Goal: Information Seeking & Learning: Learn about a topic

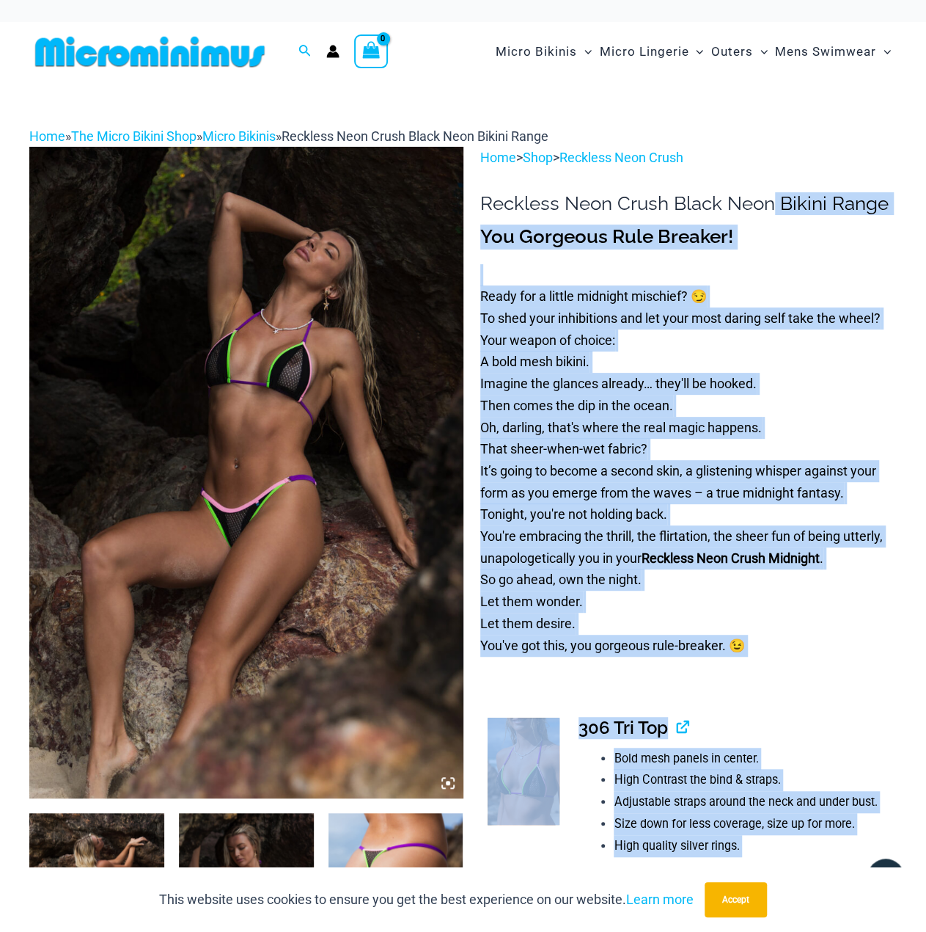
drag, startPoint x: 774, startPoint y: 207, endPoint x: 472, endPoint y: 200, distance: 302.3
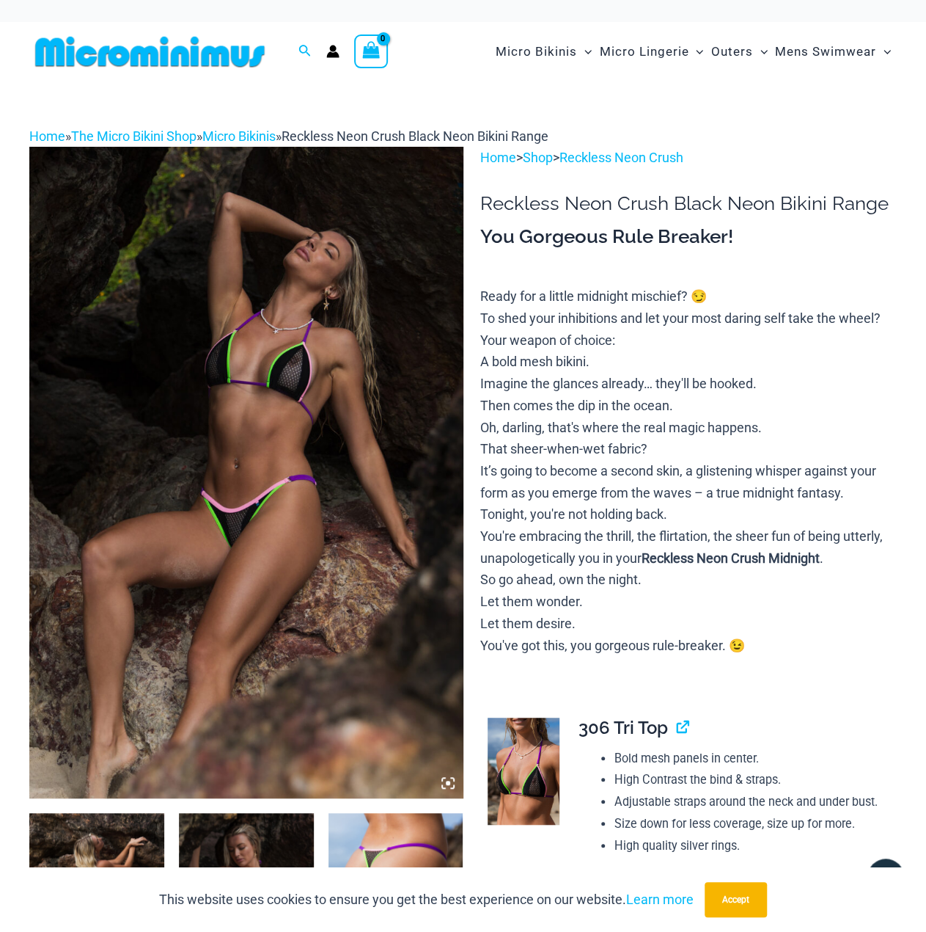
click at [516, 199] on h1 "Reckless Neon Crush Black Neon Bikini Range" at bounding box center [688, 203] width 417 height 23
drag, startPoint x: 481, startPoint y: 200, endPoint x: 773, endPoint y: 203, distance: 291.9
click at [773, 203] on h1 "Reckless Neon Crush Black Neon Bikini Range" at bounding box center [688, 203] width 417 height 23
copy h1 "Reckless Neon Crush Black Neon"
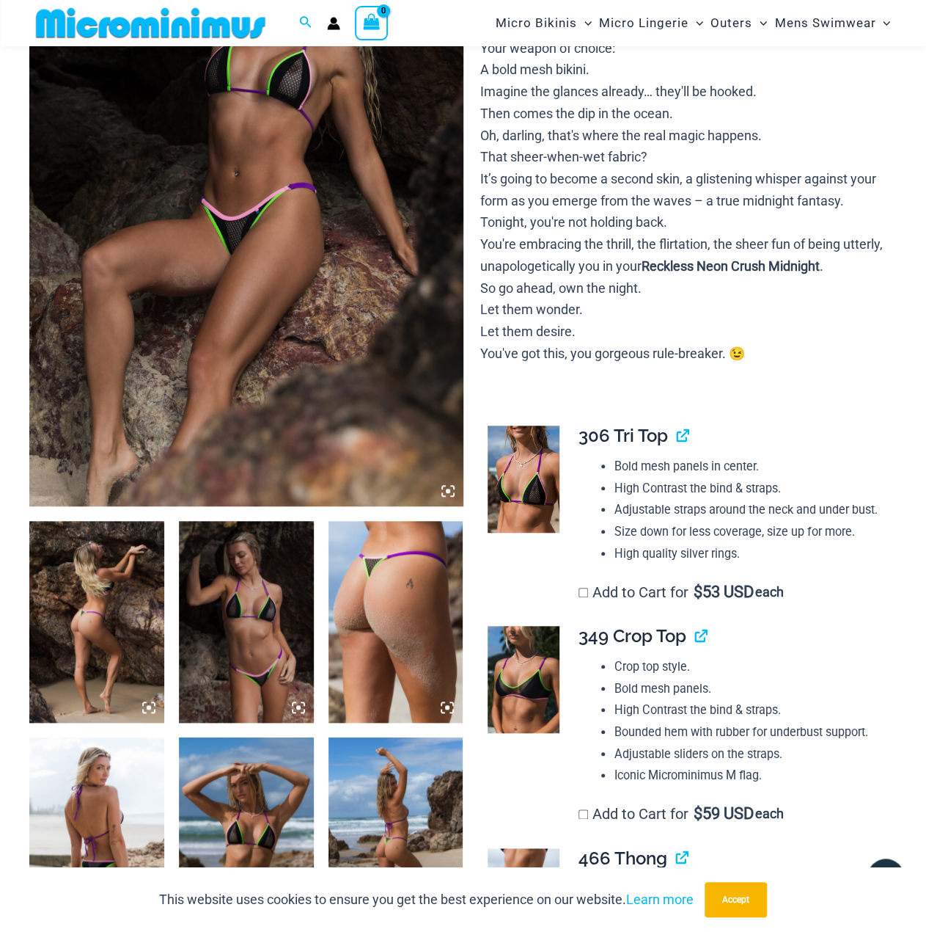
scroll to position [281, 0]
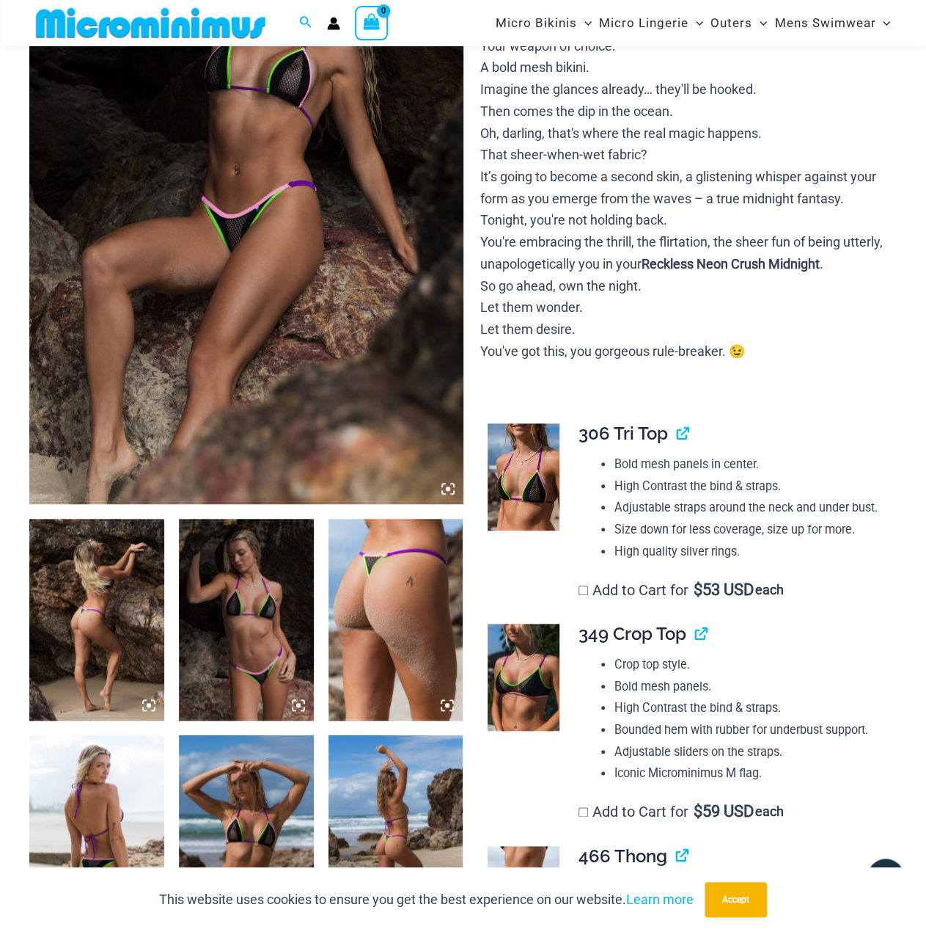
click at [444, 483] on icon at bounding box center [443, 484] width 3 height 3
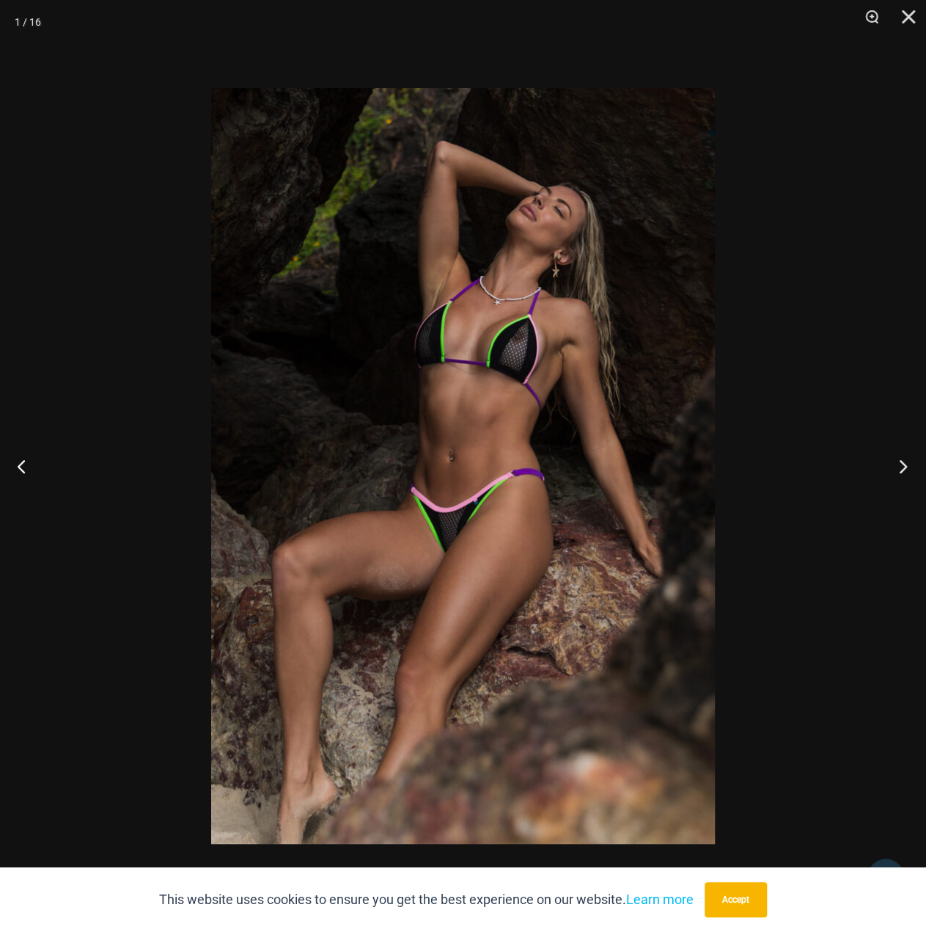
click at [889, 461] on button "Next" at bounding box center [898, 465] width 55 height 73
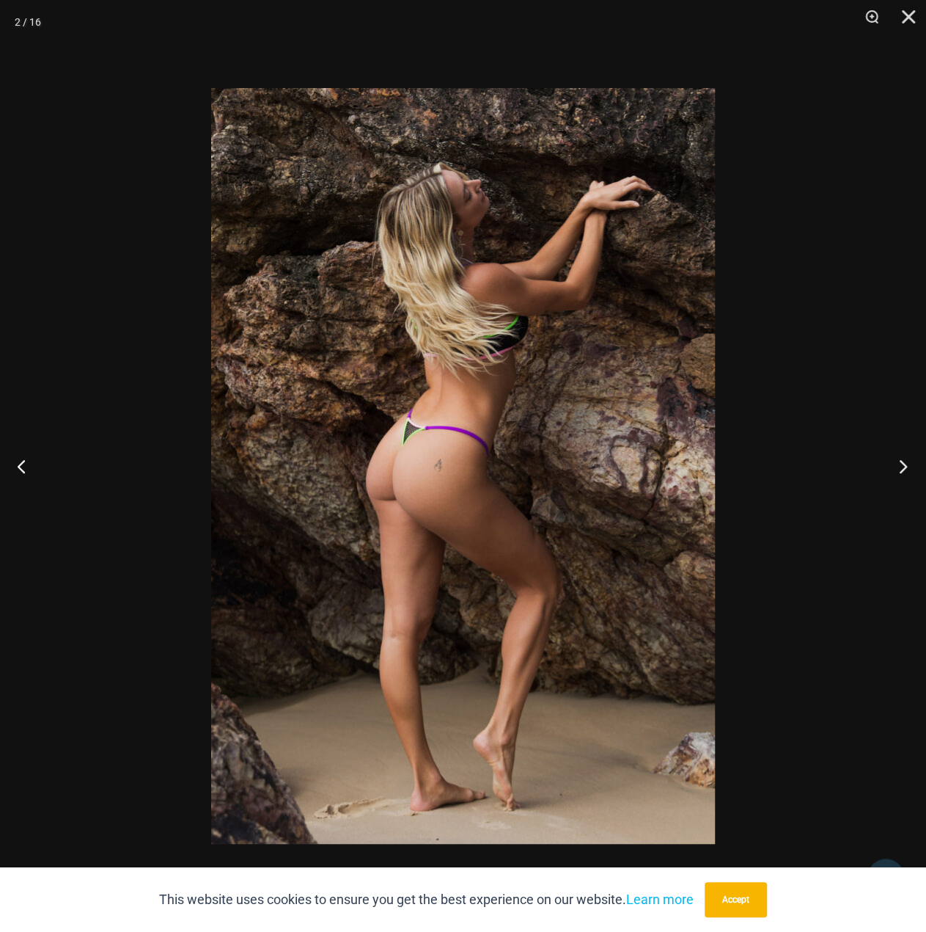
click at [902, 464] on button "Next" at bounding box center [898, 465] width 55 height 73
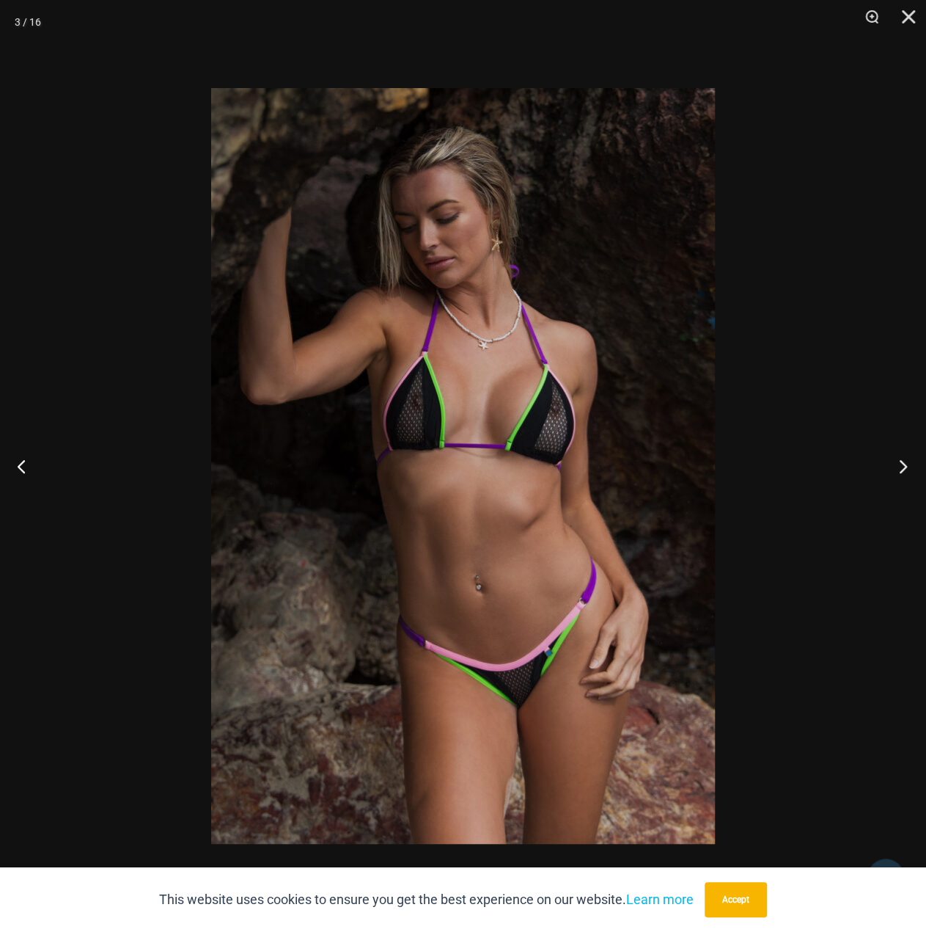
click at [904, 464] on button "Next" at bounding box center [898, 465] width 55 height 73
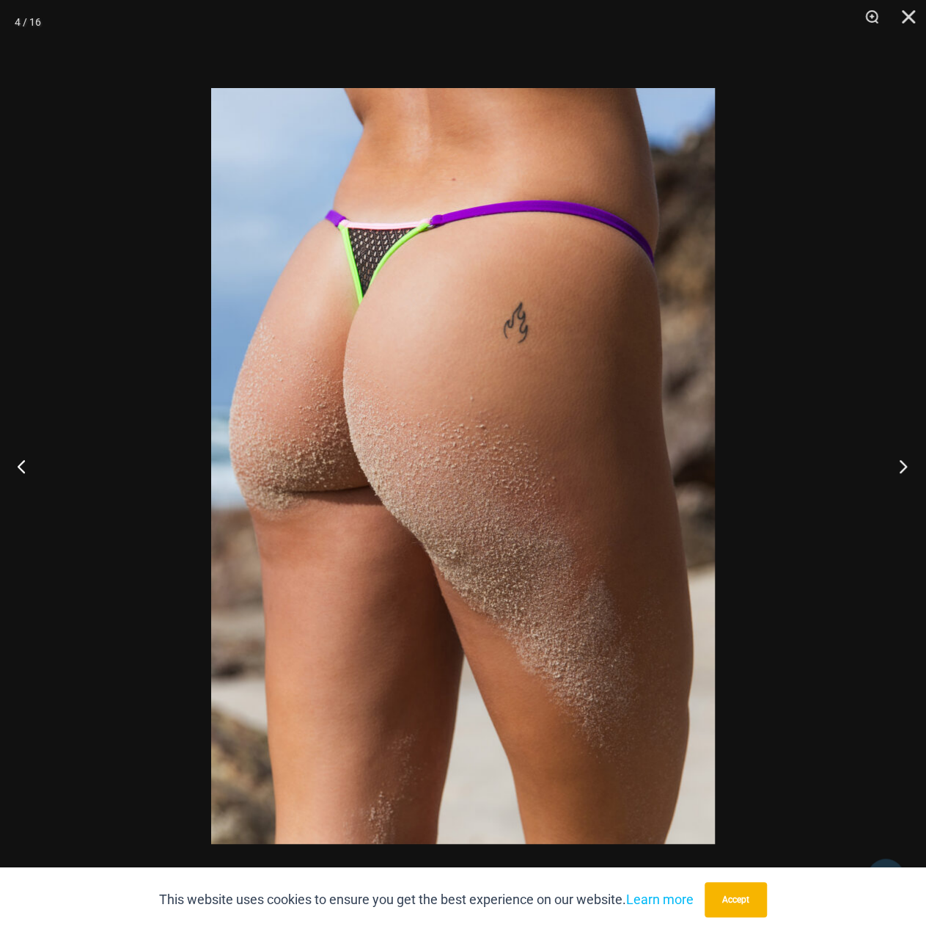
click at [907, 461] on button "Next" at bounding box center [898, 465] width 55 height 73
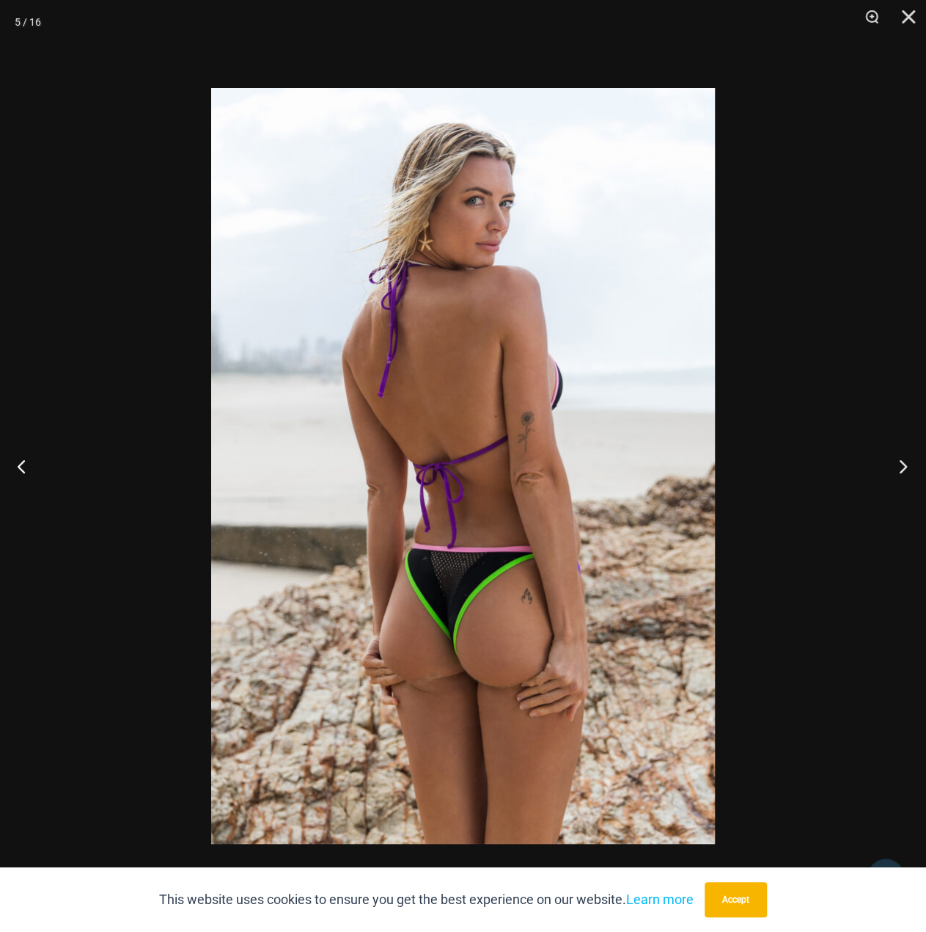
click at [904, 467] on button "Next" at bounding box center [898, 465] width 55 height 73
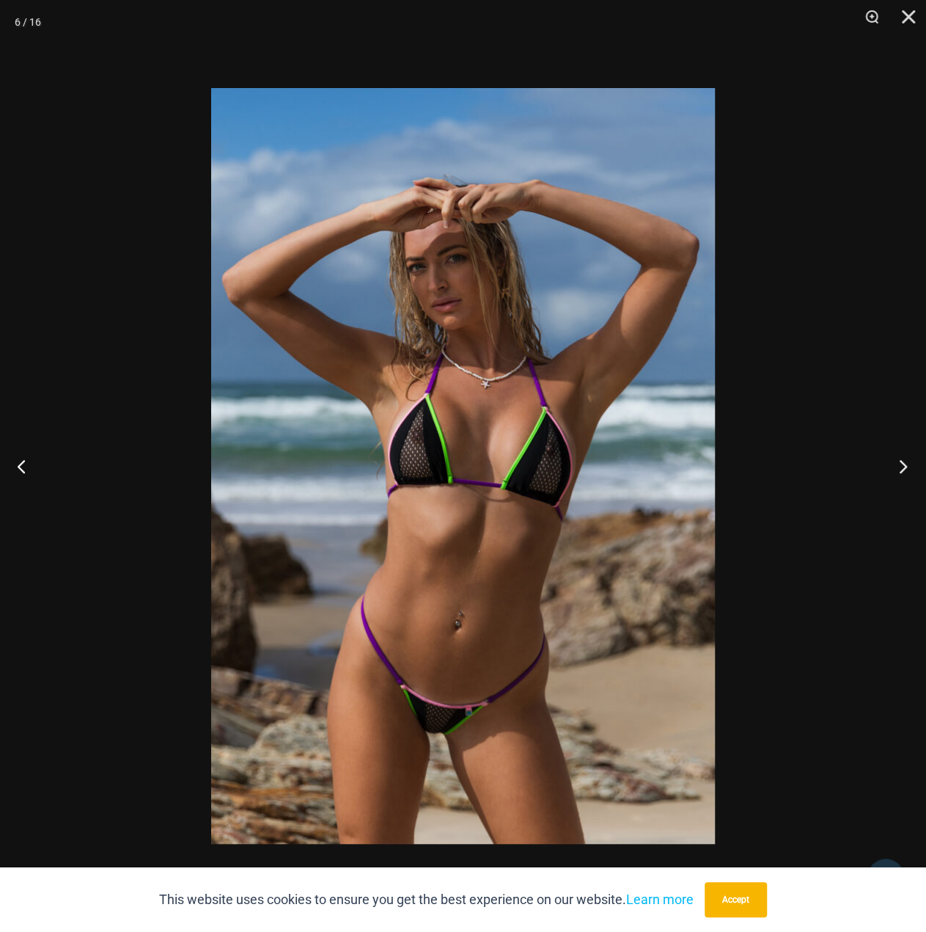
click at [904, 463] on button "Next" at bounding box center [898, 465] width 55 height 73
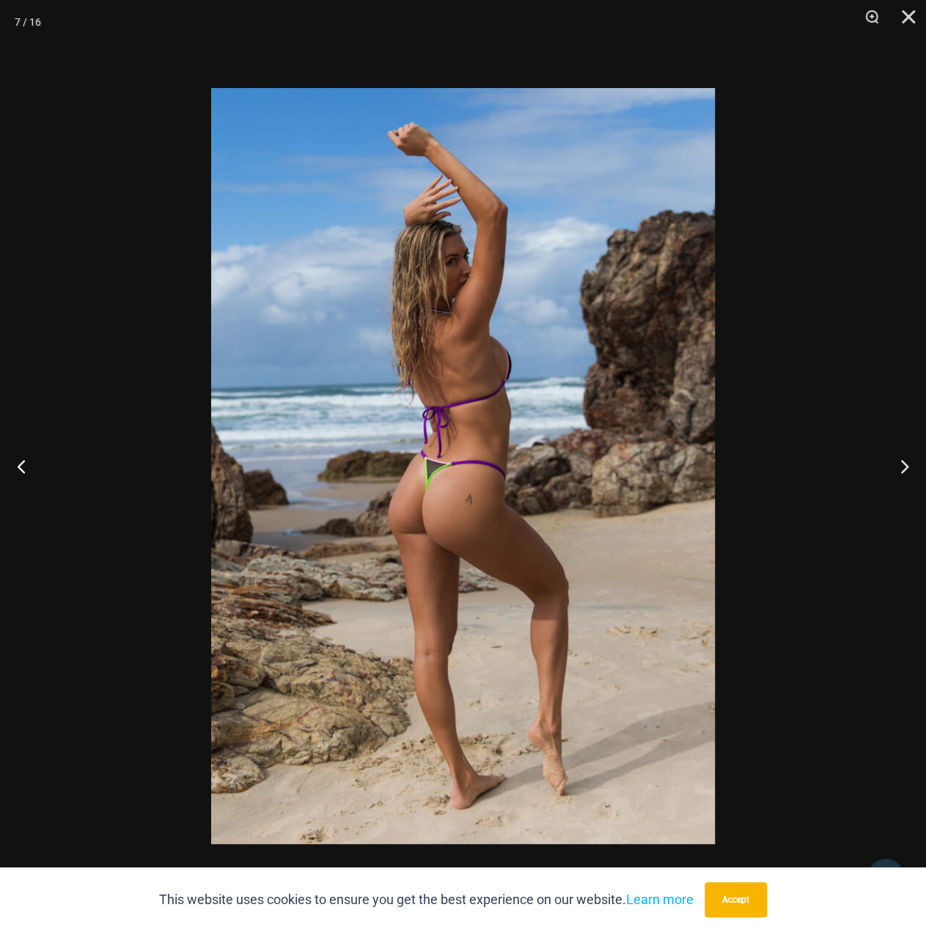
click at [726, 404] on div at bounding box center [463, 466] width 926 height 932
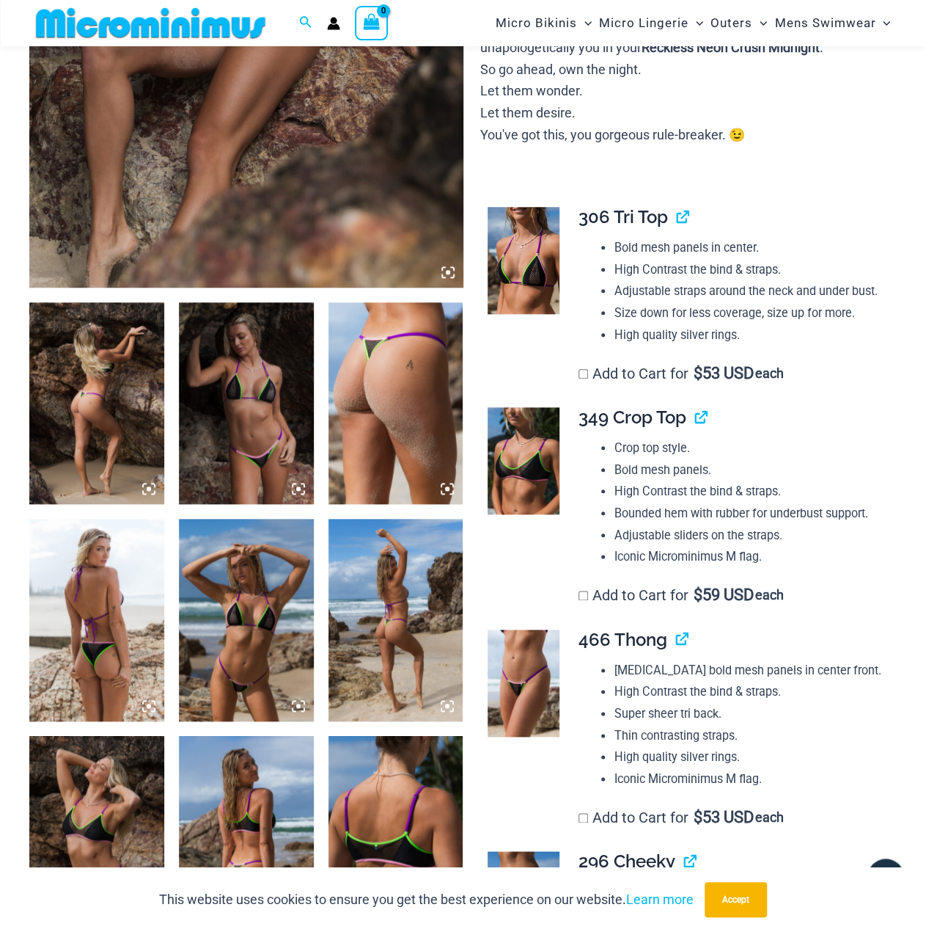
scroll to position [574, 0]
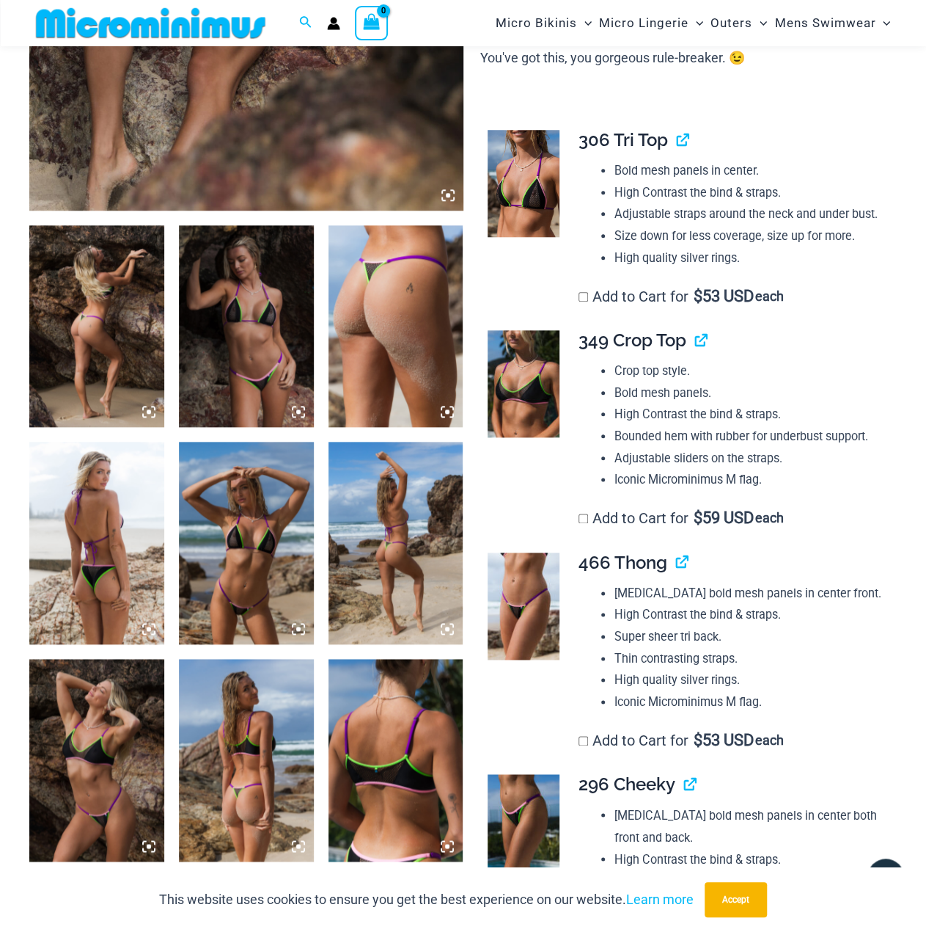
click at [384, 334] on img at bounding box center [396, 326] width 135 height 202
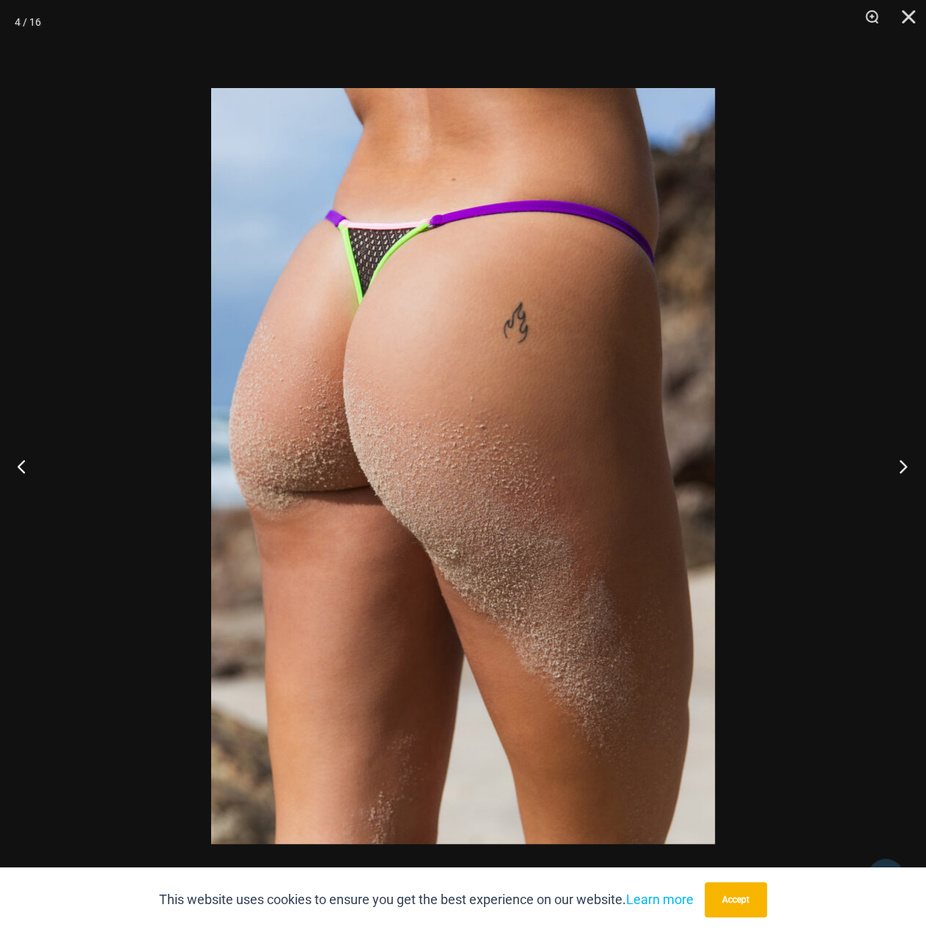
click at [904, 464] on button "Next" at bounding box center [898, 465] width 55 height 73
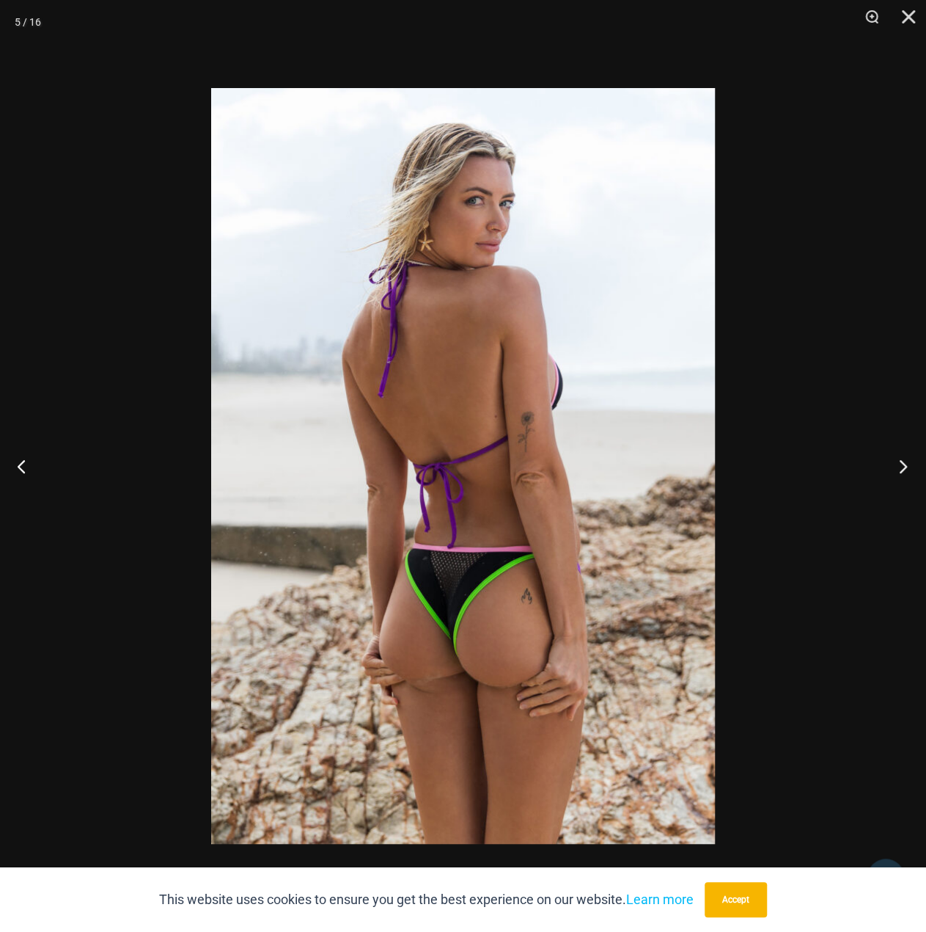
click at [910, 459] on button "Next" at bounding box center [898, 465] width 55 height 73
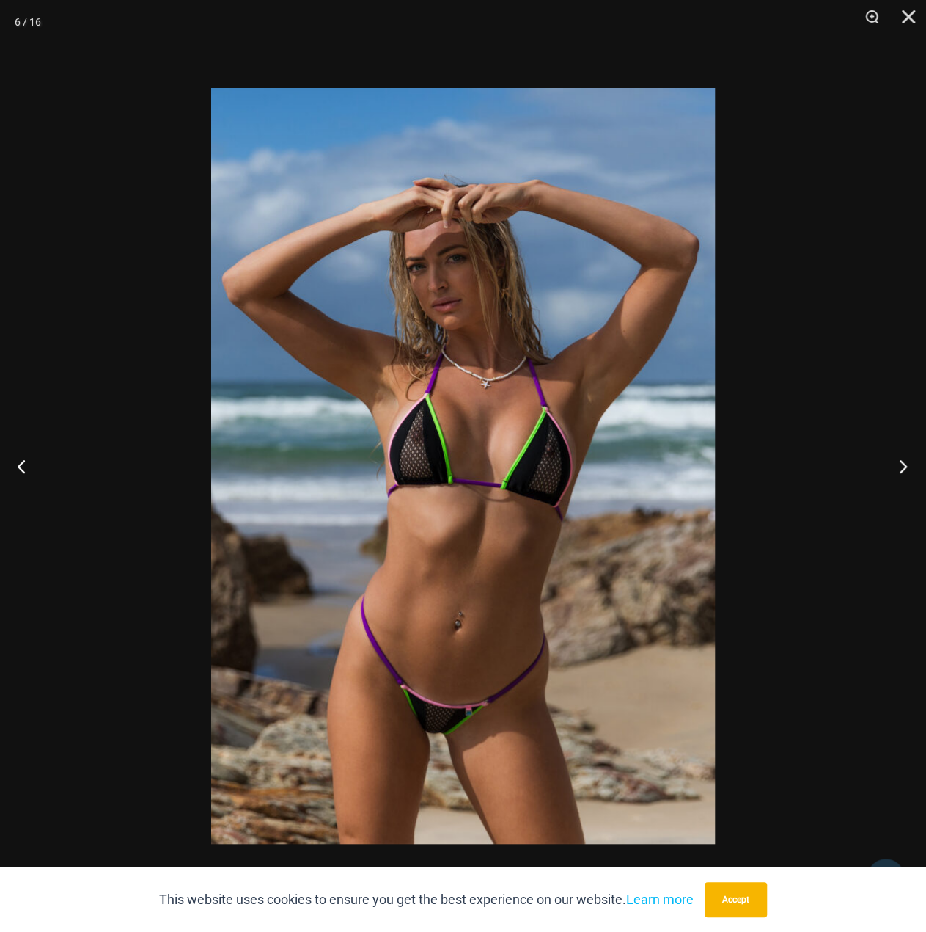
click at [907, 466] on button "Next" at bounding box center [898, 465] width 55 height 73
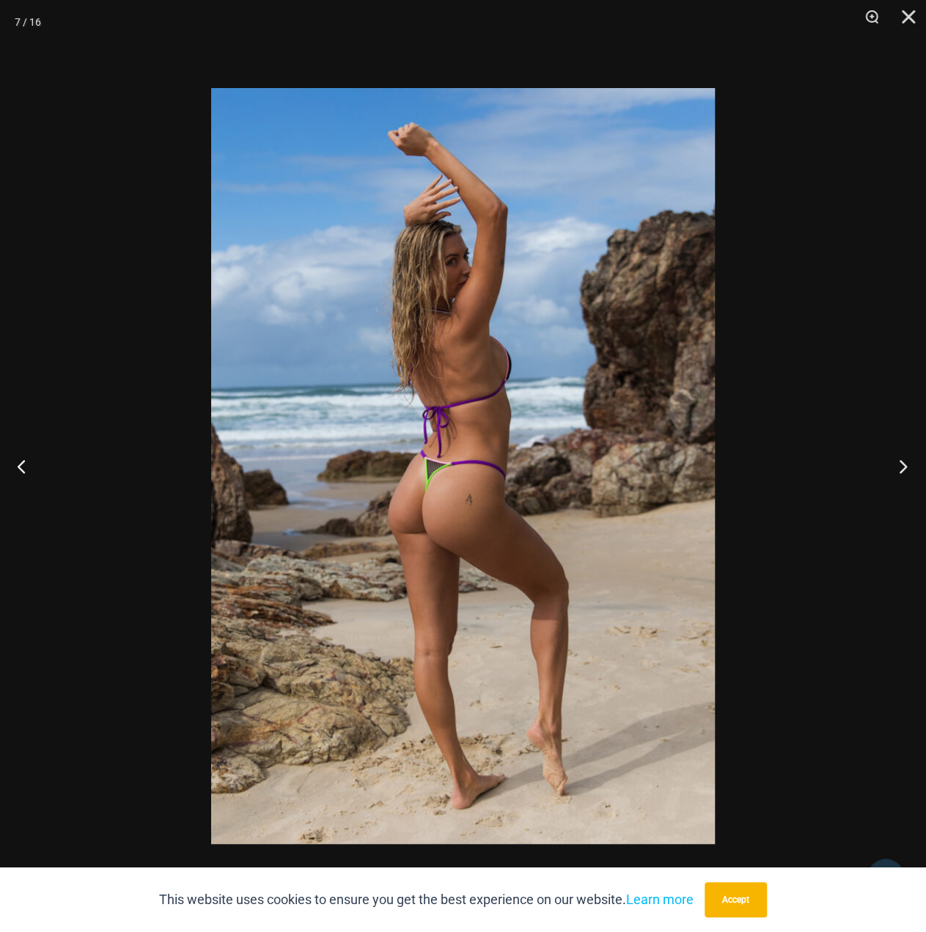
click at [896, 461] on button "Next" at bounding box center [898, 465] width 55 height 73
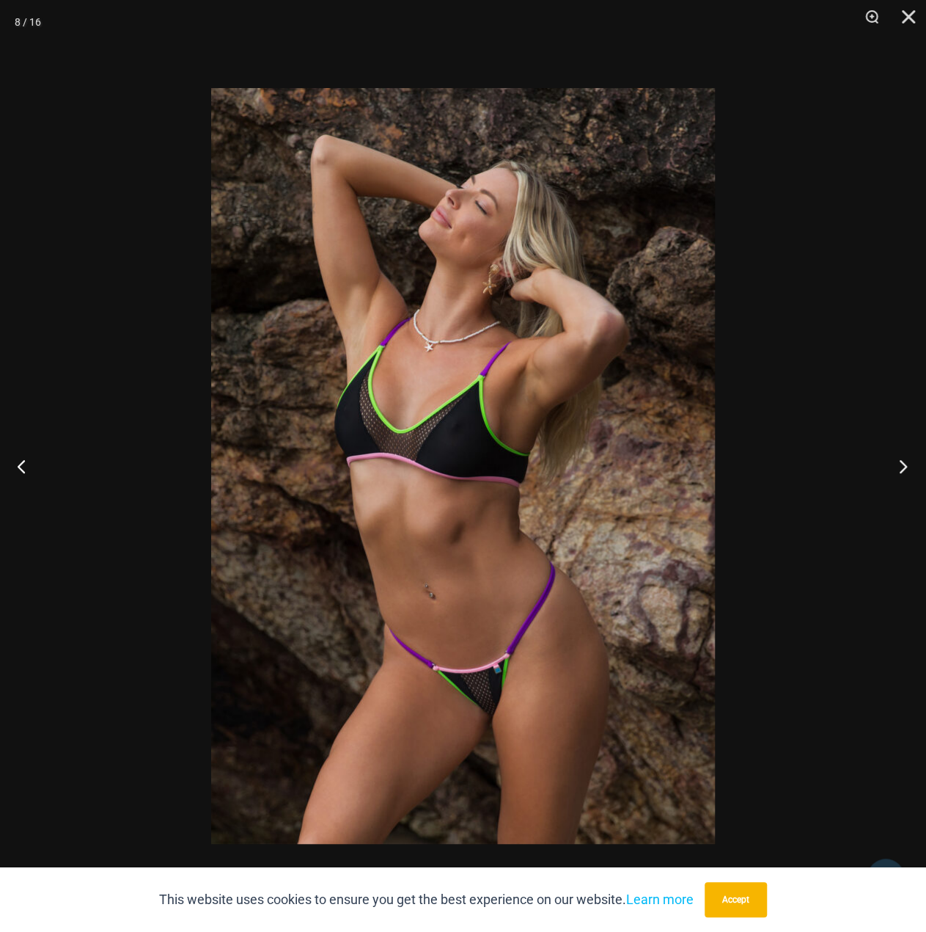
click at [904, 459] on button "Next" at bounding box center [898, 465] width 55 height 73
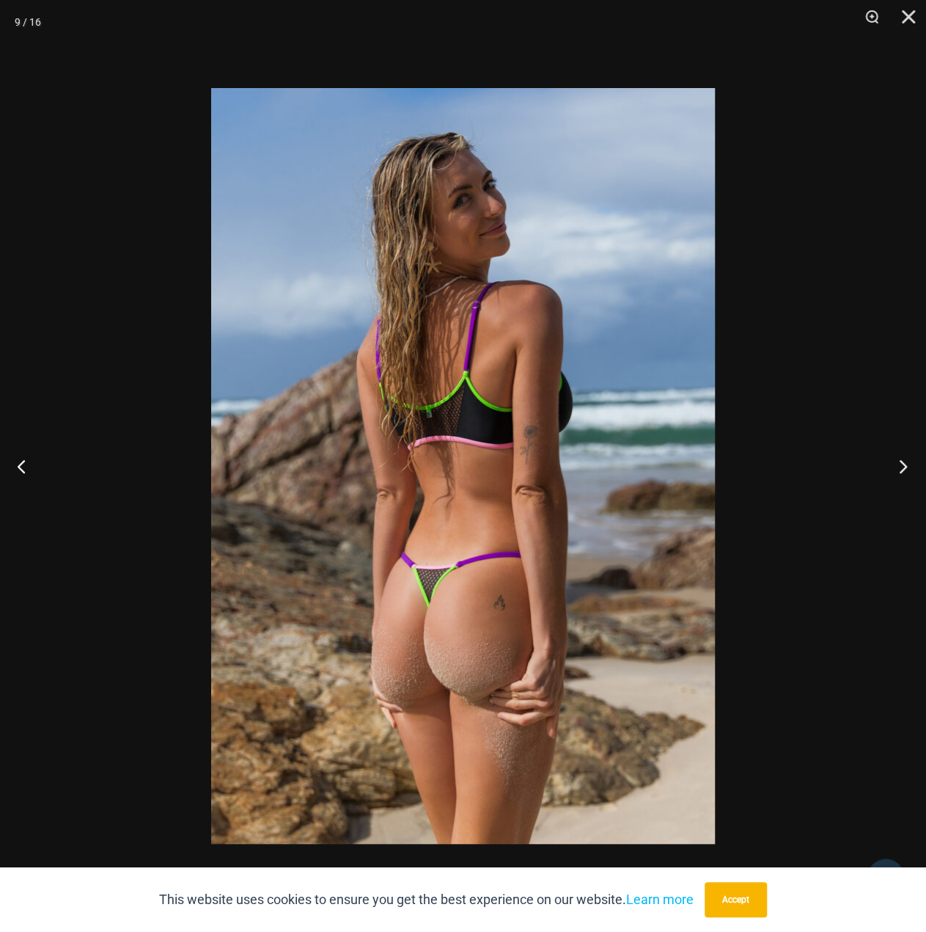
click at [905, 461] on button "Next" at bounding box center [898, 465] width 55 height 73
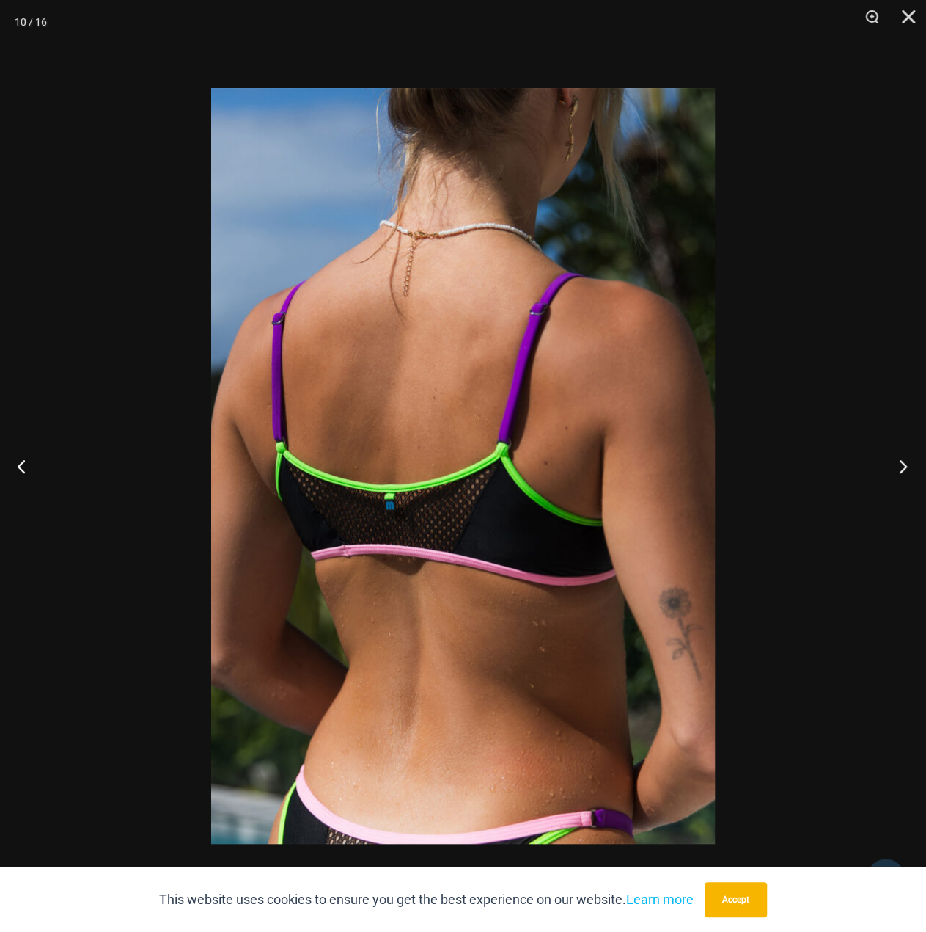
click at [902, 460] on button "Next" at bounding box center [898, 465] width 55 height 73
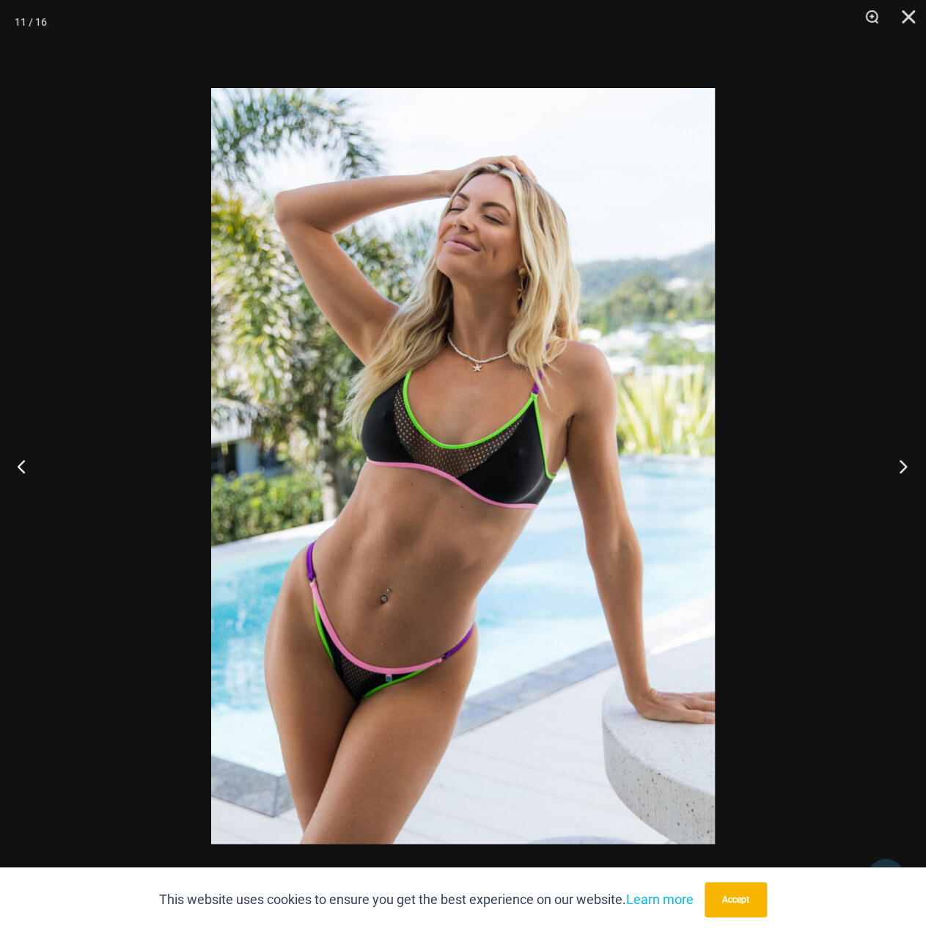
click at [904, 462] on button "Next" at bounding box center [898, 465] width 55 height 73
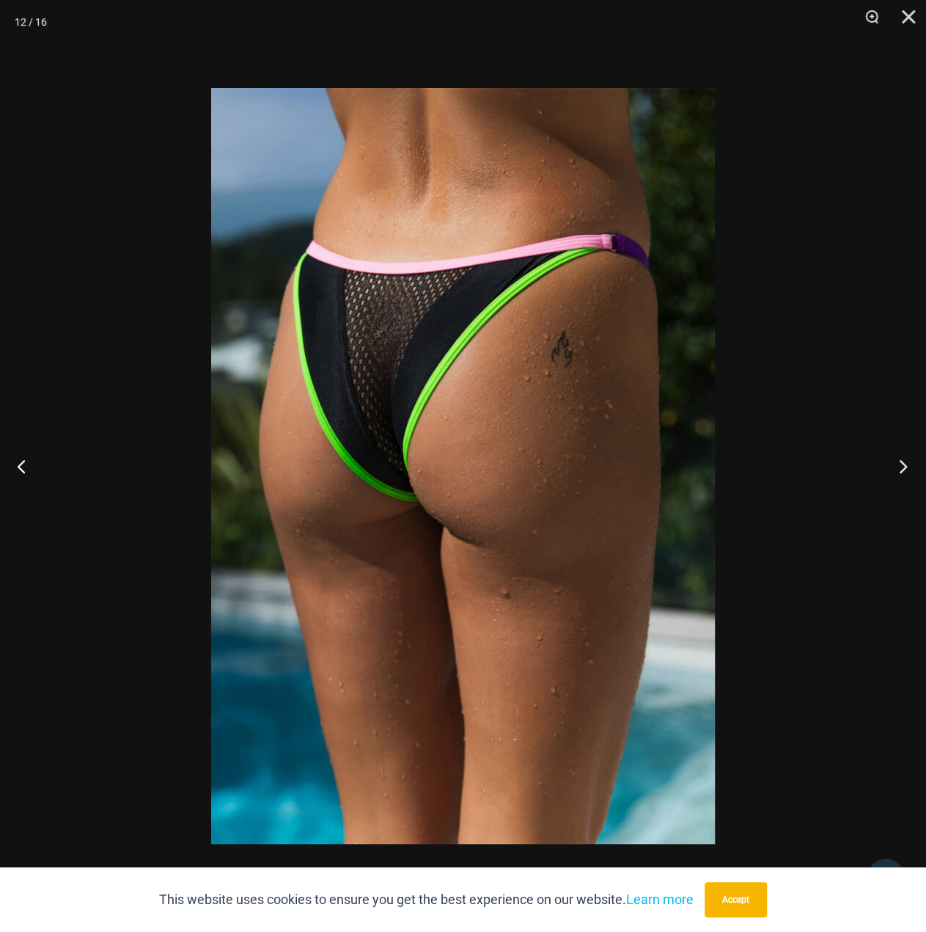
click at [908, 457] on button "Next" at bounding box center [898, 465] width 55 height 73
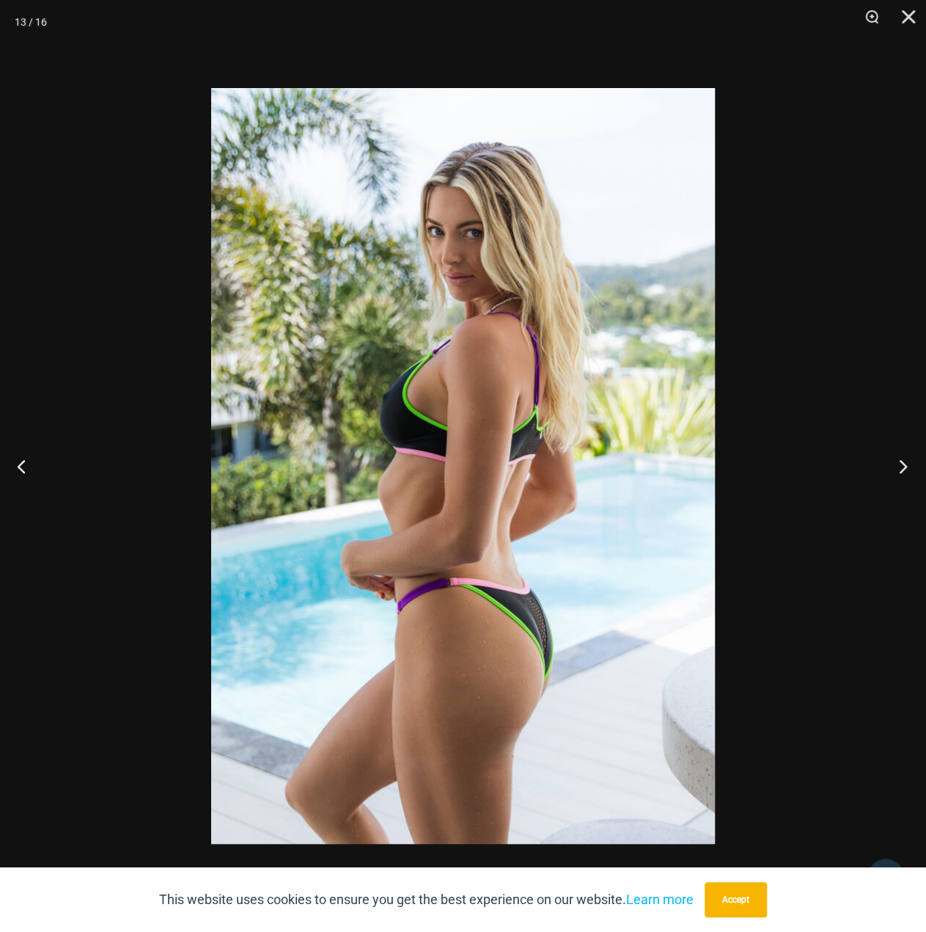
click at [903, 464] on button "Next" at bounding box center [898, 465] width 55 height 73
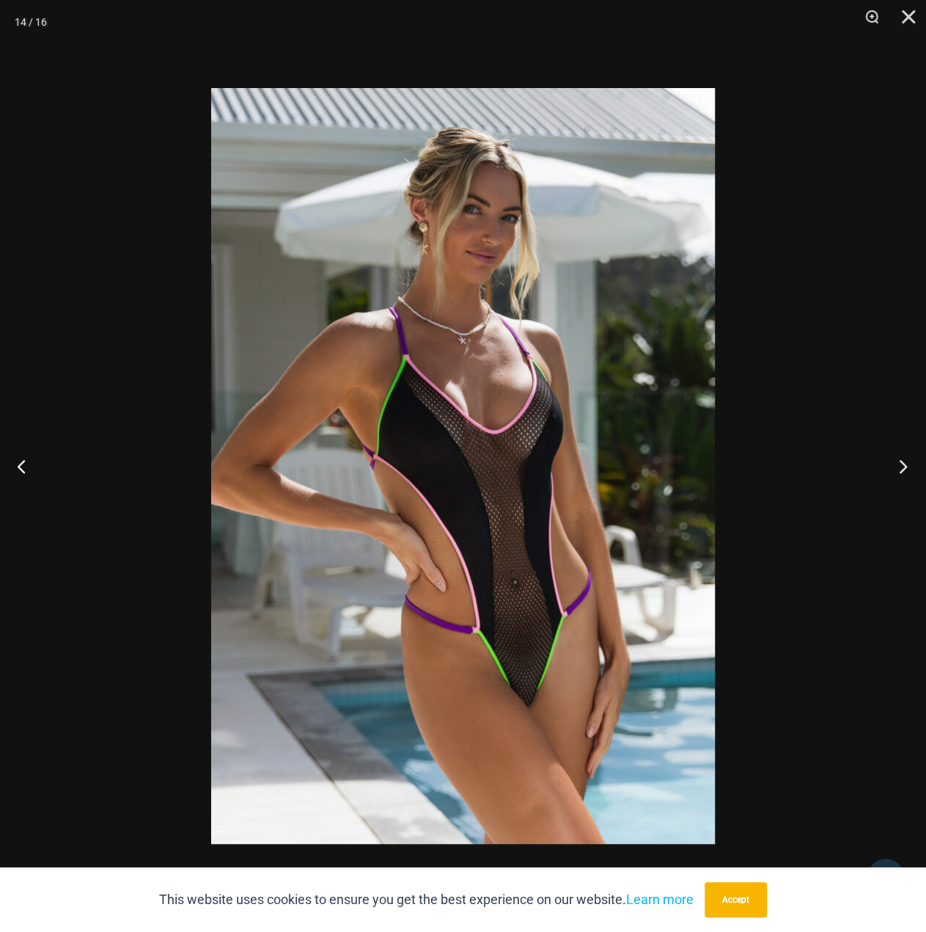
click at [902, 461] on button "Next" at bounding box center [898, 465] width 55 height 73
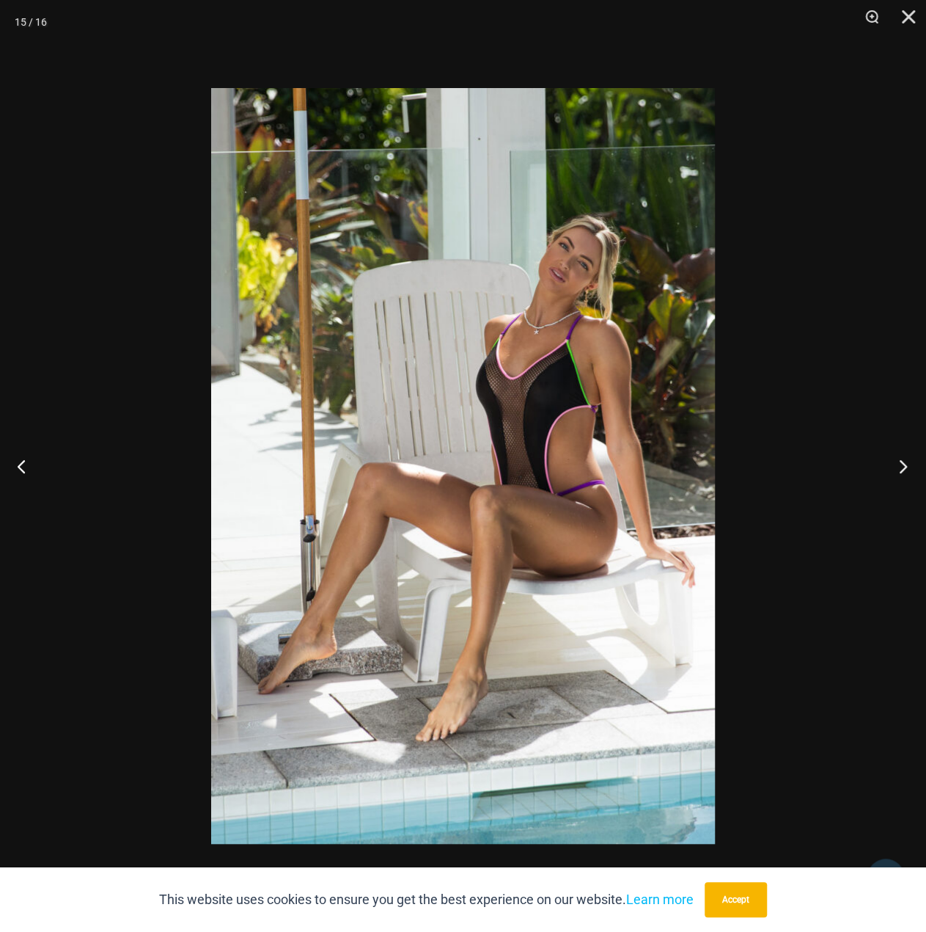
click at [899, 467] on button "Next" at bounding box center [898, 465] width 55 height 73
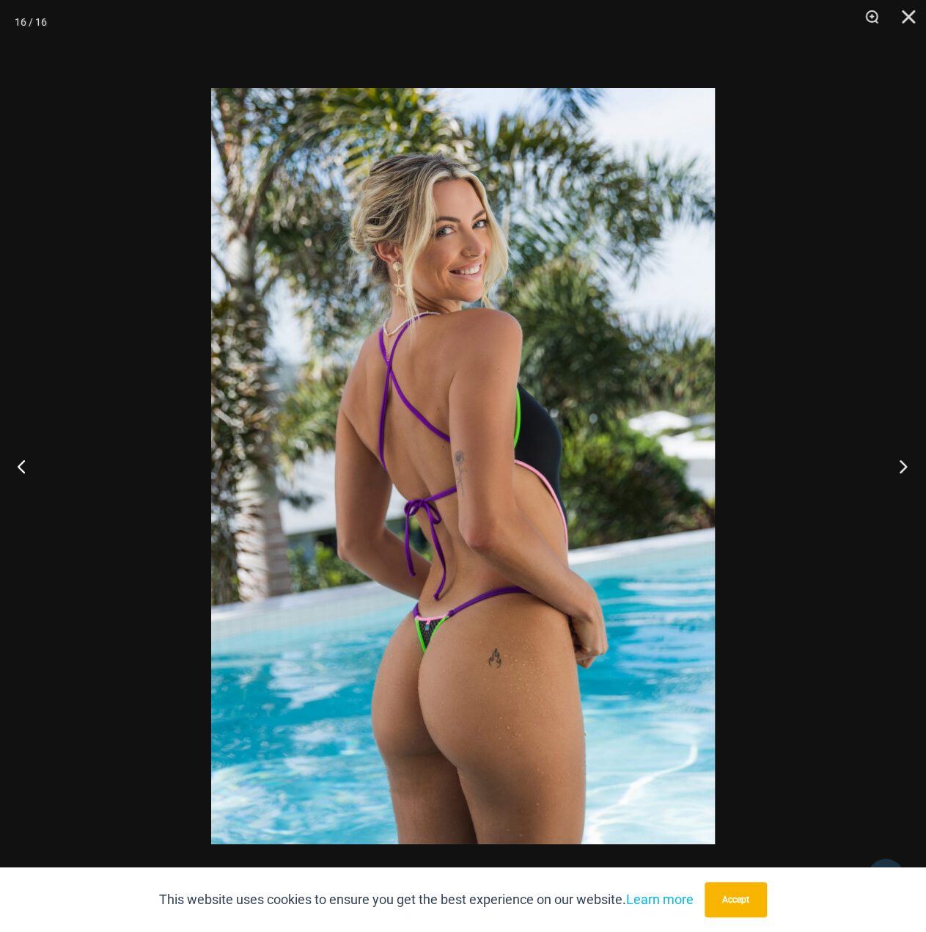
click at [896, 458] on button "Next" at bounding box center [898, 465] width 55 height 73
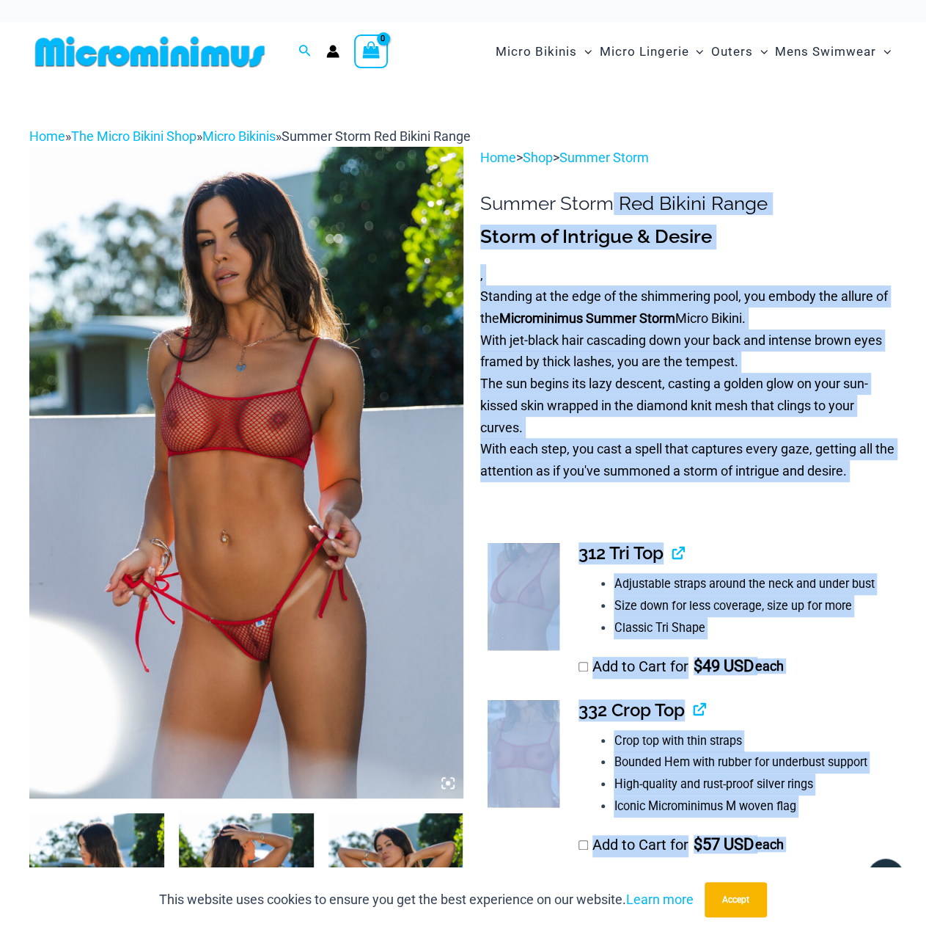
drag, startPoint x: 610, startPoint y: 206, endPoint x: 478, endPoint y: 202, distance: 132.1
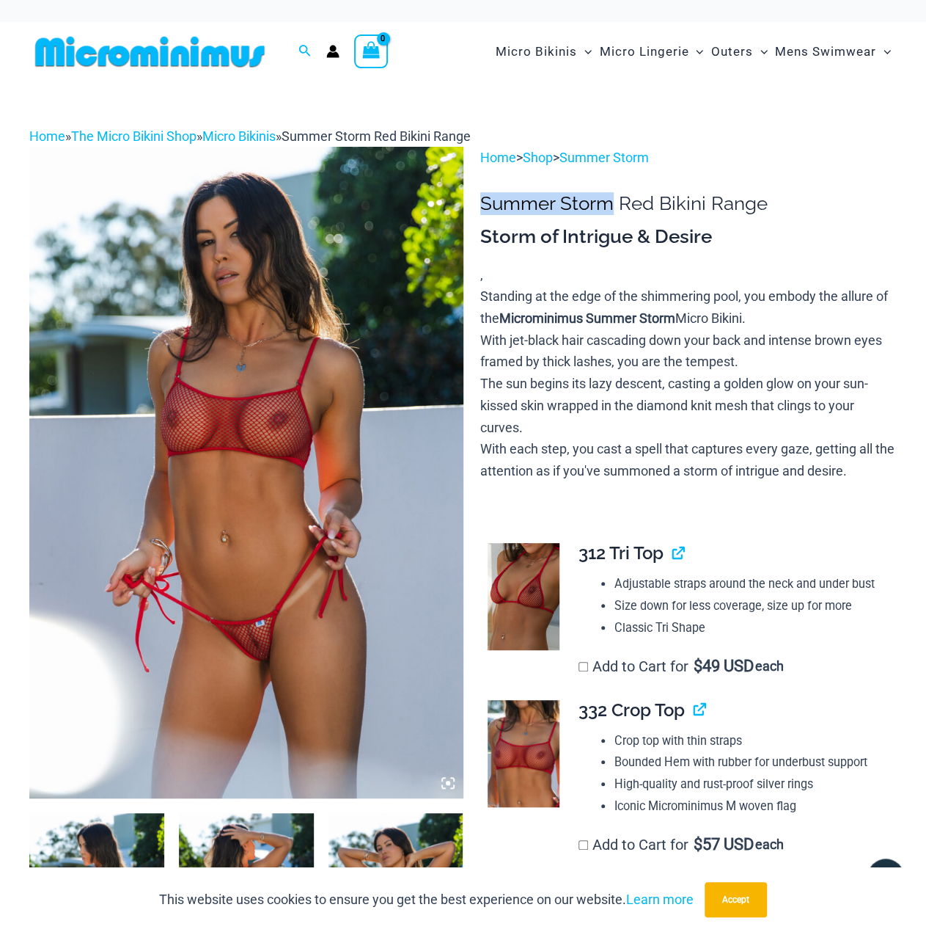
drag, startPoint x: 484, startPoint y: 202, endPoint x: 610, endPoint y: 206, distance: 126.2
click at [610, 206] on h1 "Summer Storm Red Bikini Range" at bounding box center [688, 203] width 417 height 23
copy h1 "Summer Storm"
click at [304, 406] on img at bounding box center [246, 472] width 434 height 651
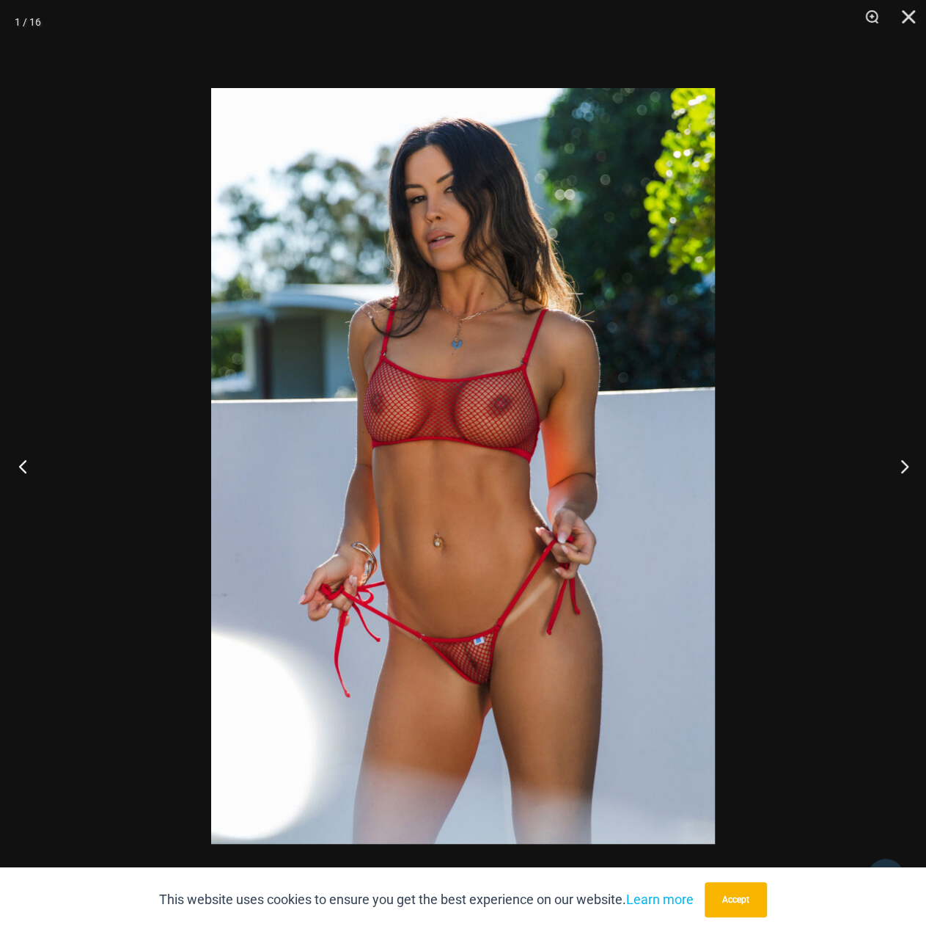
click at [32, 458] on button "Previous" at bounding box center [27, 465] width 55 height 73
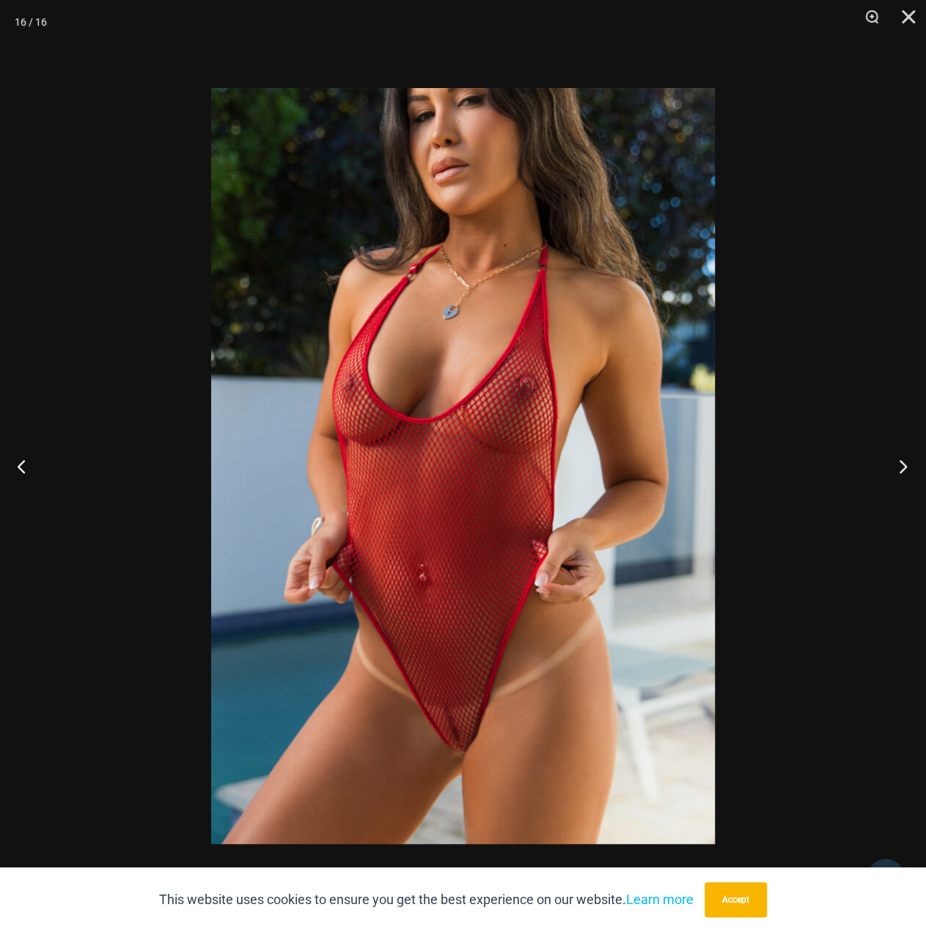
click at [899, 469] on button "Next" at bounding box center [898, 465] width 55 height 73
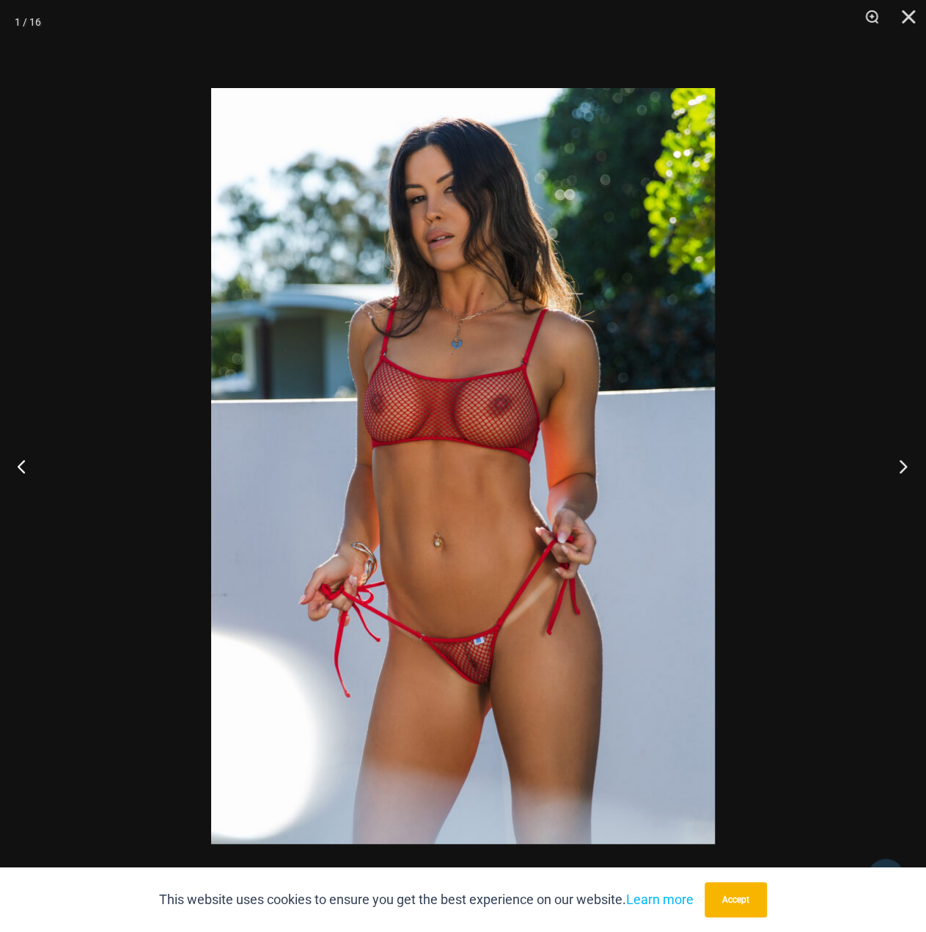
click at [889, 451] on button "Next" at bounding box center [898, 465] width 55 height 73
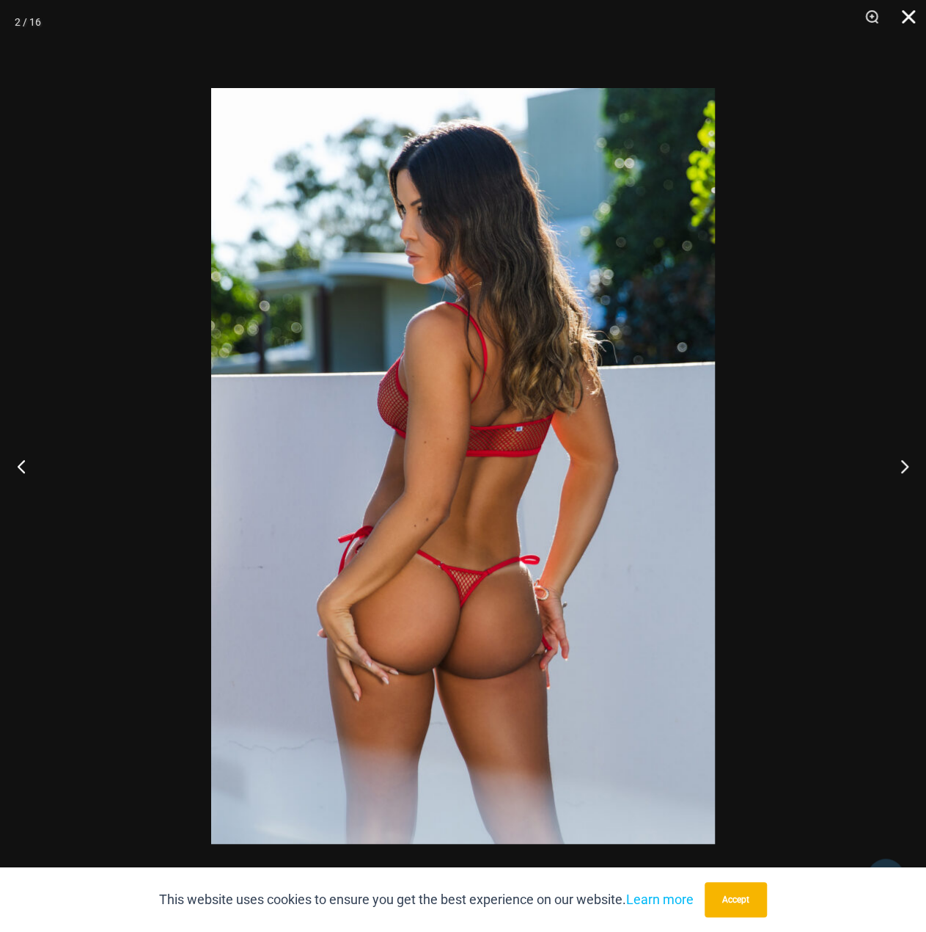
click at [914, 17] on button "Close" at bounding box center [903, 22] width 37 height 44
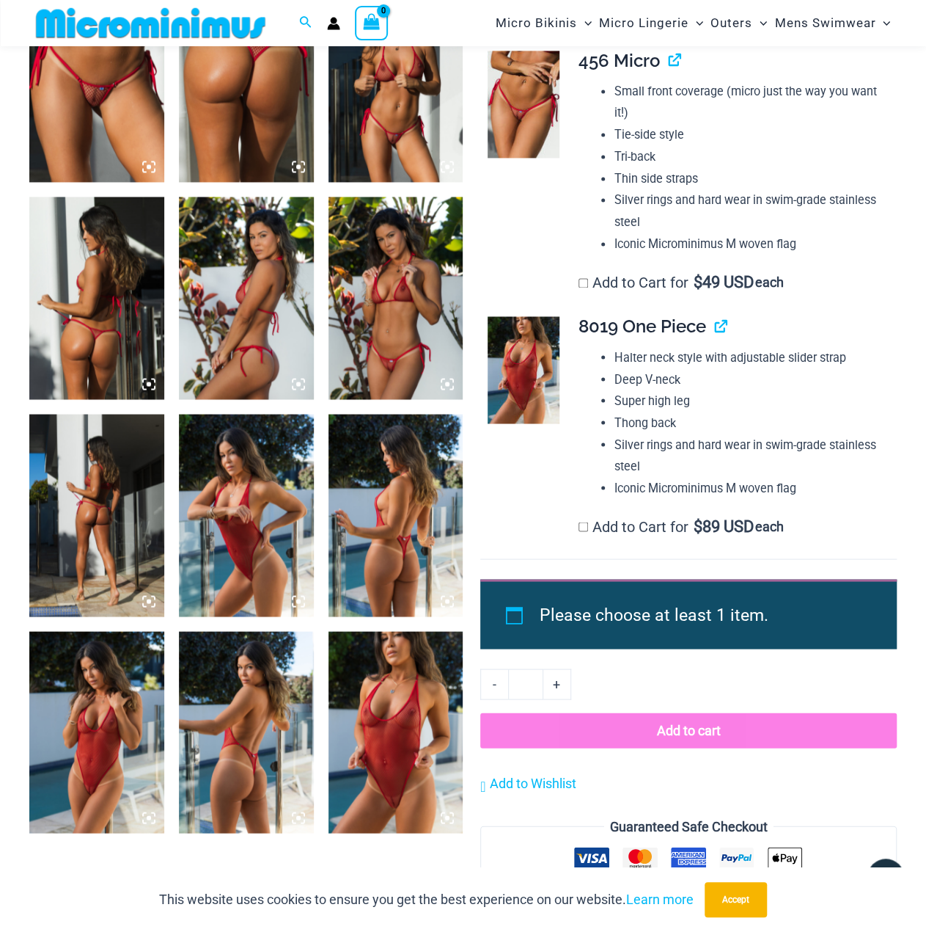
scroll to position [940, 0]
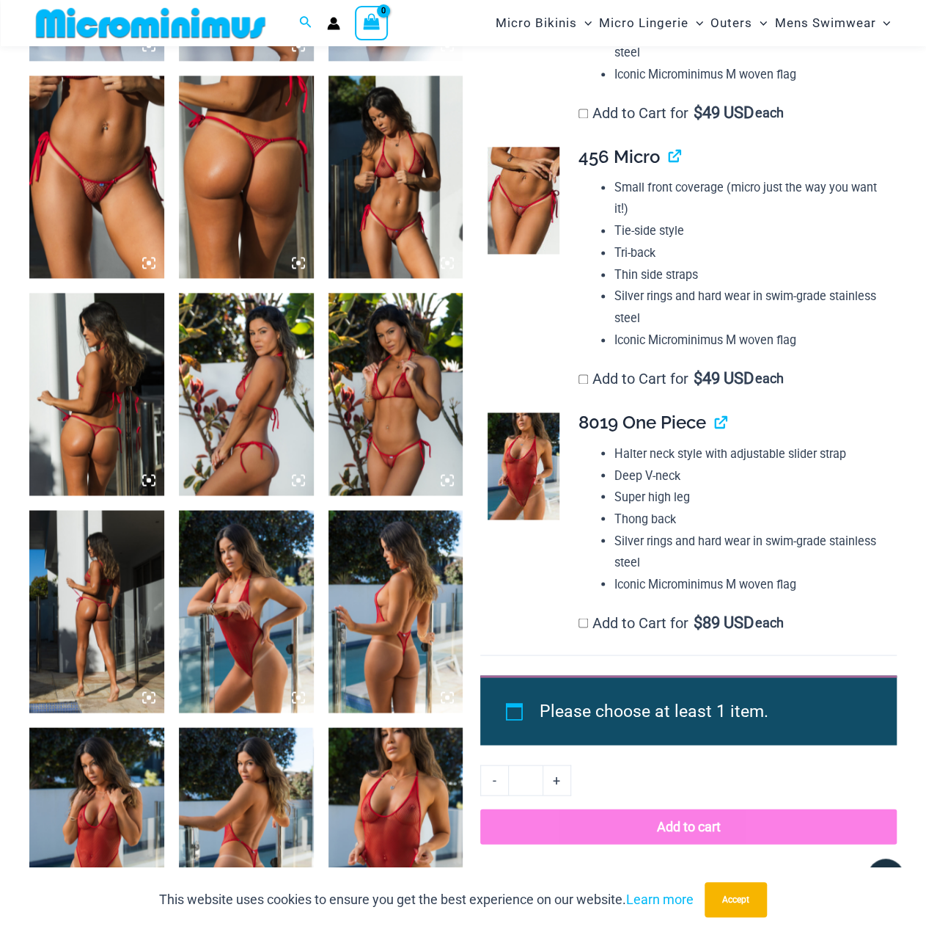
click at [403, 163] on img at bounding box center [396, 177] width 135 height 202
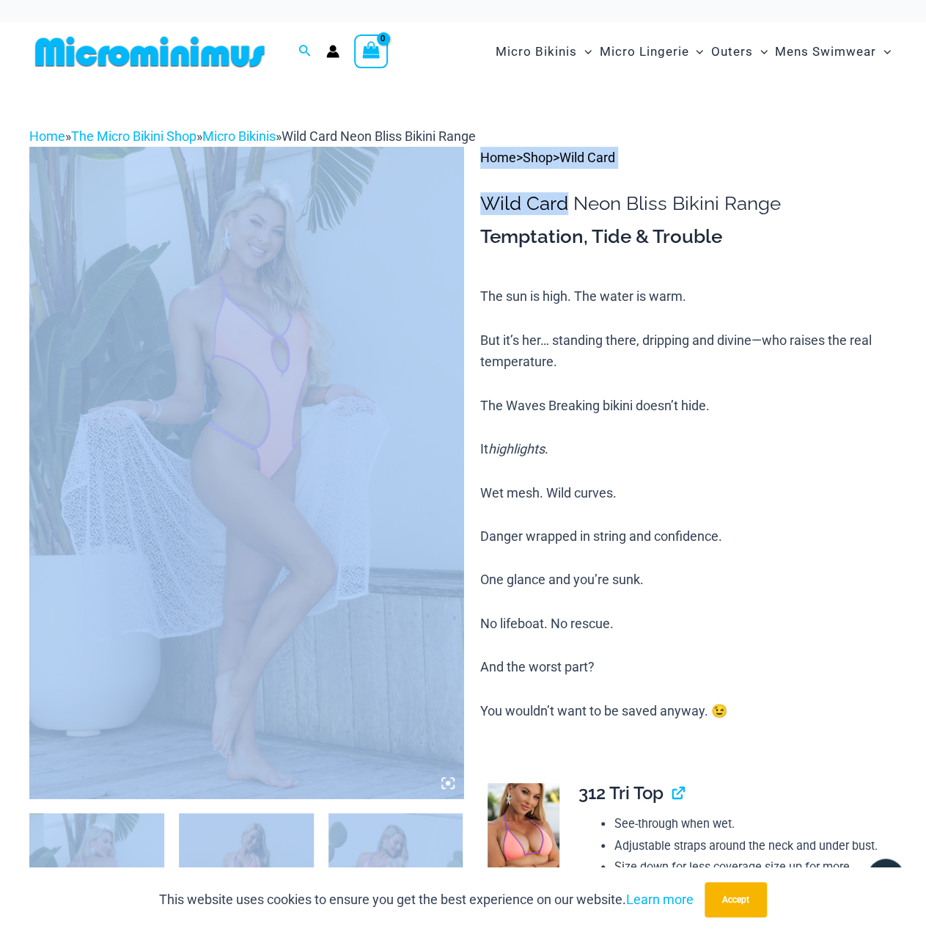
drag, startPoint x: 565, startPoint y: 202, endPoint x: 450, endPoint y: 200, distance: 114.4
click at [494, 204] on h1 "Wild Card Neon Bliss Bikini Range" at bounding box center [688, 203] width 417 height 23
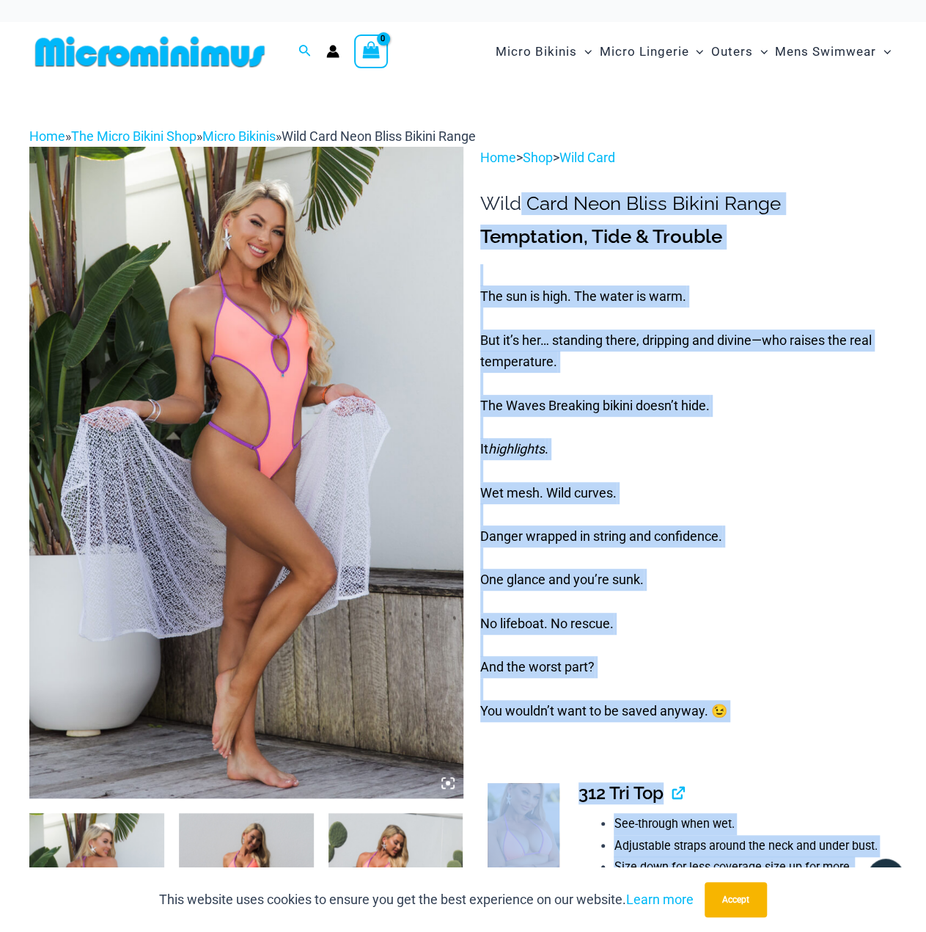
drag, startPoint x: 480, startPoint y: 204, endPoint x: 519, endPoint y: 200, distance: 39.8
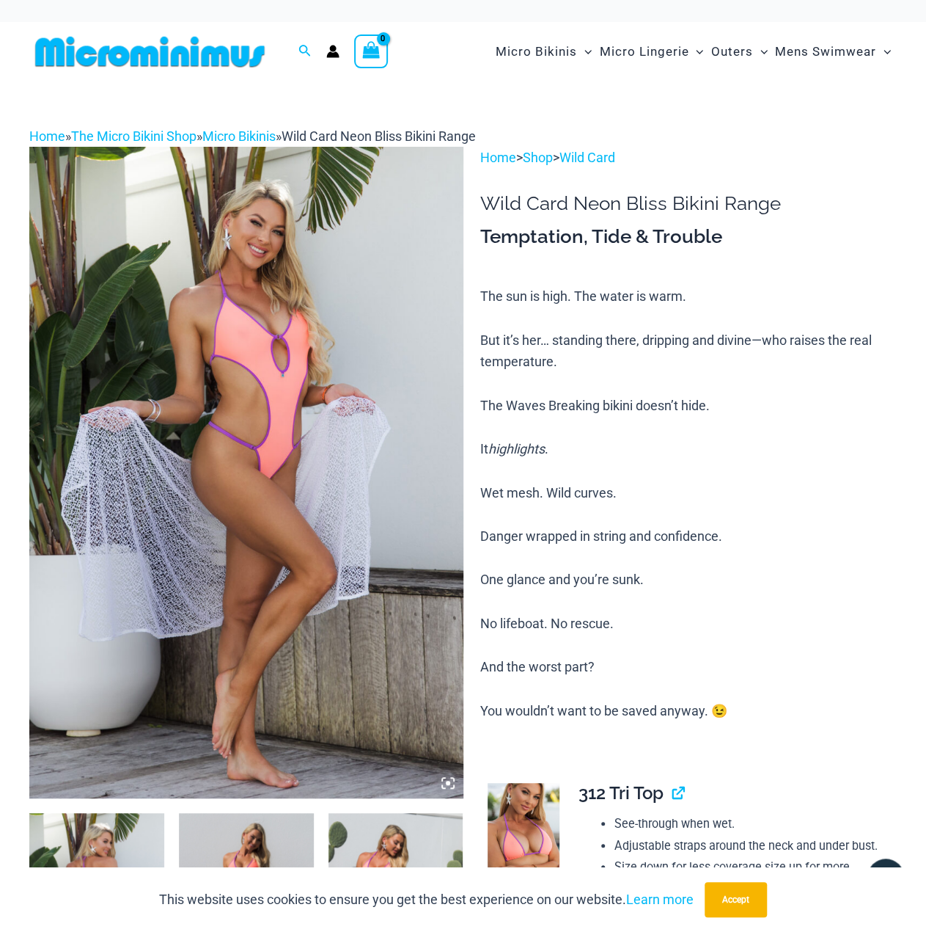
click at [511, 200] on h1 "Wild Card Neon Bliss Bikini Range" at bounding box center [688, 203] width 417 height 23
drag, startPoint x: 486, startPoint y: 200, endPoint x: 565, endPoint y: 200, distance: 79.2
click at [565, 200] on h1 "Wild Card Neon Bliss Bikini Range" at bounding box center [688, 203] width 417 height 23
copy h1 "Wild Card"
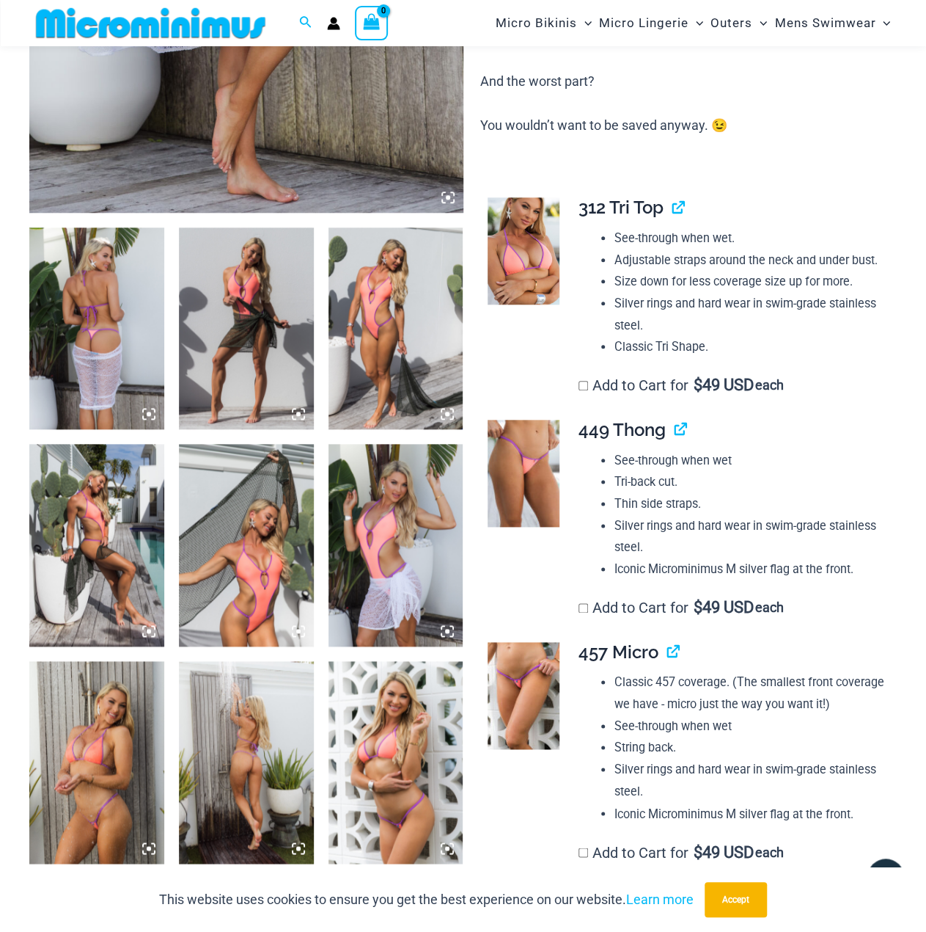
scroll to position [574, 0]
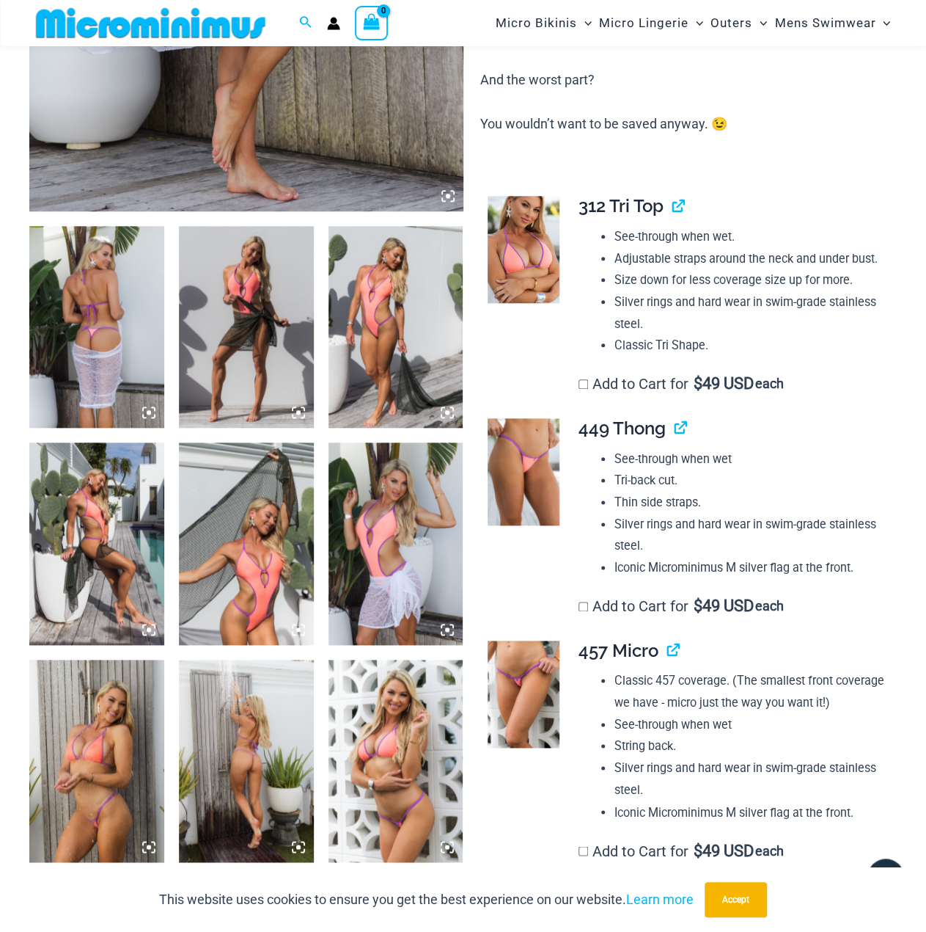
click at [78, 285] on img at bounding box center [96, 327] width 135 height 202
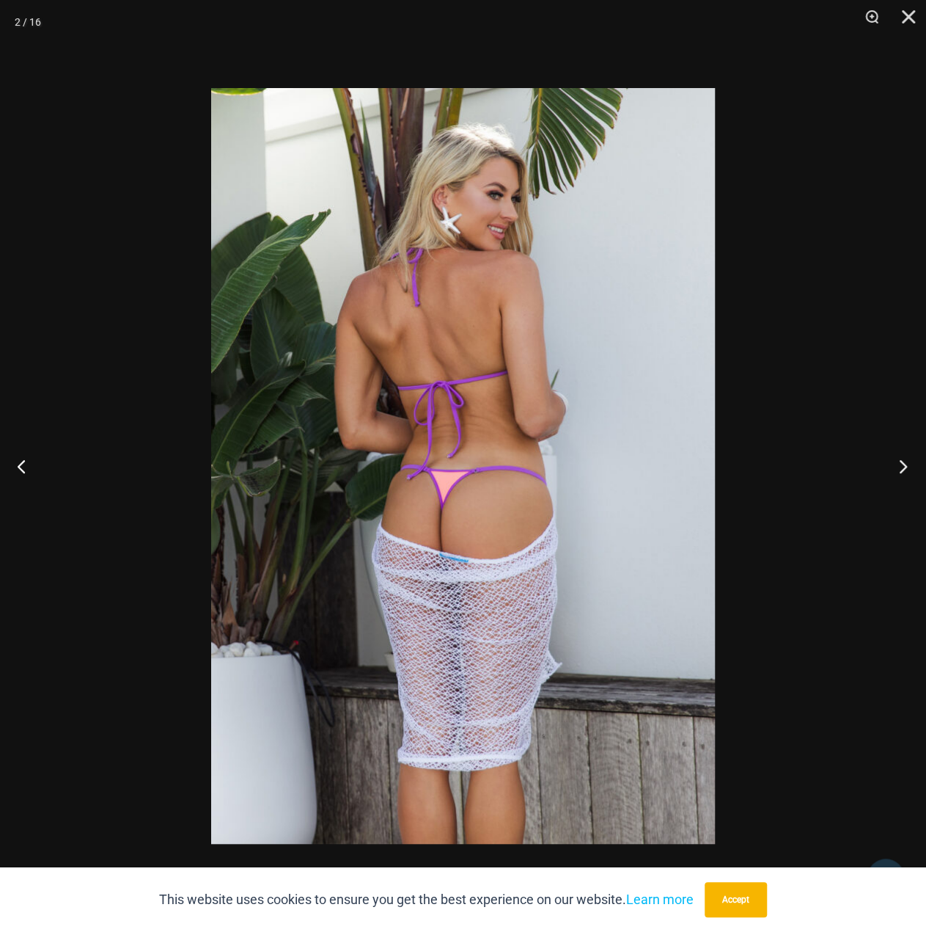
click at [902, 464] on button "Next" at bounding box center [898, 465] width 55 height 73
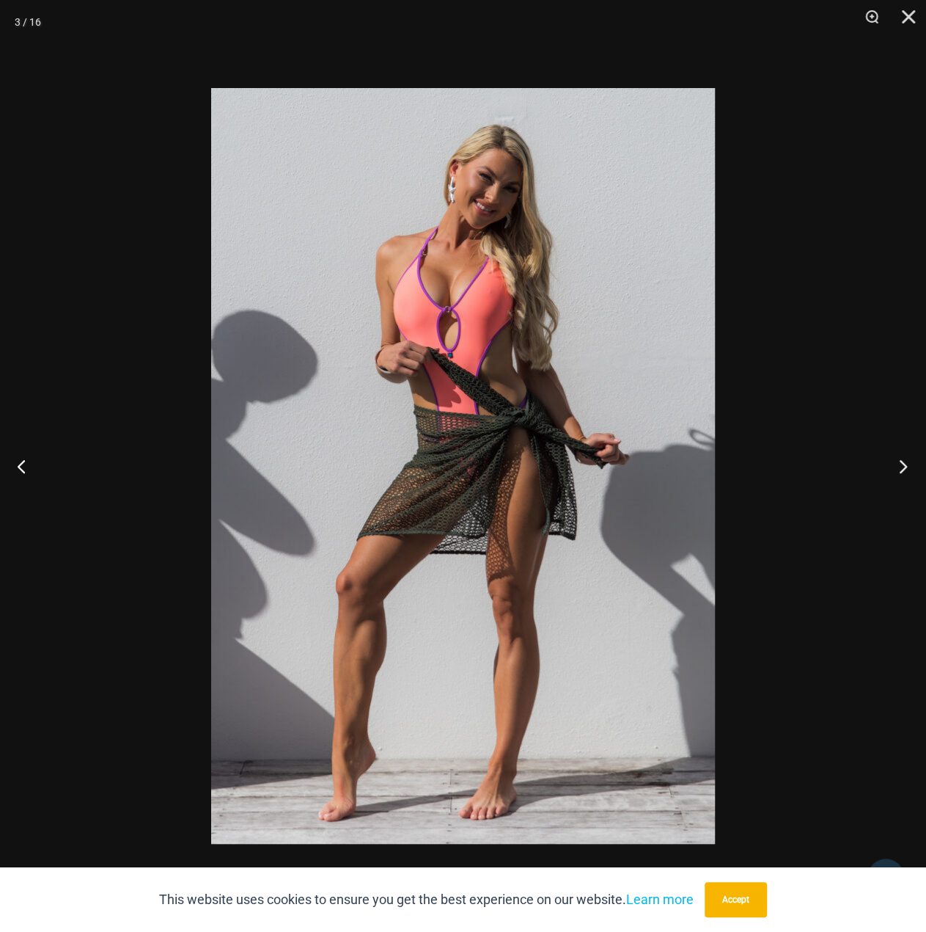
click at [902, 464] on button "Next" at bounding box center [898, 465] width 55 height 73
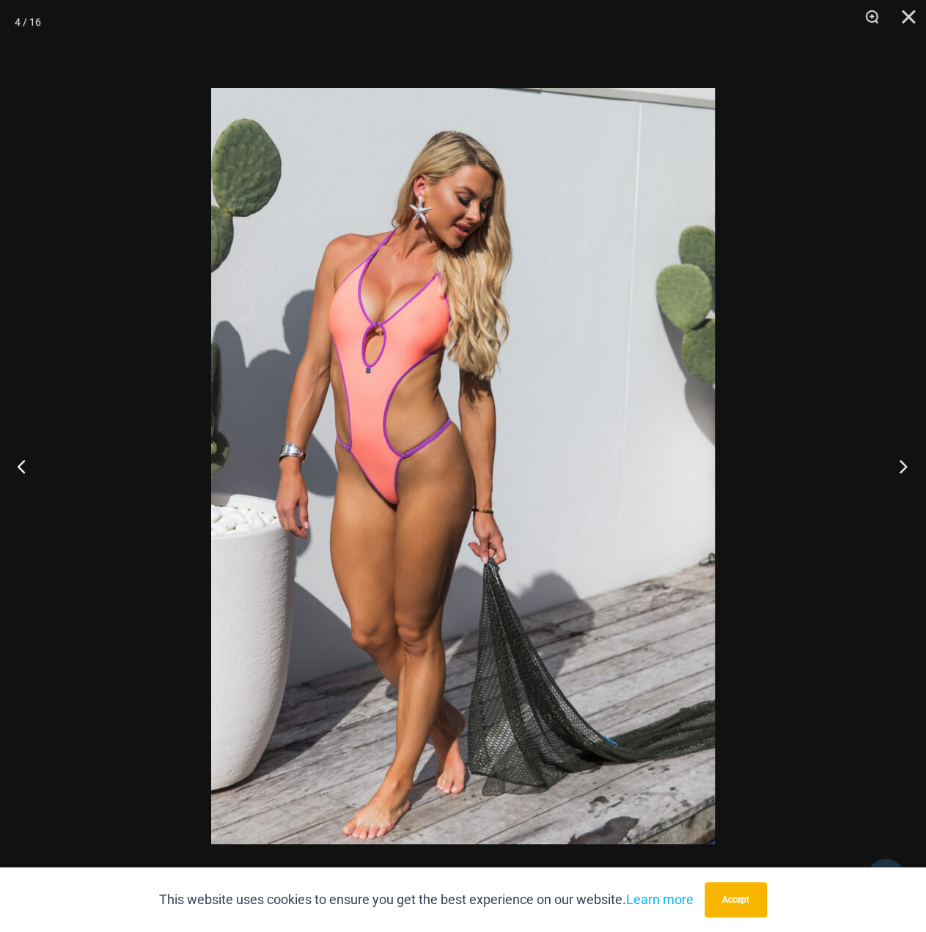
click at [902, 464] on button "Next" at bounding box center [898, 465] width 55 height 73
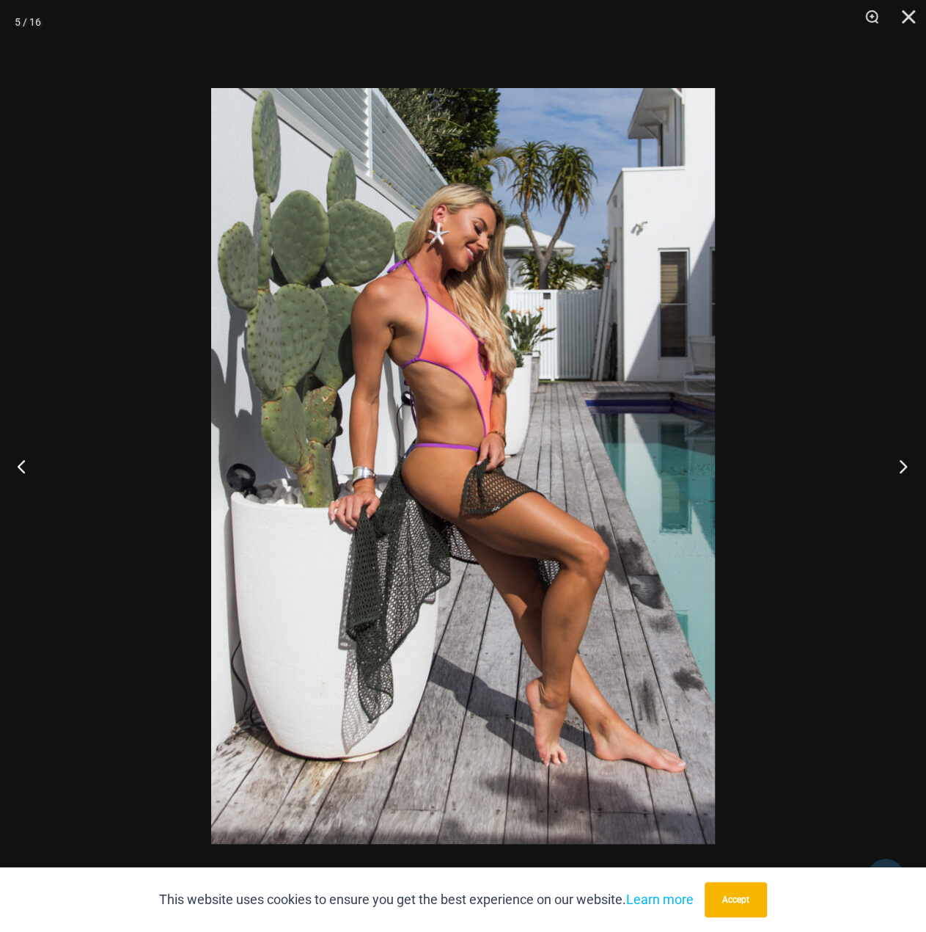
click at [902, 464] on button "Next" at bounding box center [898, 465] width 55 height 73
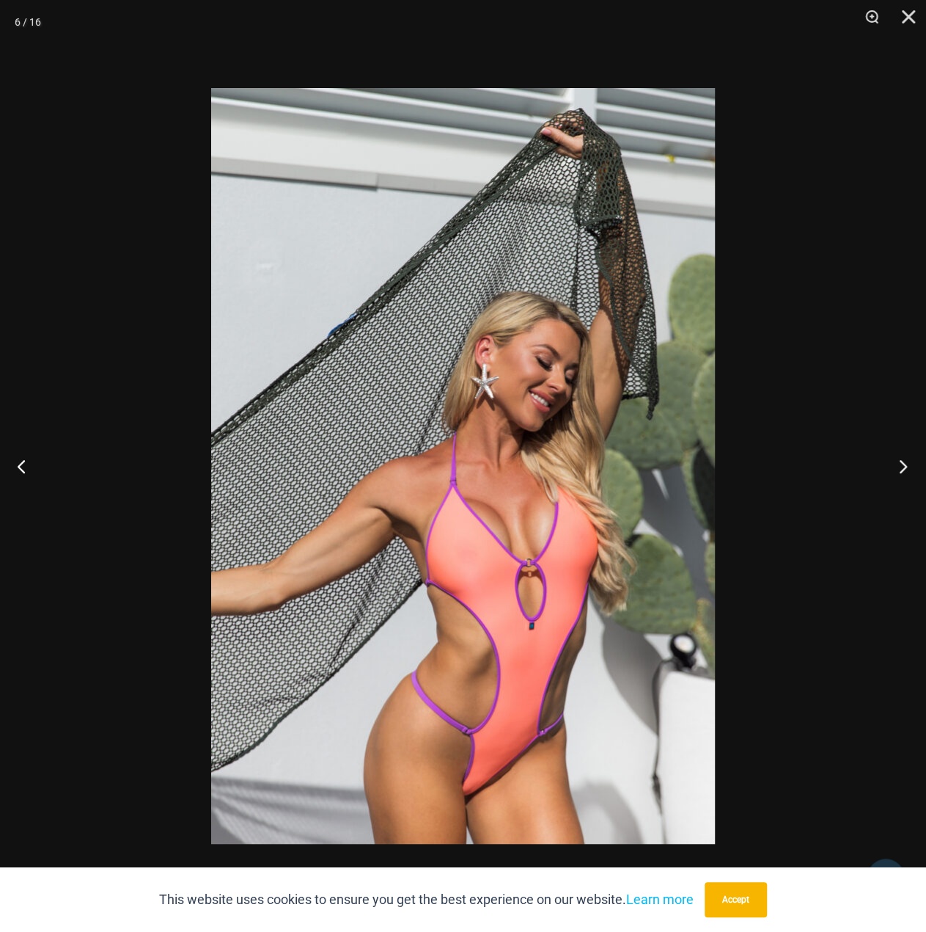
click at [902, 464] on button "Next" at bounding box center [898, 465] width 55 height 73
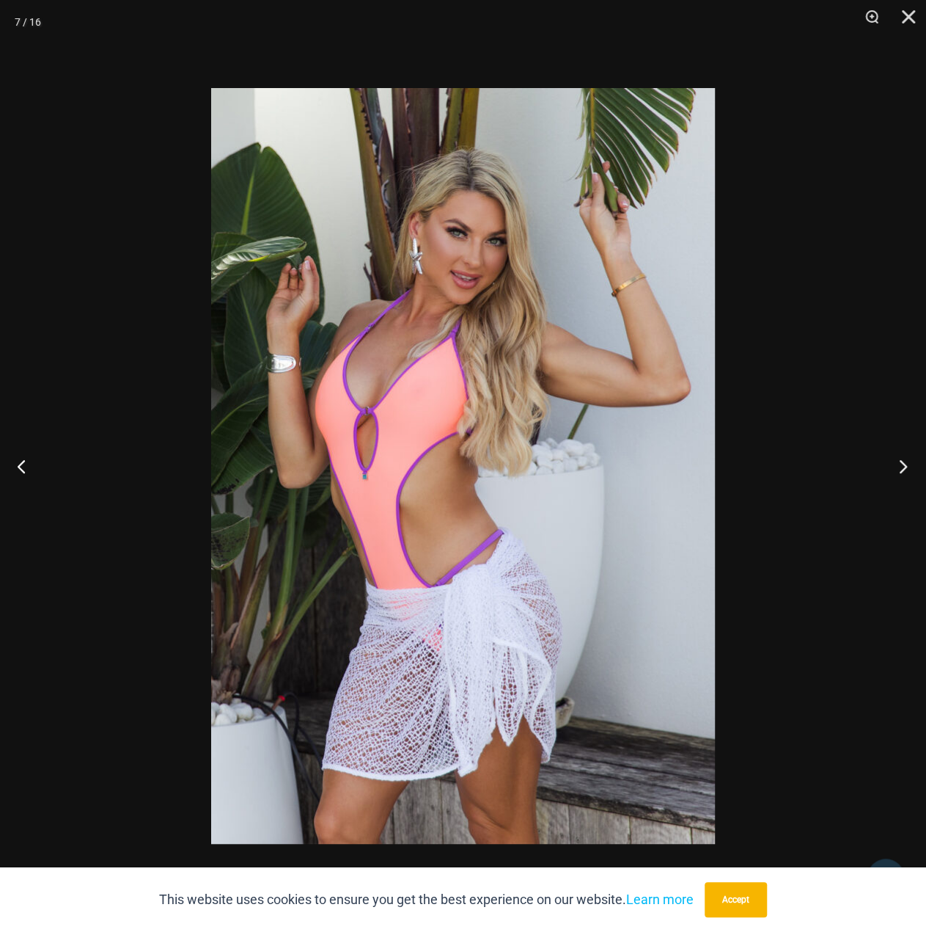
click at [902, 464] on button "Next" at bounding box center [898, 465] width 55 height 73
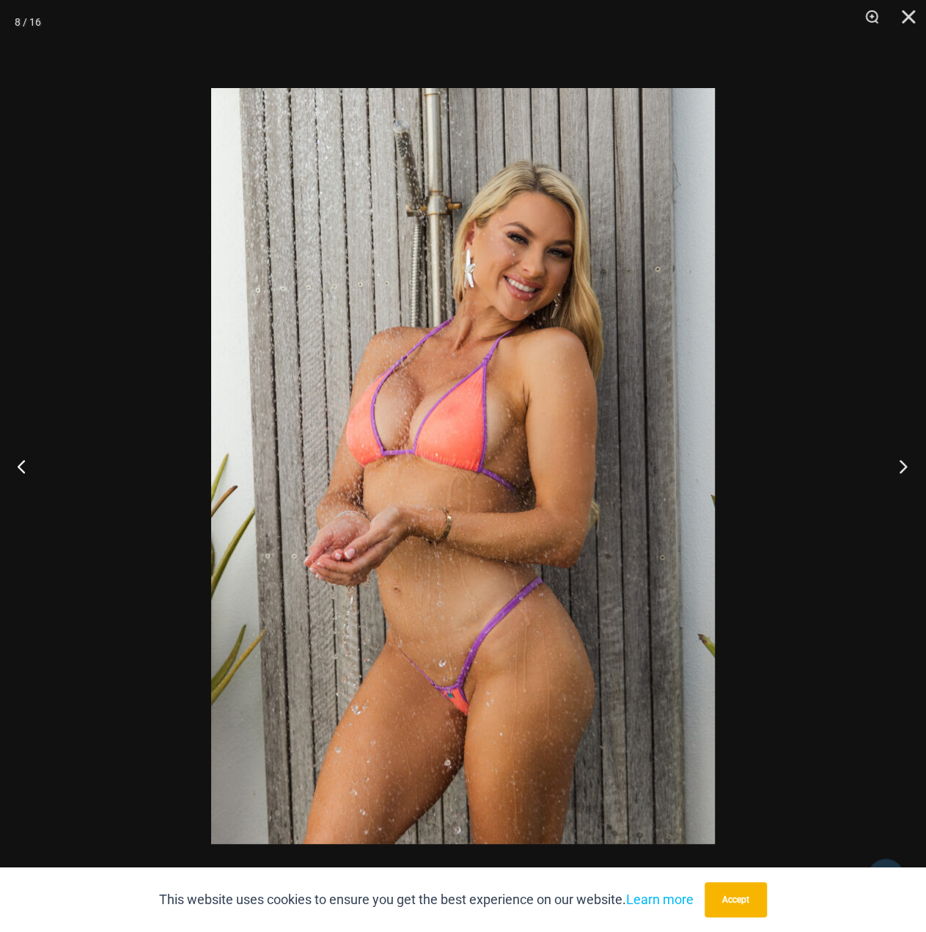
click at [902, 464] on button "Next" at bounding box center [898, 465] width 55 height 73
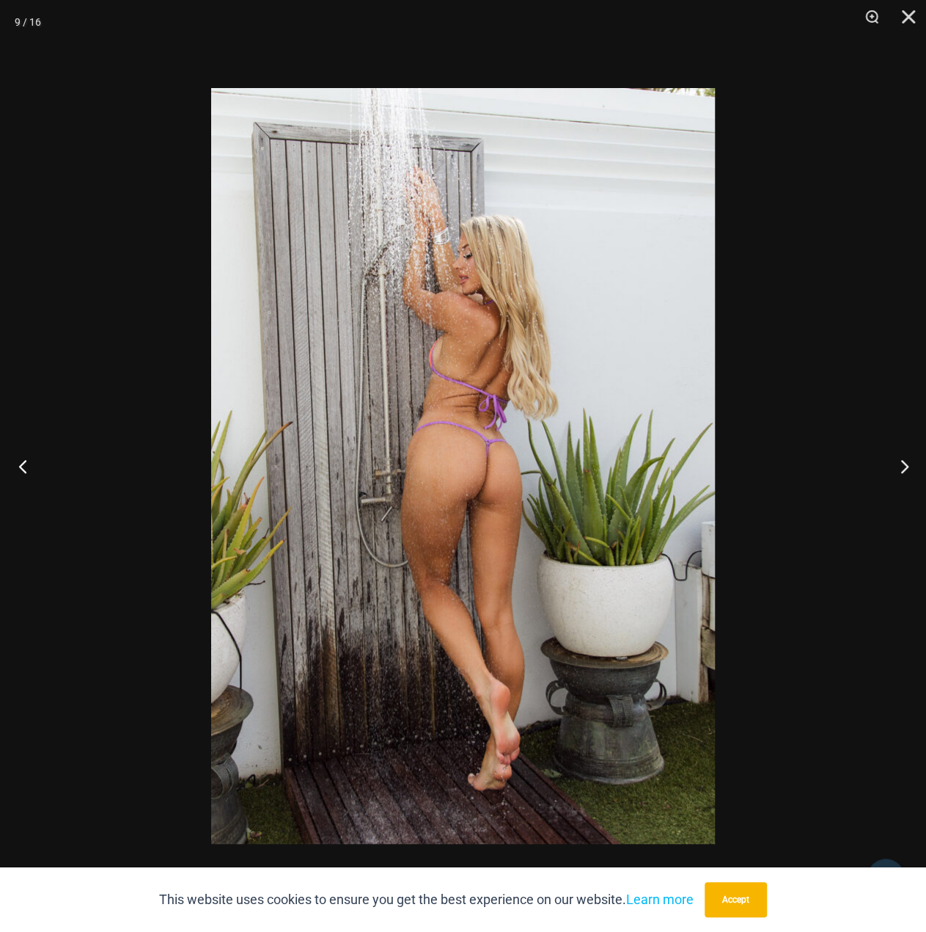
click at [30, 442] on button "Previous" at bounding box center [27, 465] width 55 height 73
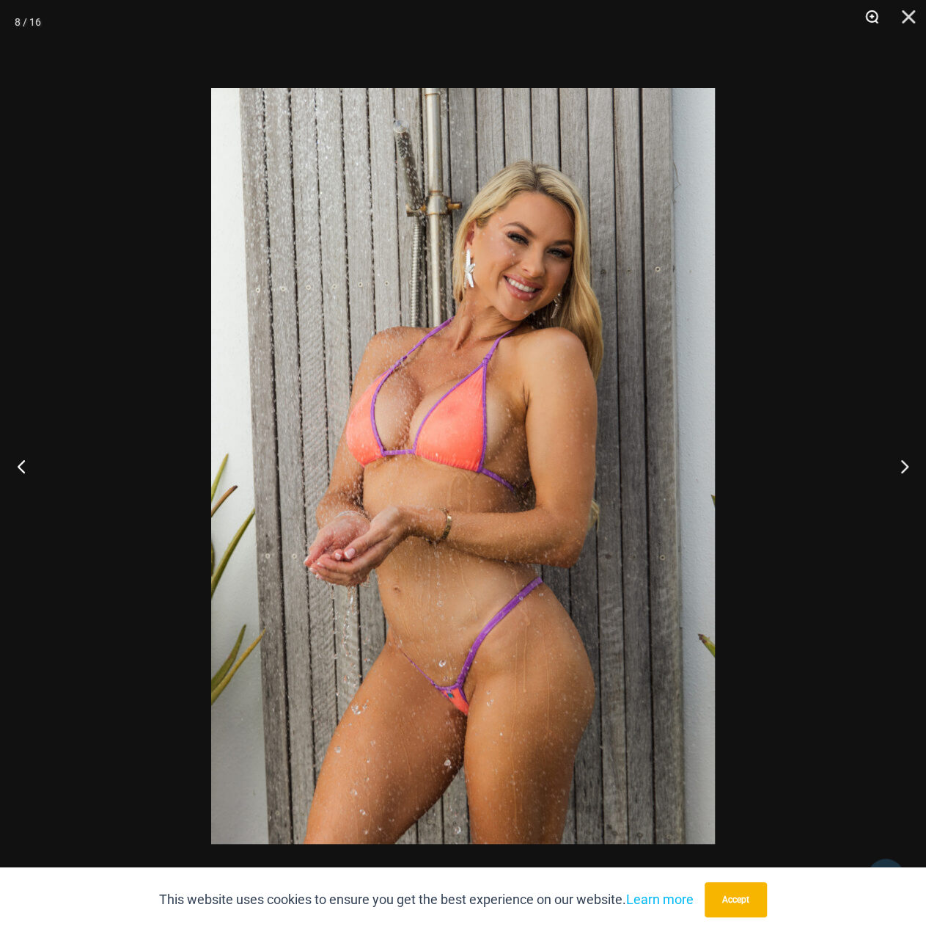
click at [877, 18] on button "Zoom" at bounding box center [867, 22] width 37 height 44
click at [898, 473] on button "Next" at bounding box center [898, 465] width 55 height 73
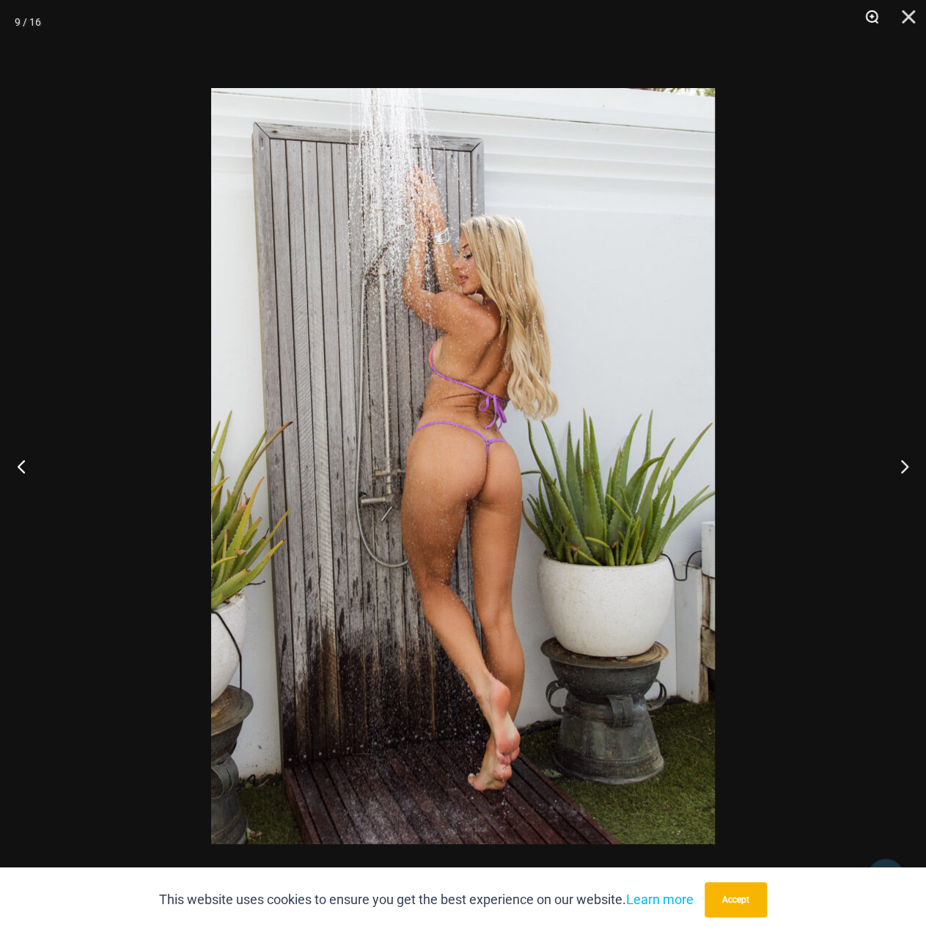
click at [871, 14] on button "Zoom" at bounding box center [867, 22] width 37 height 44
click at [895, 469] on button "Next" at bounding box center [898, 465] width 55 height 73
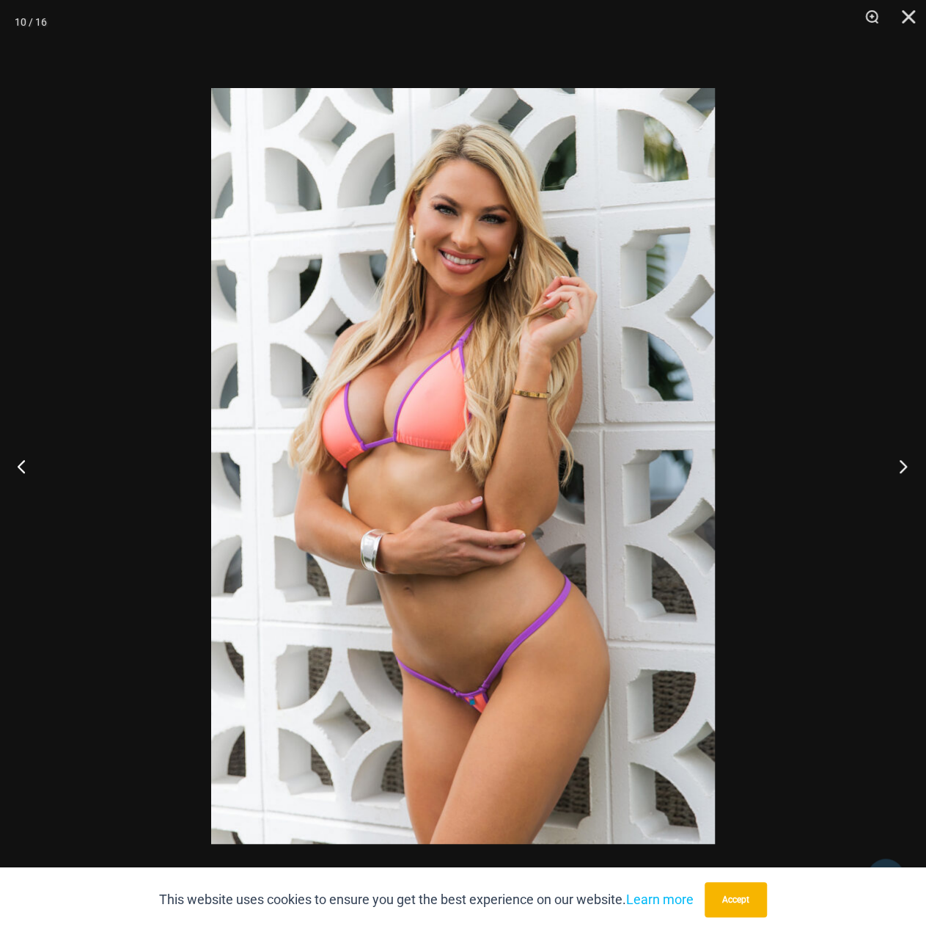
click at [893, 461] on button "Next" at bounding box center [898, 465] width 55 height 73
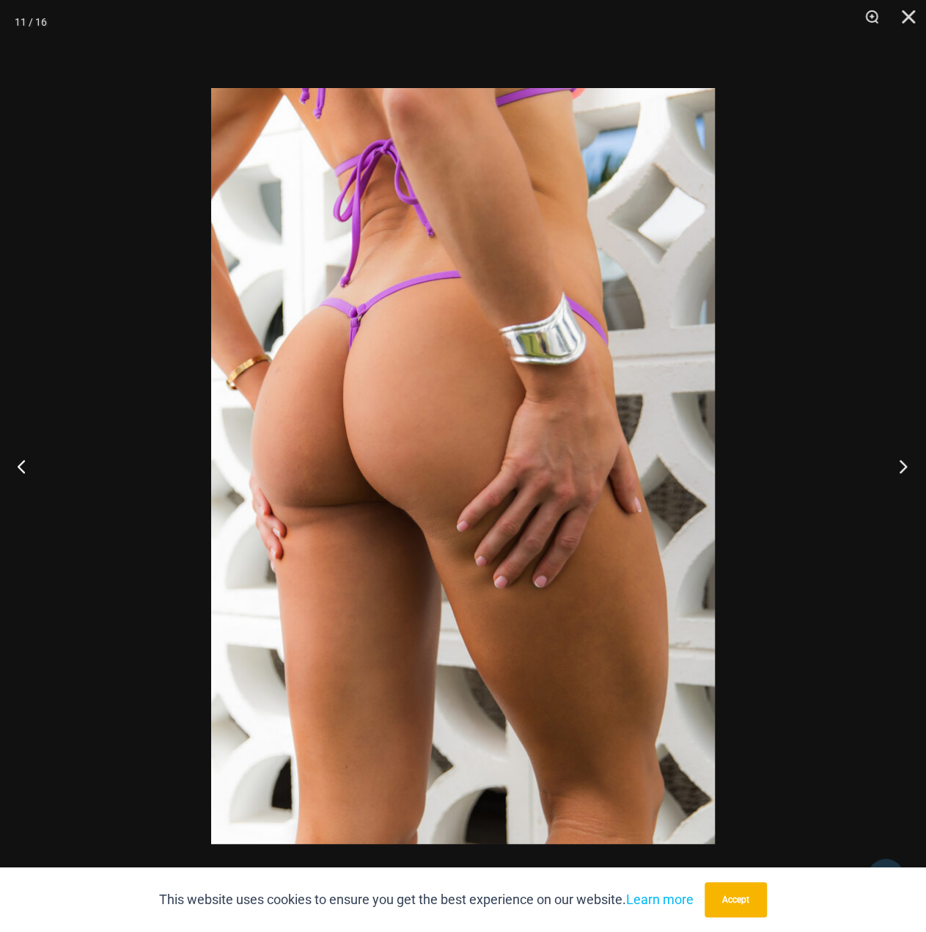
click at [893, 459] on button "Next" at bounding box center [898, 465] width 55 height 73
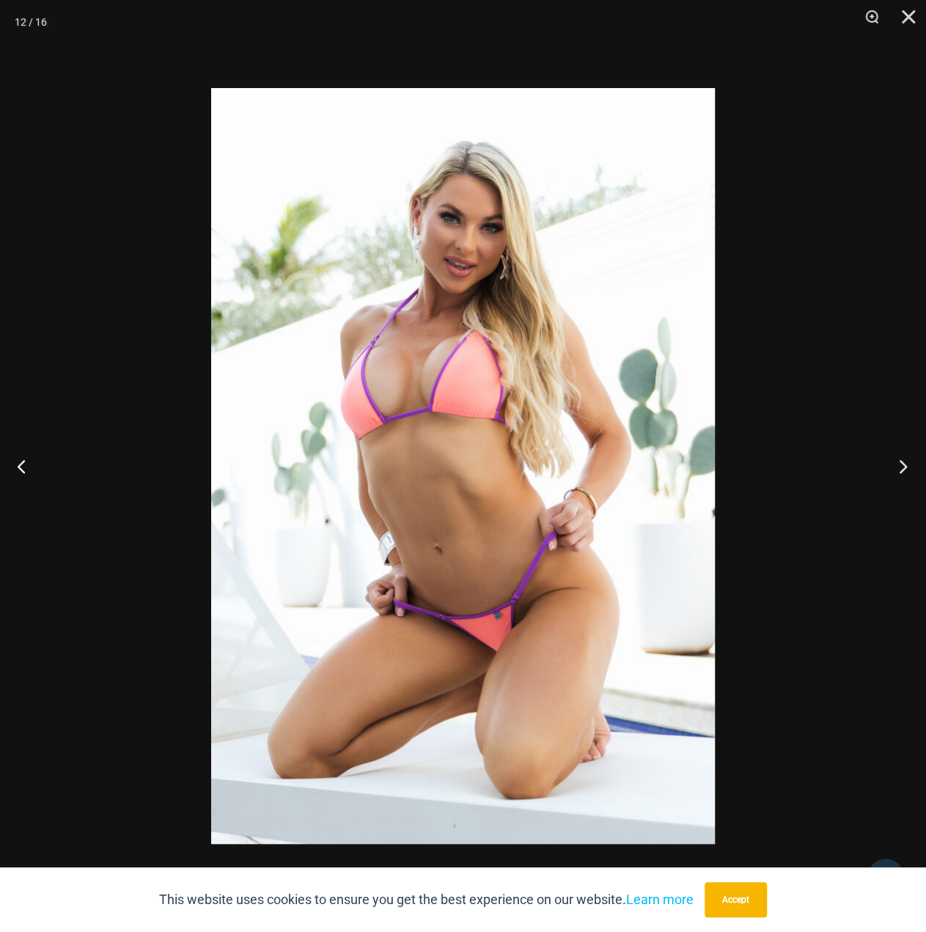
click at [893, 459] on button "Next" at bounding box center [898, 465] width 55 height 73
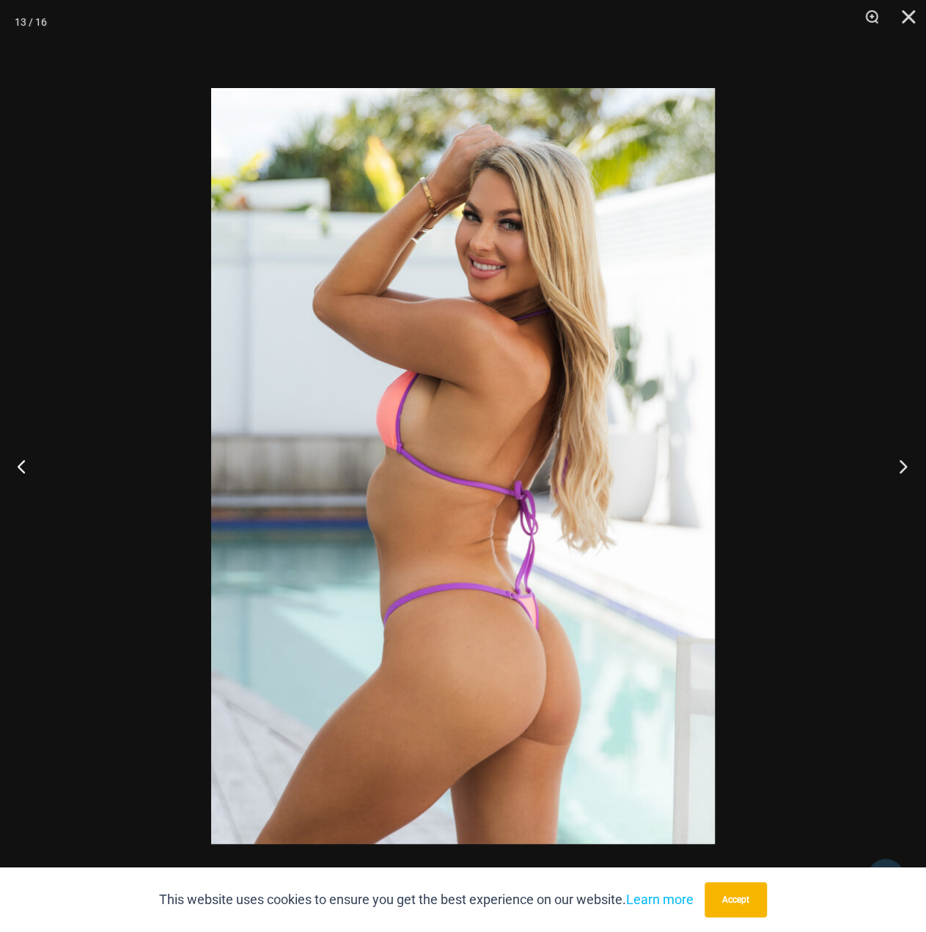
click at [893, 459] on button "Next" at bounding box center [898, 465] width 55 height 73
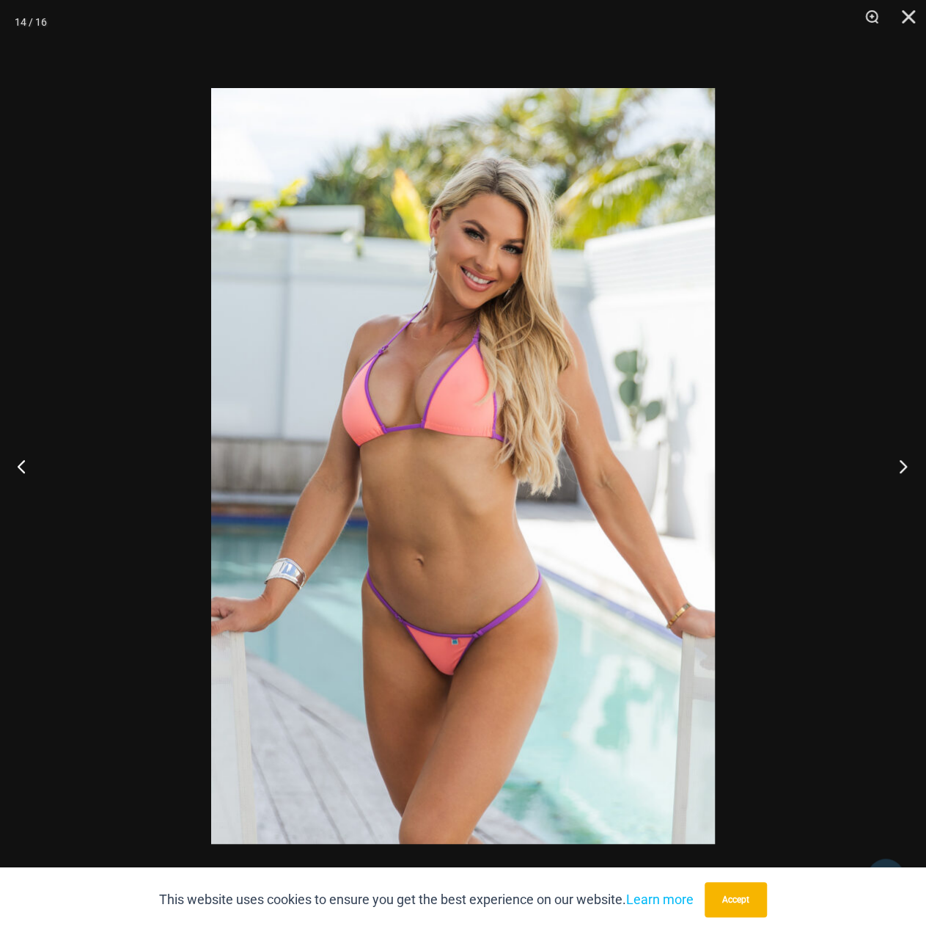
click at [893, 459] on button "Next" at bounding box center [898, 465] width 55 height 73
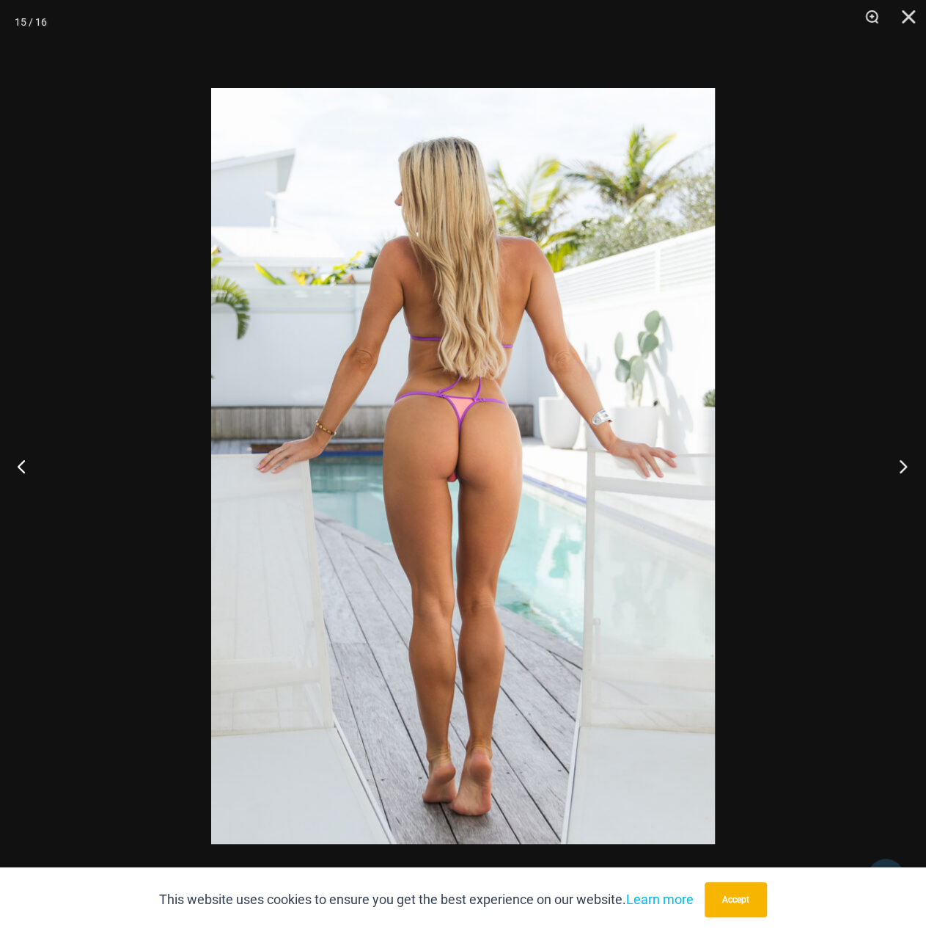
click at [893, 459] on button "Next" at bounding box center [898, 465] width 55 height 73
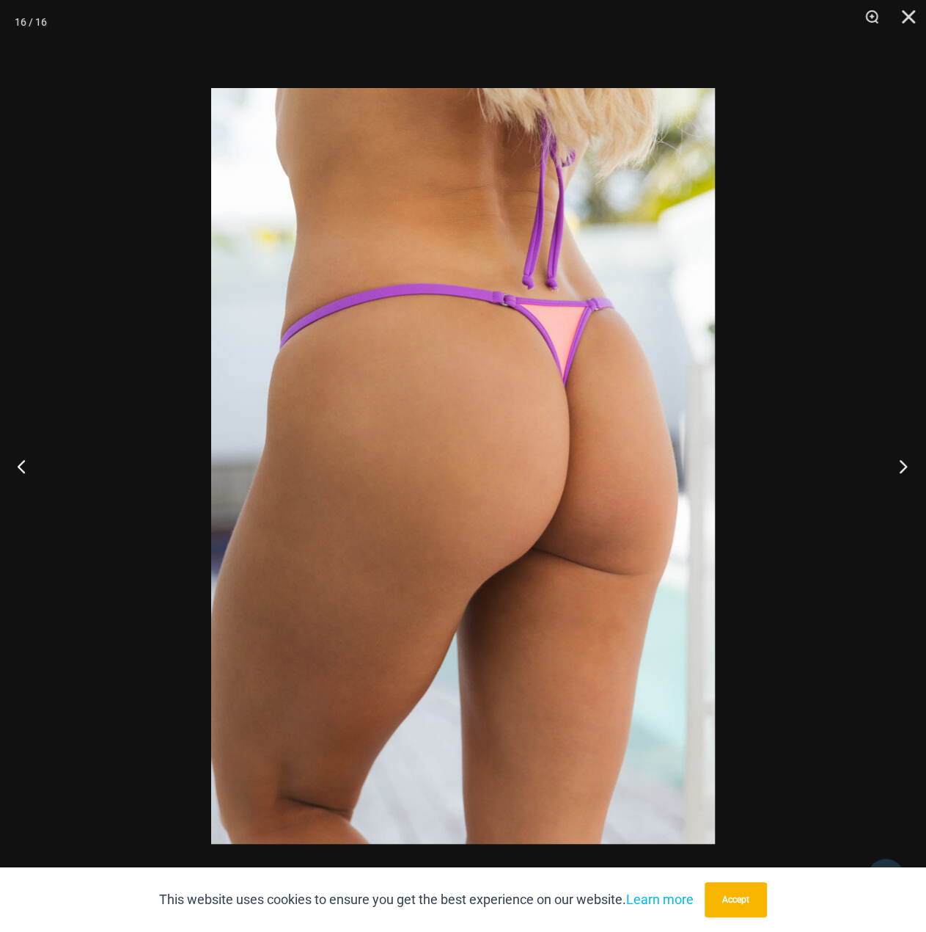
click at [893, 459] on button "Next" at bounding box center [898, 465] width 55 height 73
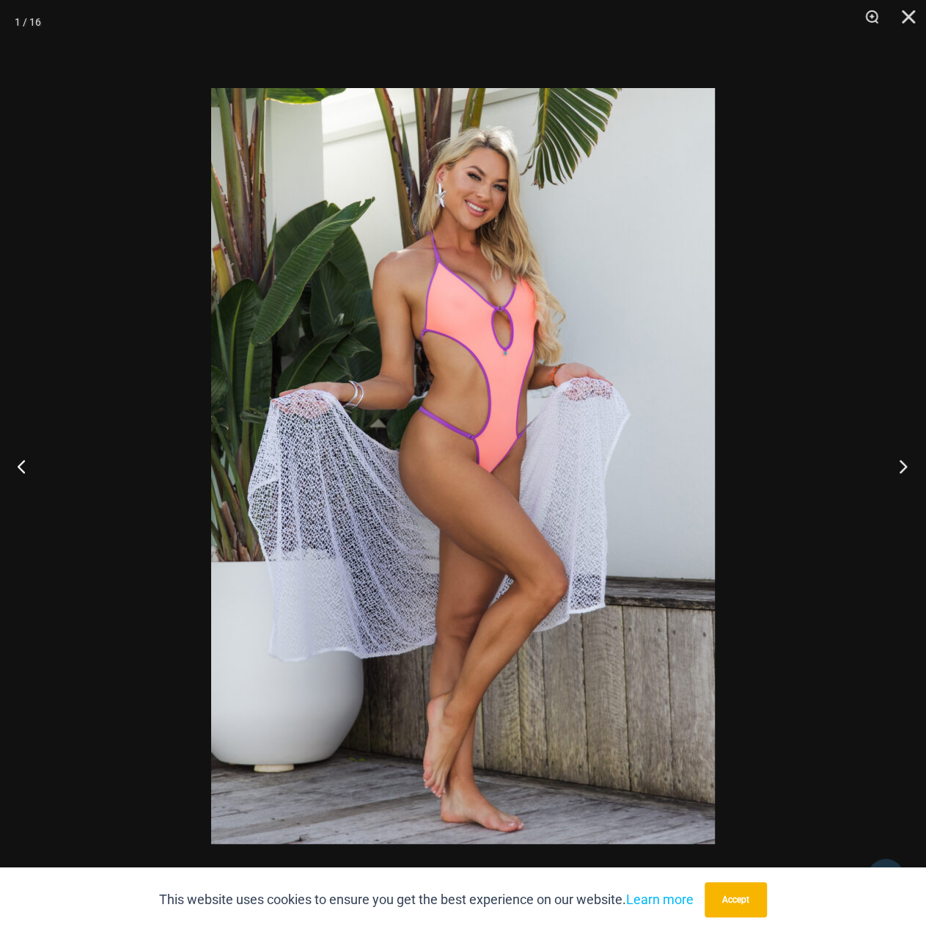
click at [893, 459] on button "Next" at bounding box center [898, 465] width 55 height 73
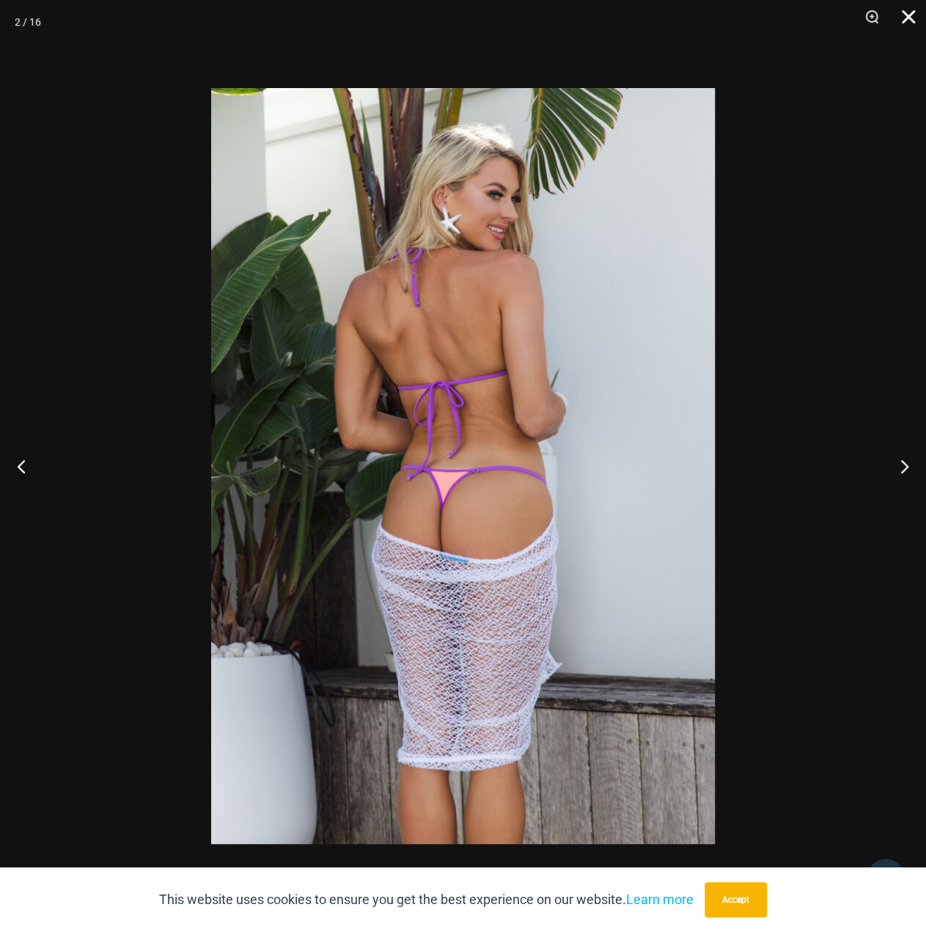
click at [903, 10] on button "Close" at bounding box center [903, 22] width 37 height 44
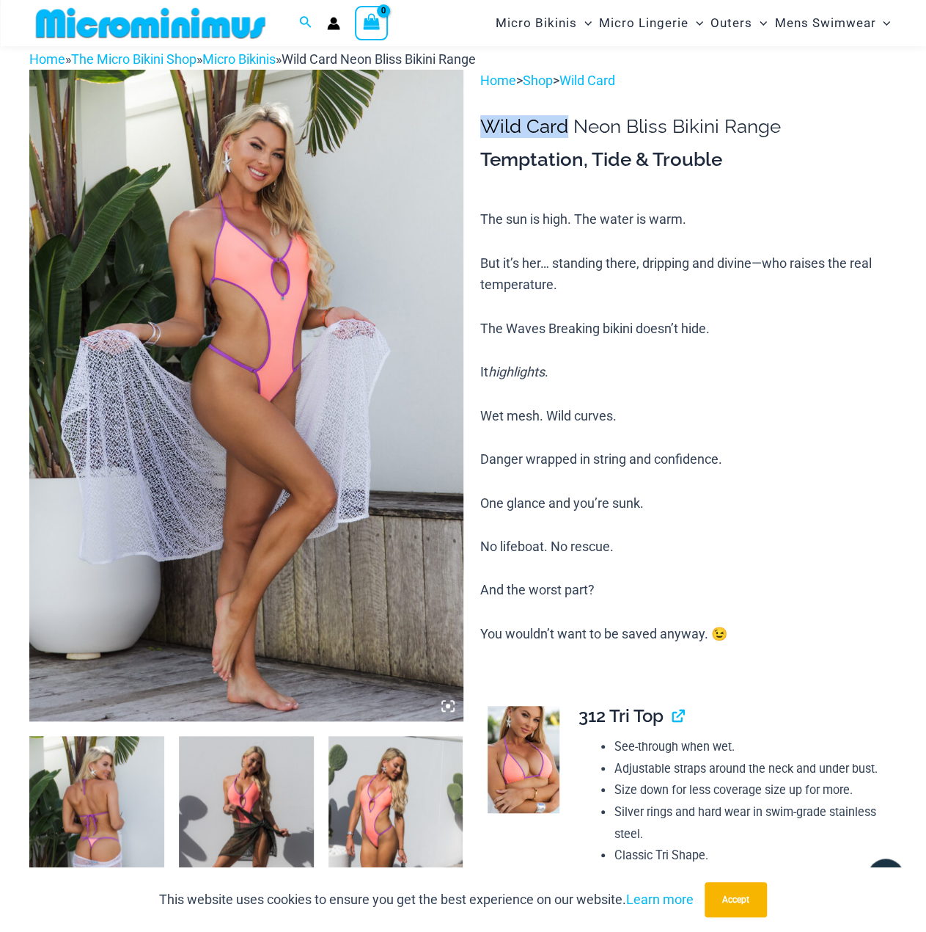
scroll to position [0, 0]
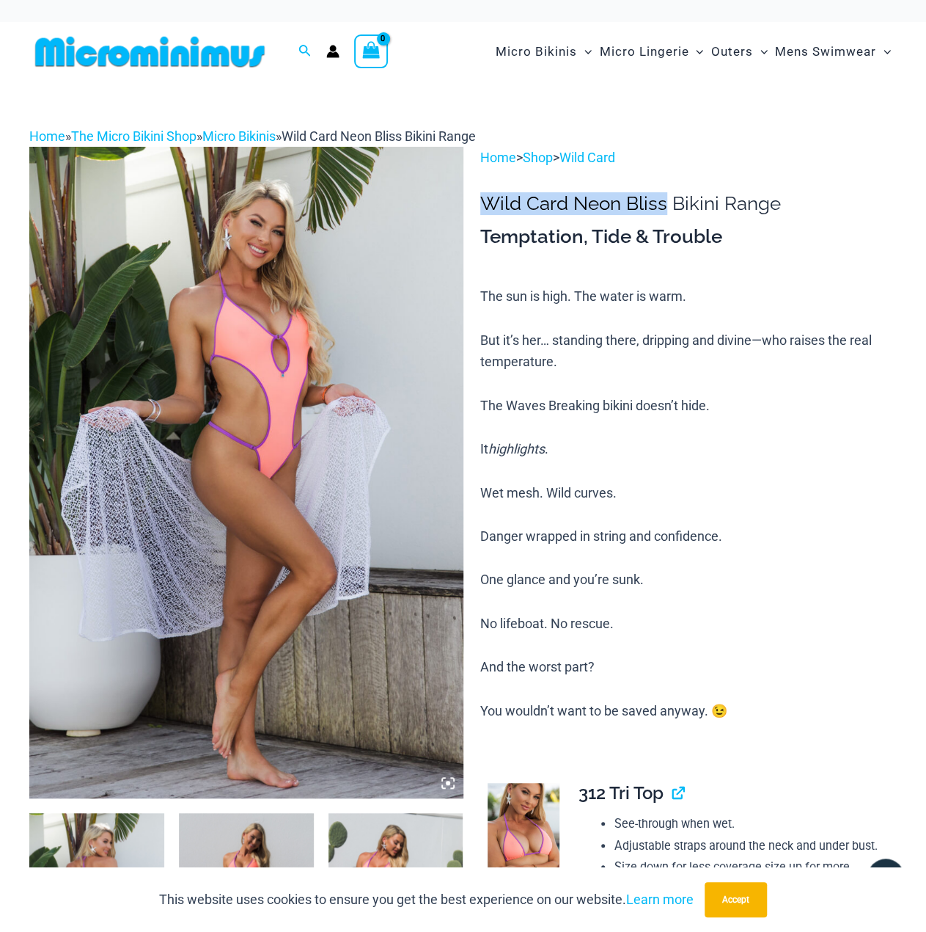
drag, startPoint x: 668, startPoint y: 206, endPoint x: 489, endPoint y: 202, distance: 179.0
click at [489, 202] on h1 "Wild Card Neon Bliss Bikini Range" at bounding box center [688, 203] width 417 height 23
copy h1 "Wild Card Neon Bliss"
click at [238, 291] on img at bounding box center [246, 472] width 434 height 651
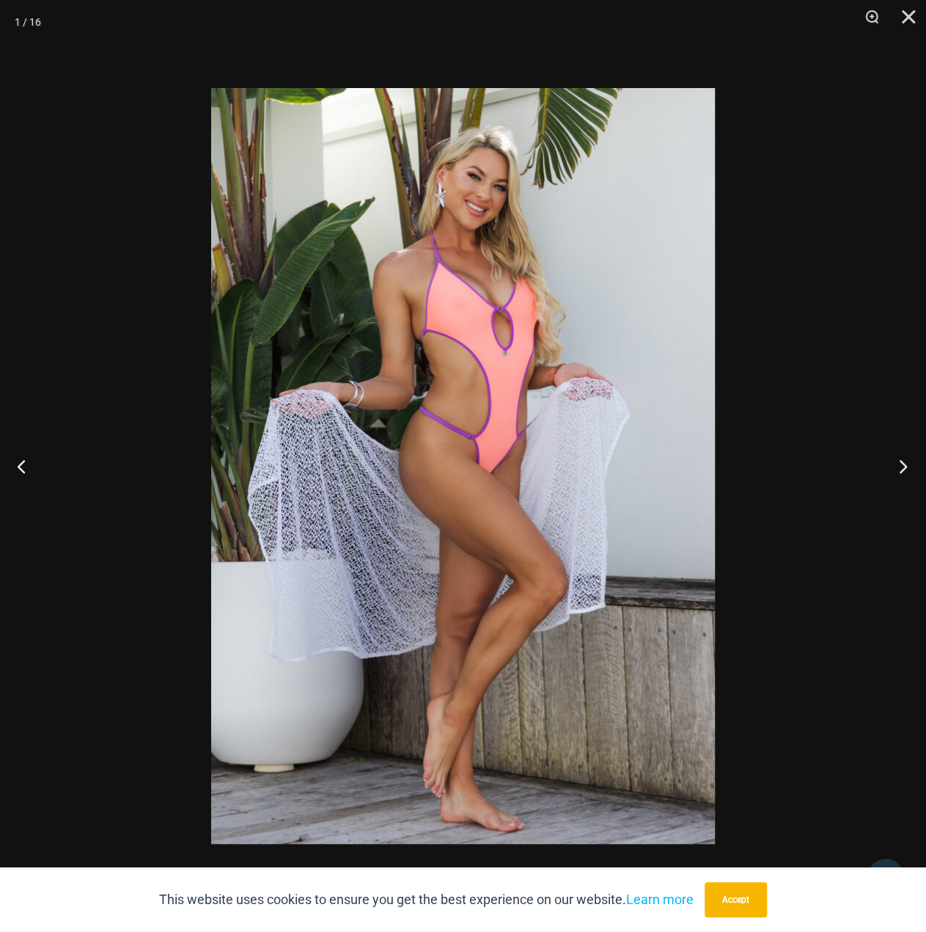
click at [890, 455] on button "Next" at bounding box center [898, 465] width 55 height 73
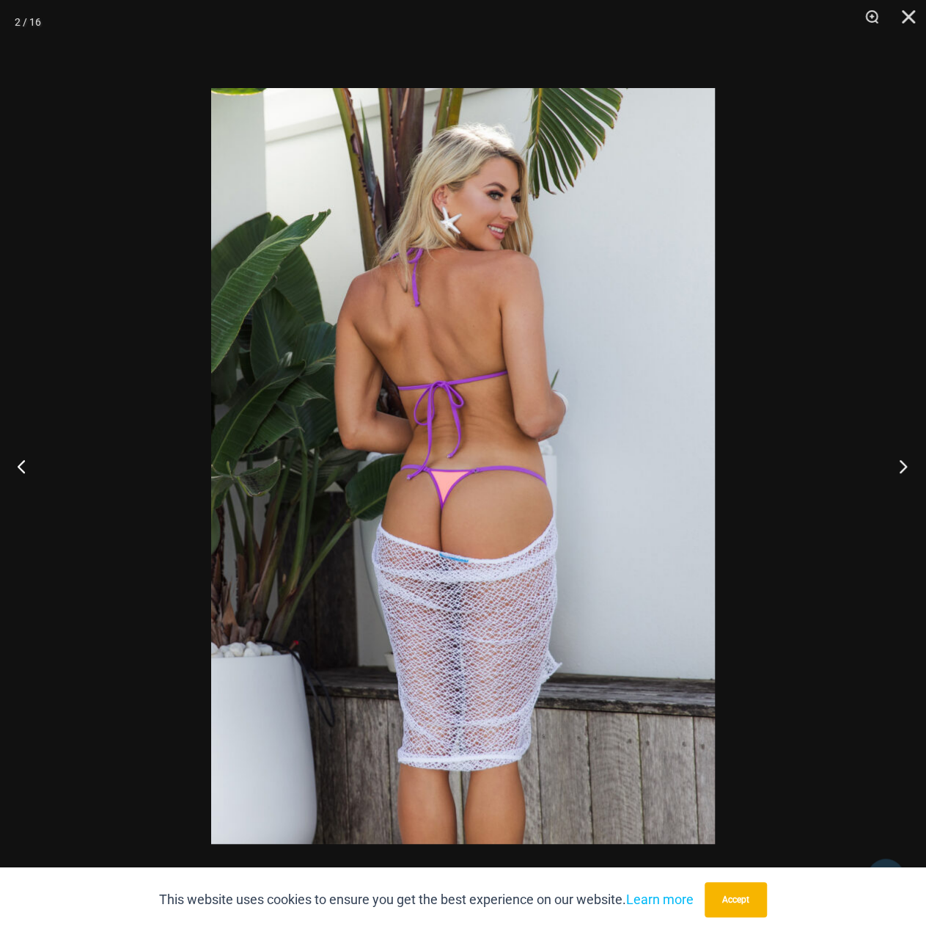
click at [902, 463] on button "Next" at bounding box center [898, 465] width 55 height 73
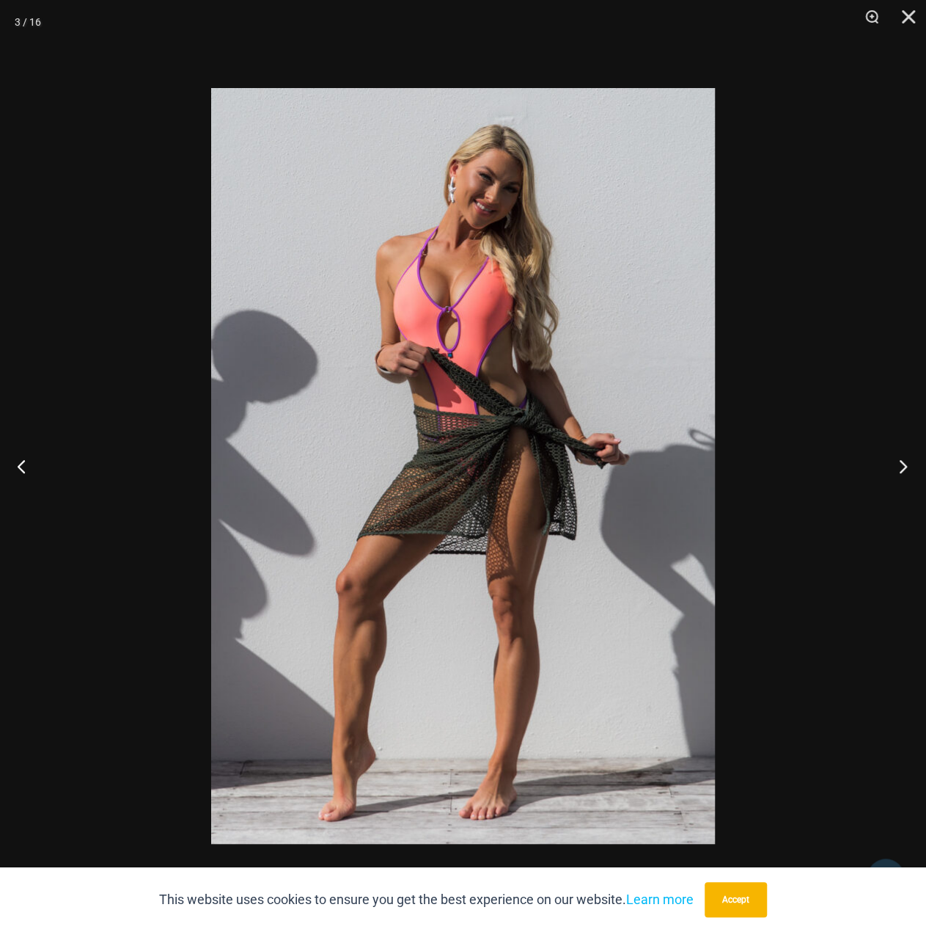
click at [904, 461] on button "Next" at bounding box center [898, 465] width 55 height 73
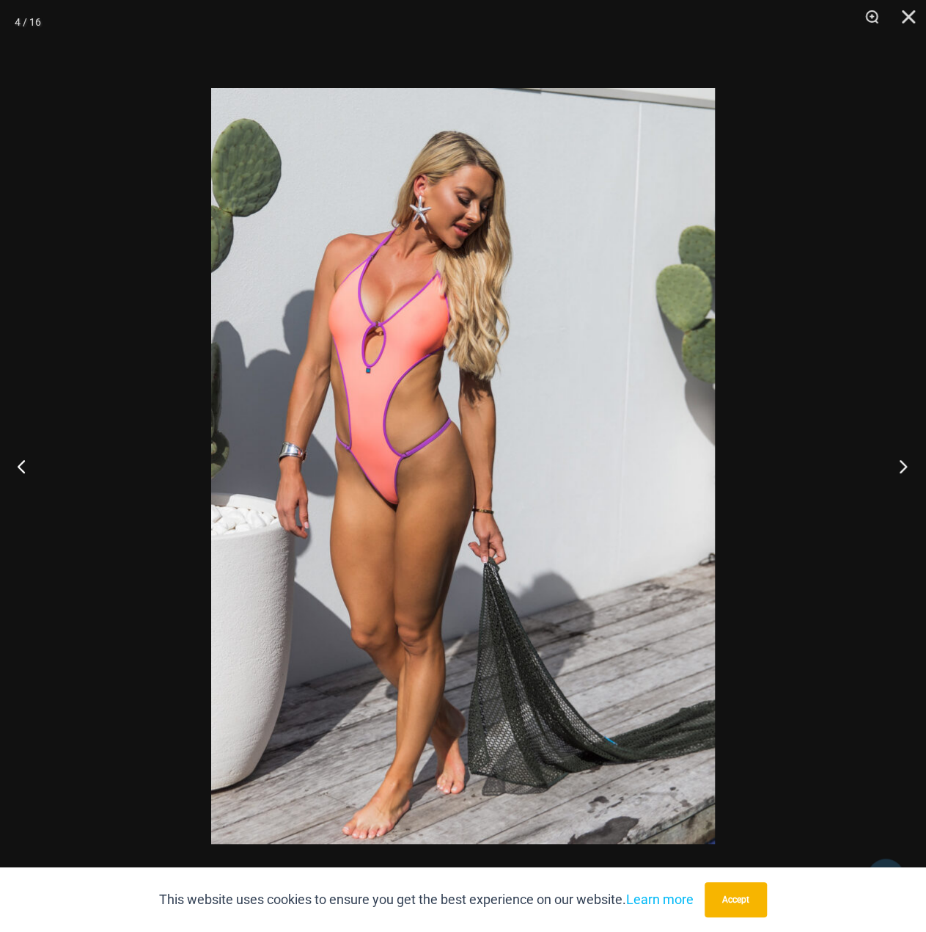
click at [901, 462] on button "Next" at bounding box center [898, 465] width 55 height 73
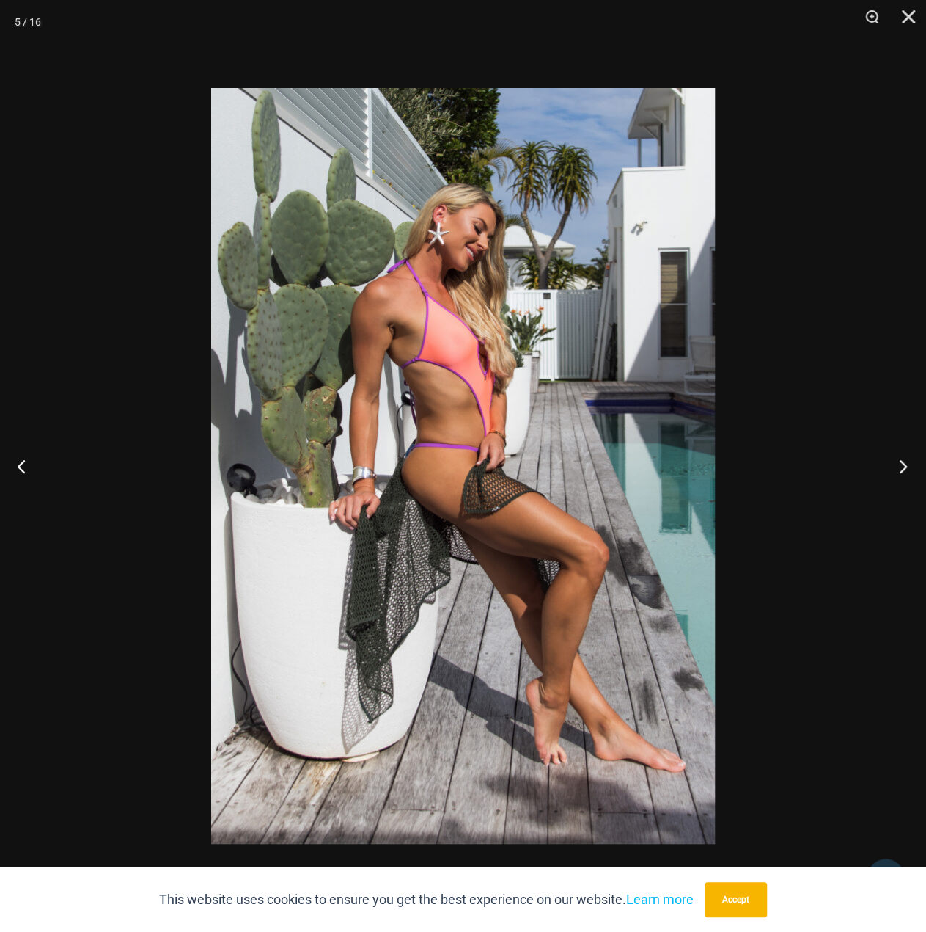
click at [901, 466] on button "Next" at bounding box center [898, 465] width 55 height 73
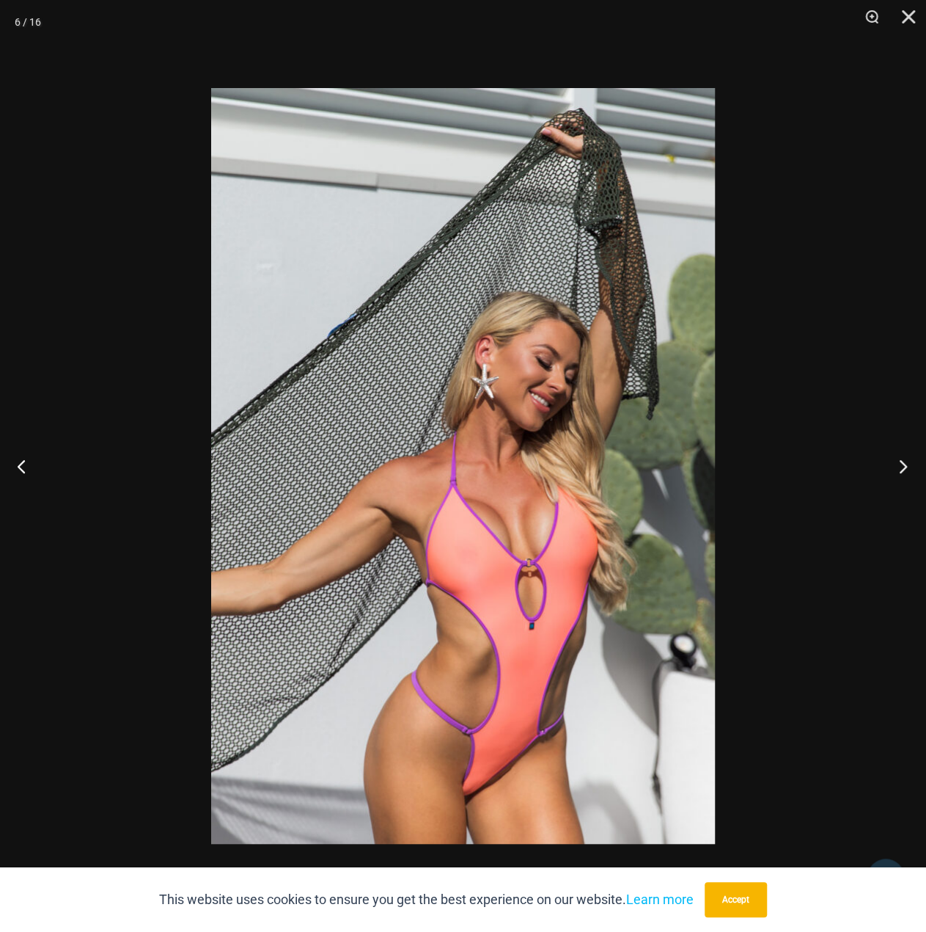
click at [901, 464] on button "Next" at bounding box center [898, 465] width 55 height 73
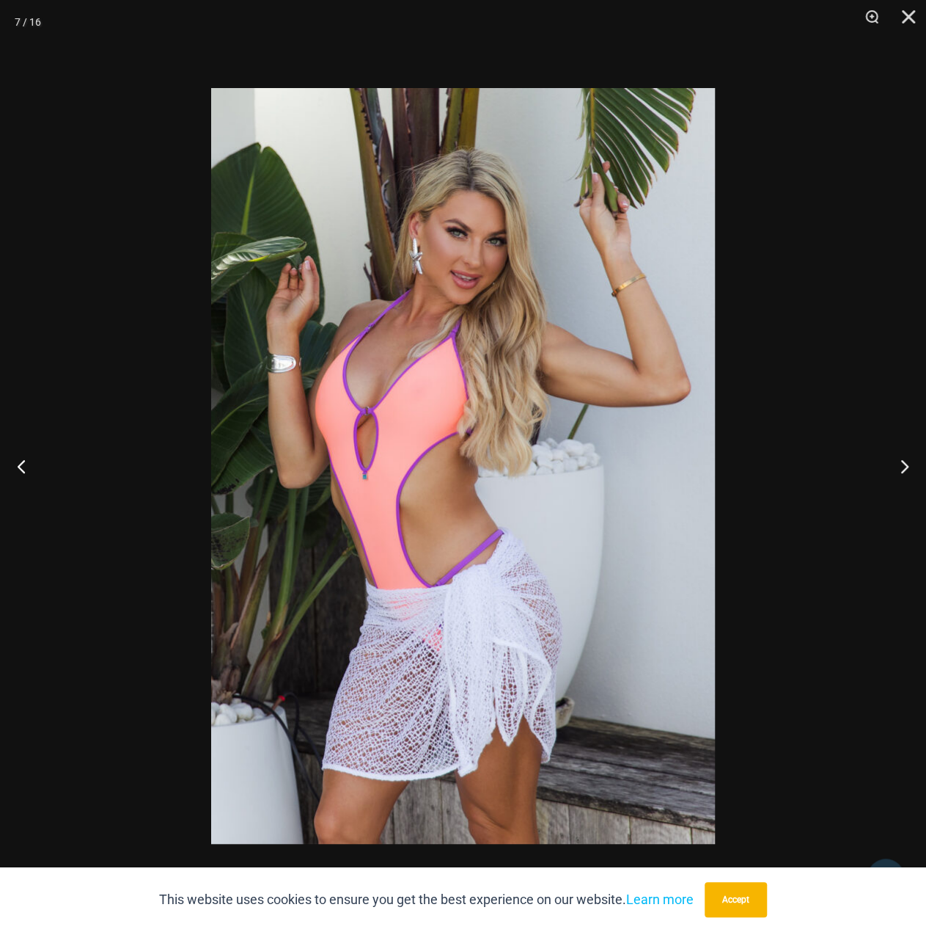
drag, startPoint x: 631, startPoint y: 384, endPoint x: 623, endPoint y: 383, distance: 8.2
click at [901, 462] on button "Next" at bounding box center [898, 465] width 55 height 73
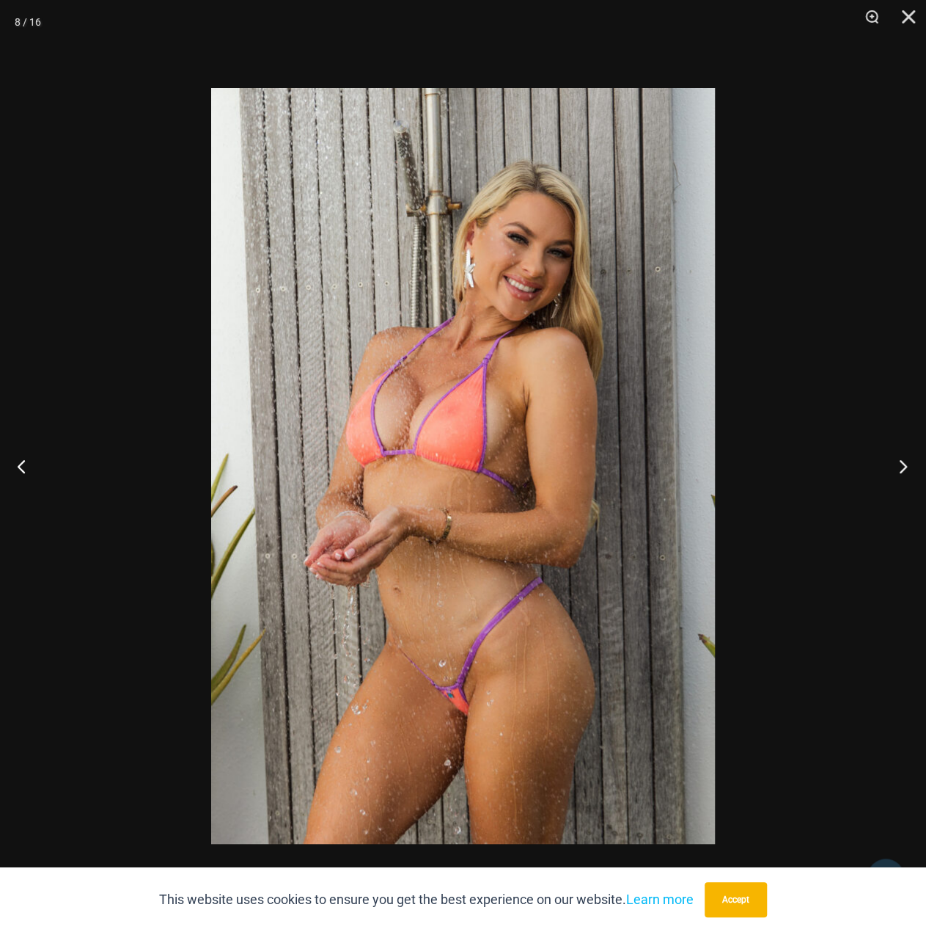
click at [907, 464] on button "Next" at bounding box center [898, 465] width 55 height 73
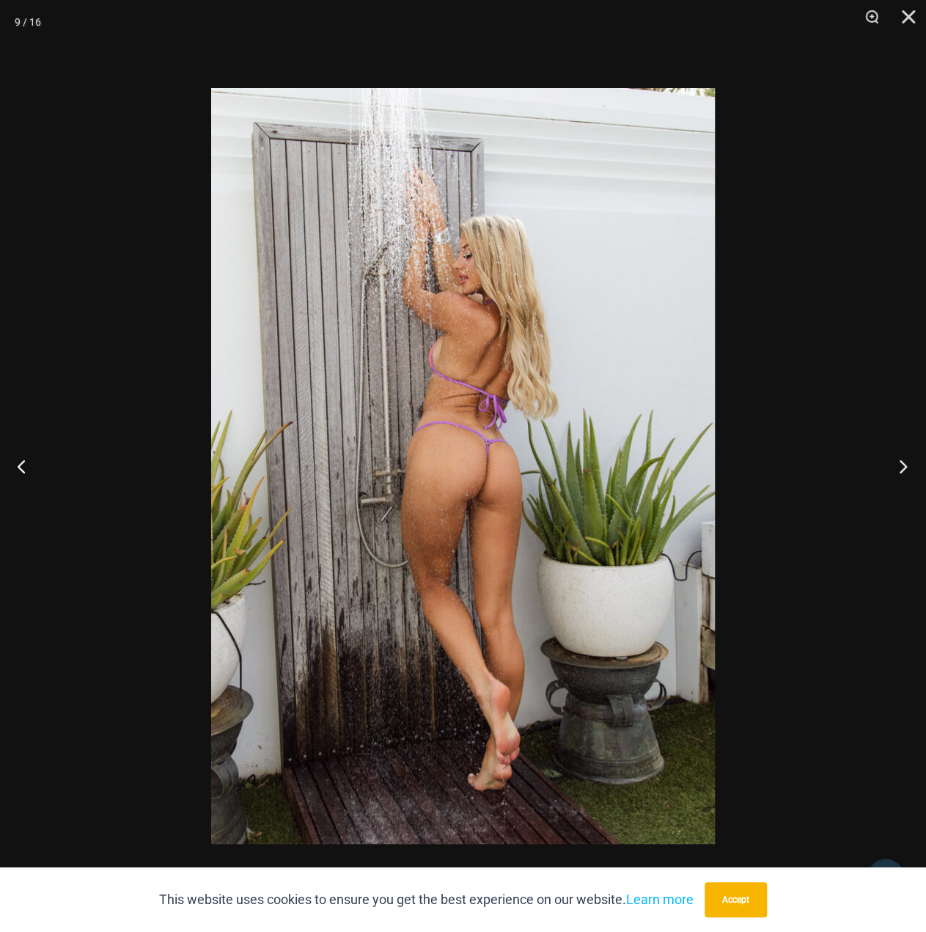
click at [901, 466] on button "Next" at bounding box center [898, 465] width 55 height 73
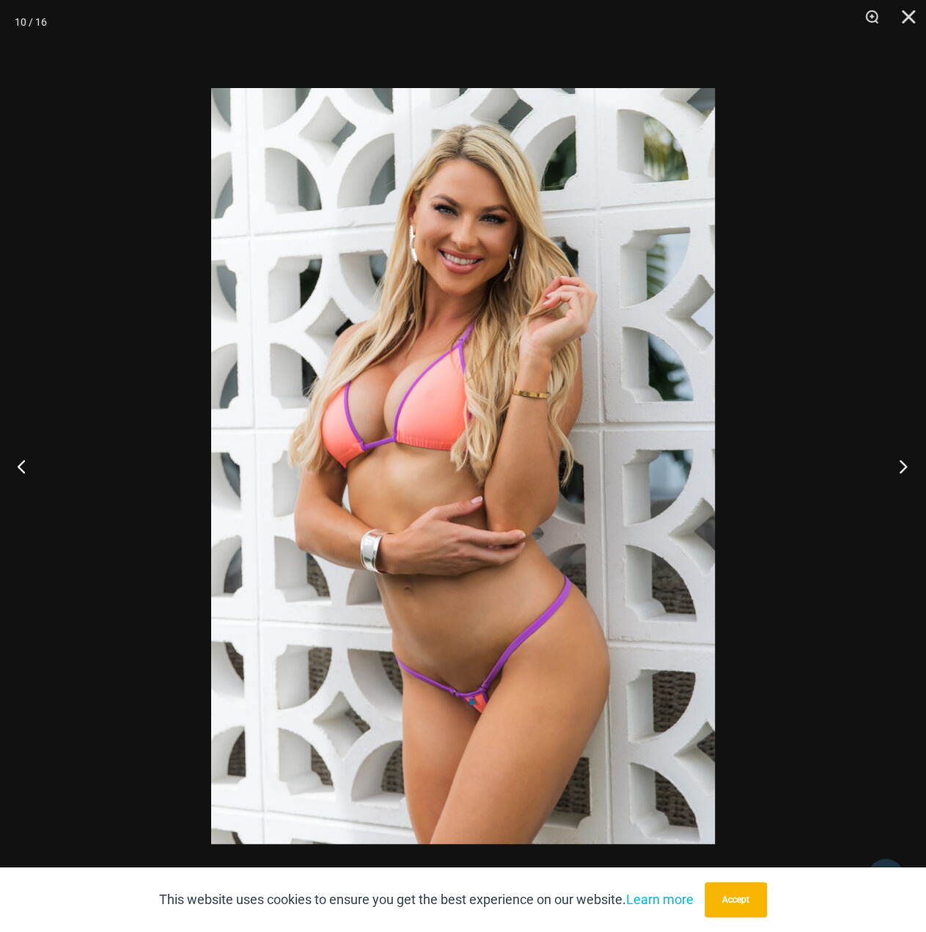
click at [901, 463] on button "Next" at bounding box center [898, 465] width 55 height 73
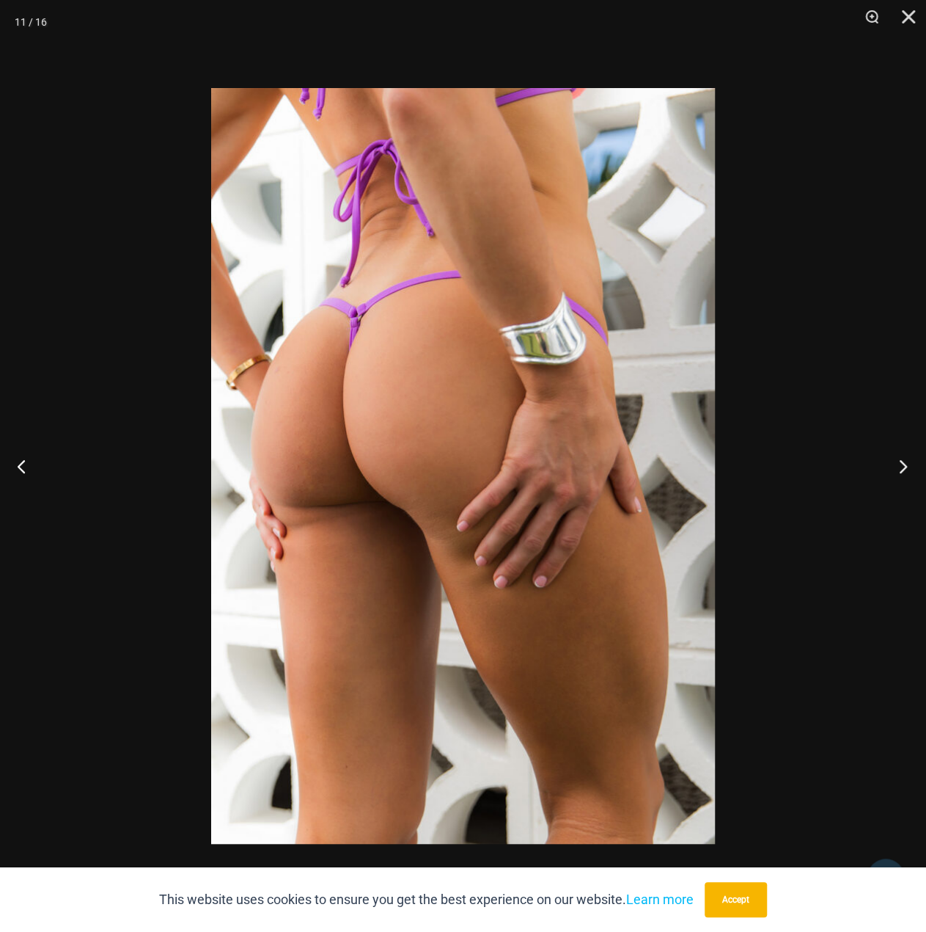
click at [900, 458] on button "Next" at bounding box center [898, 465] width 55 height 73
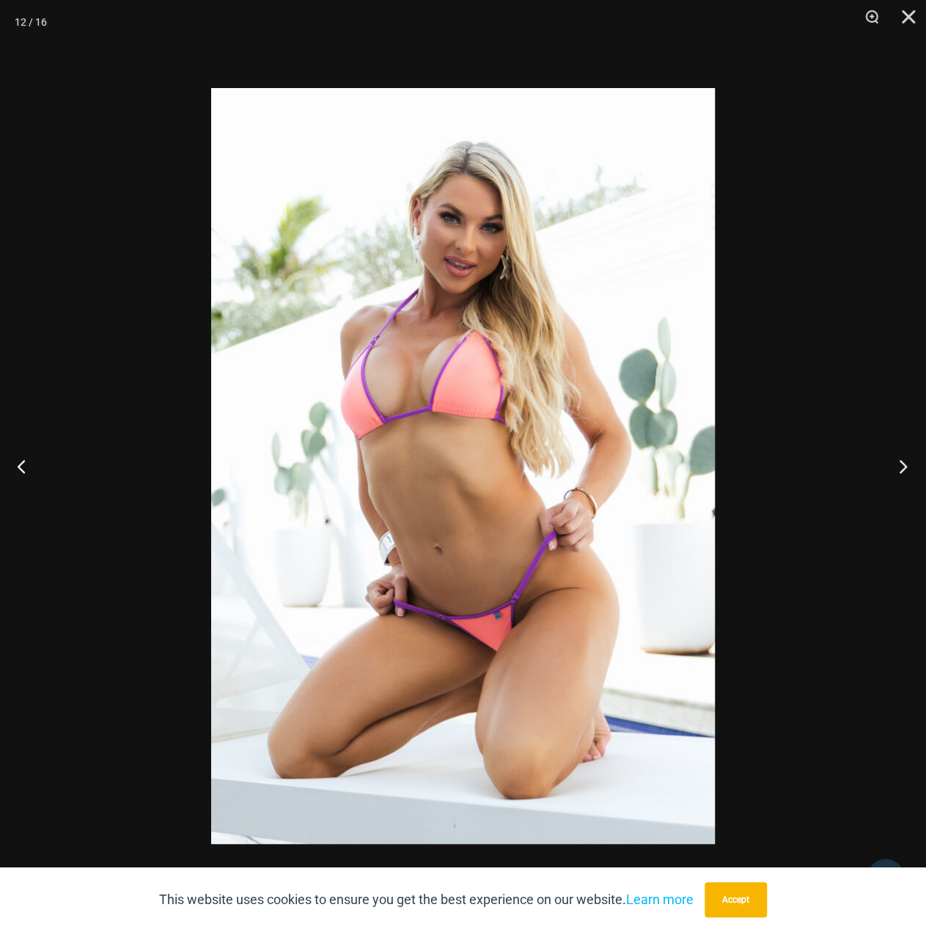
click at [903, 461] on button "Next" at bounding box center [898, 465] width 55 height 73
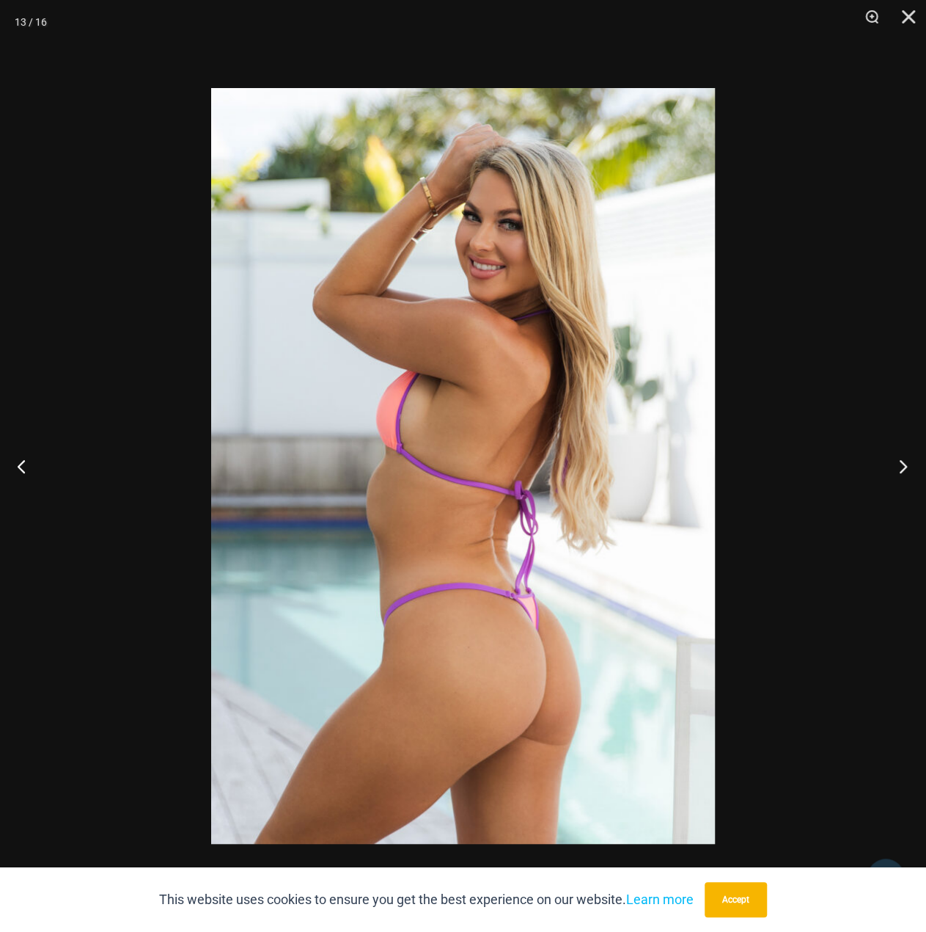
click at [904, 464] on button "Next" at bounding box center [898, 465] width 55 height 73
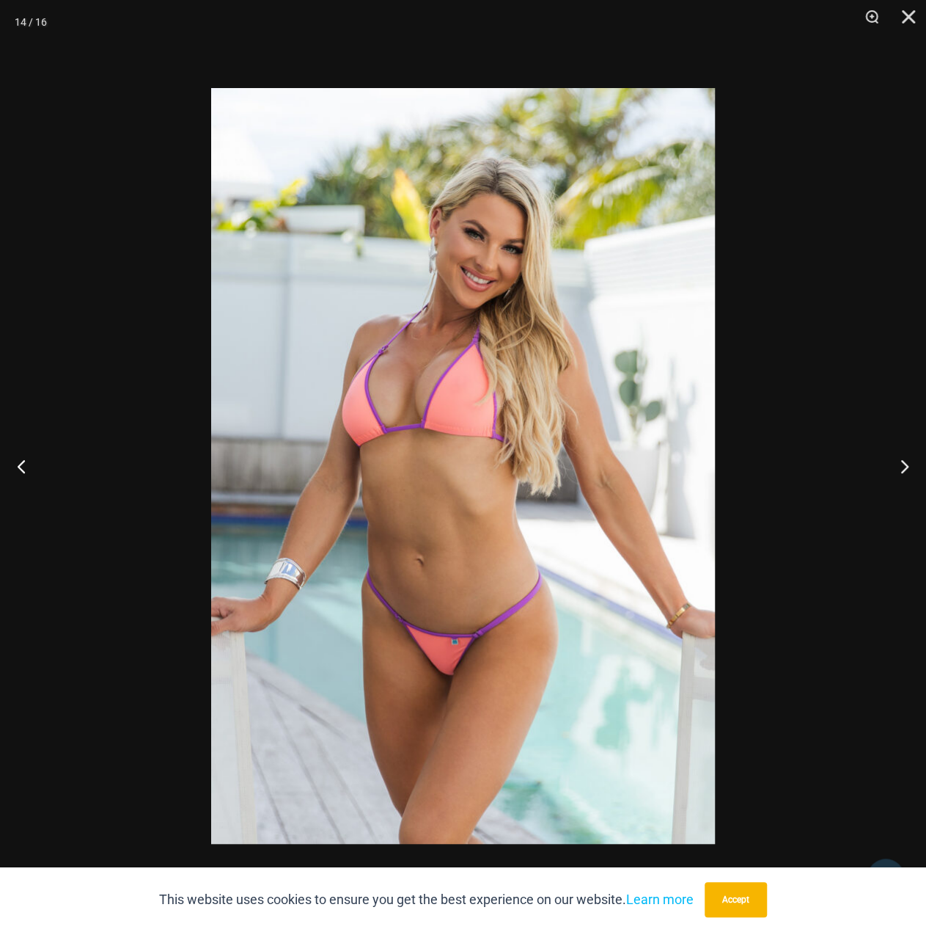
drag, startPoint x: 650, startPoint y: 377, endPoint x: 642, endPoint y: 376, distance: 8.1
click at [904, 465] on button "Next" at bounding box center [898, 465] width 55 height 73
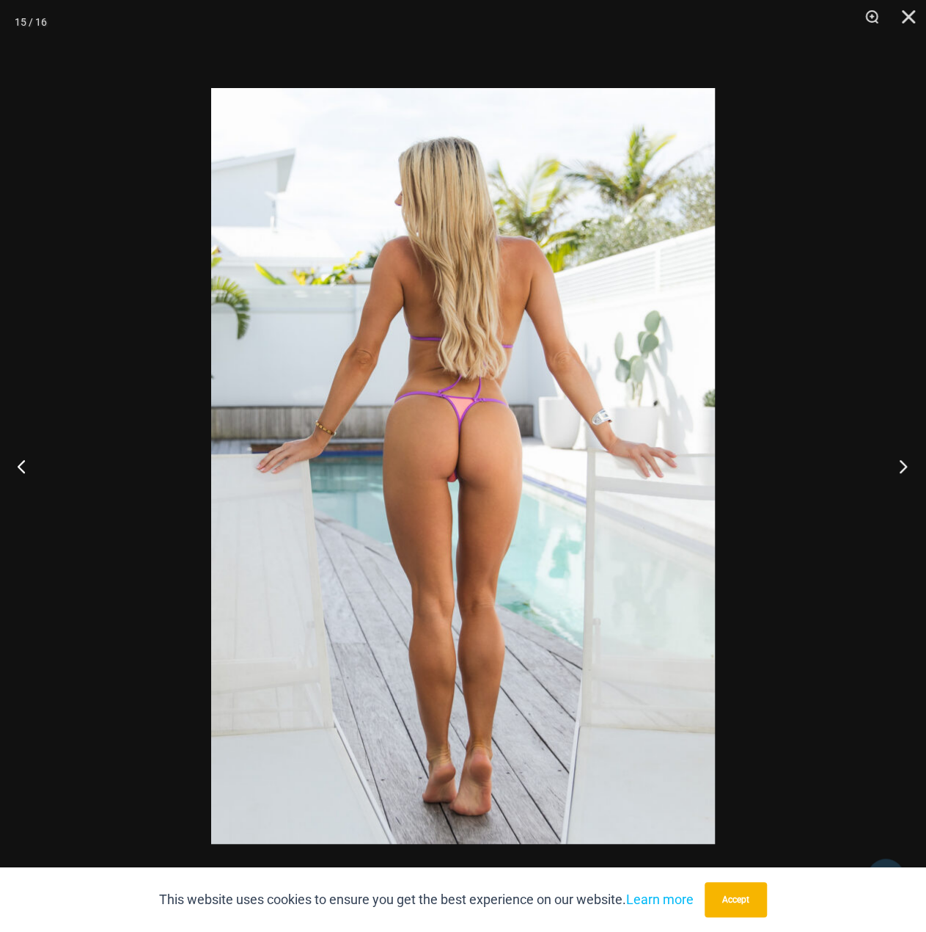
click at [903, 466] on button "Next" at bounding box center [898, 465] width 55 height 73
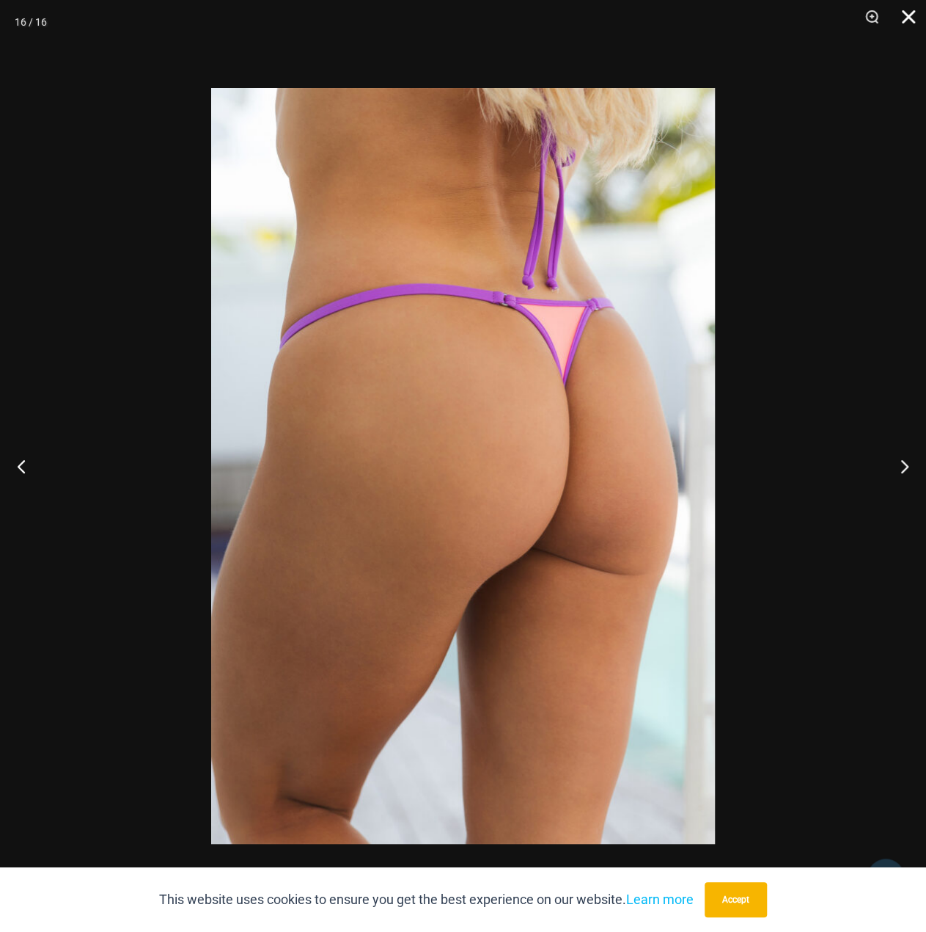
click at [904, 14] on button "Close" at bounding box center [903, 22] width 37 height 44
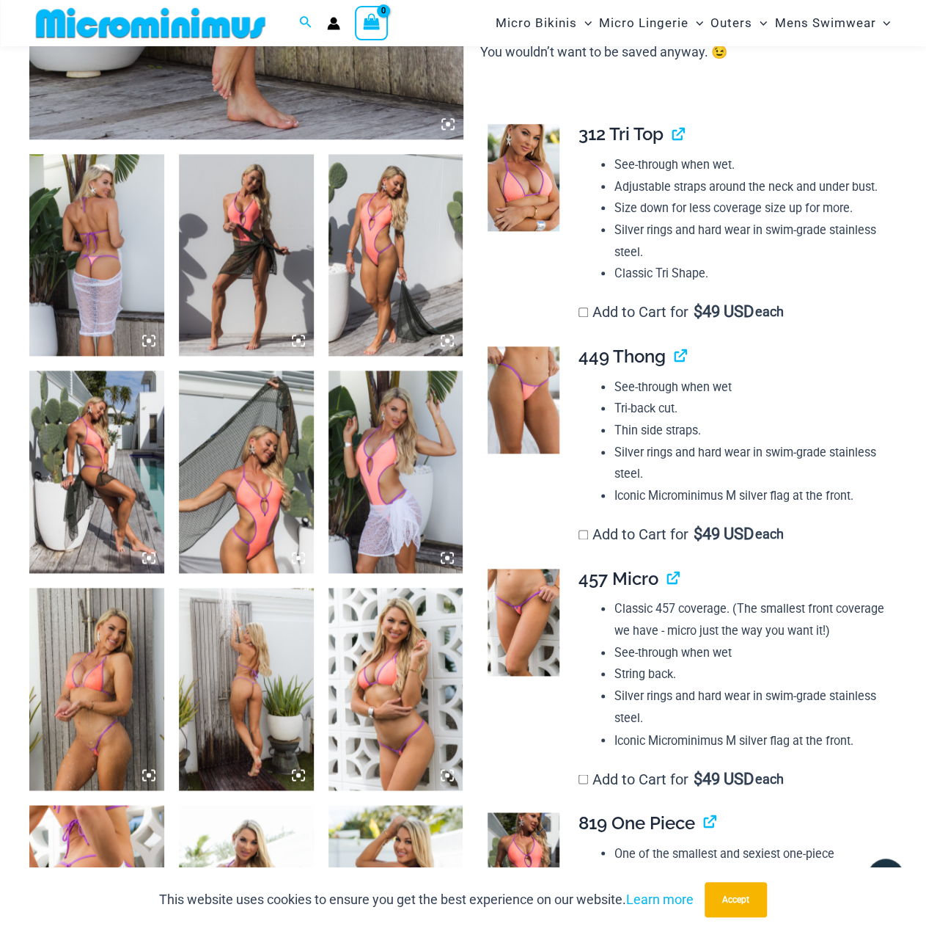
scroll to position [574, 0]
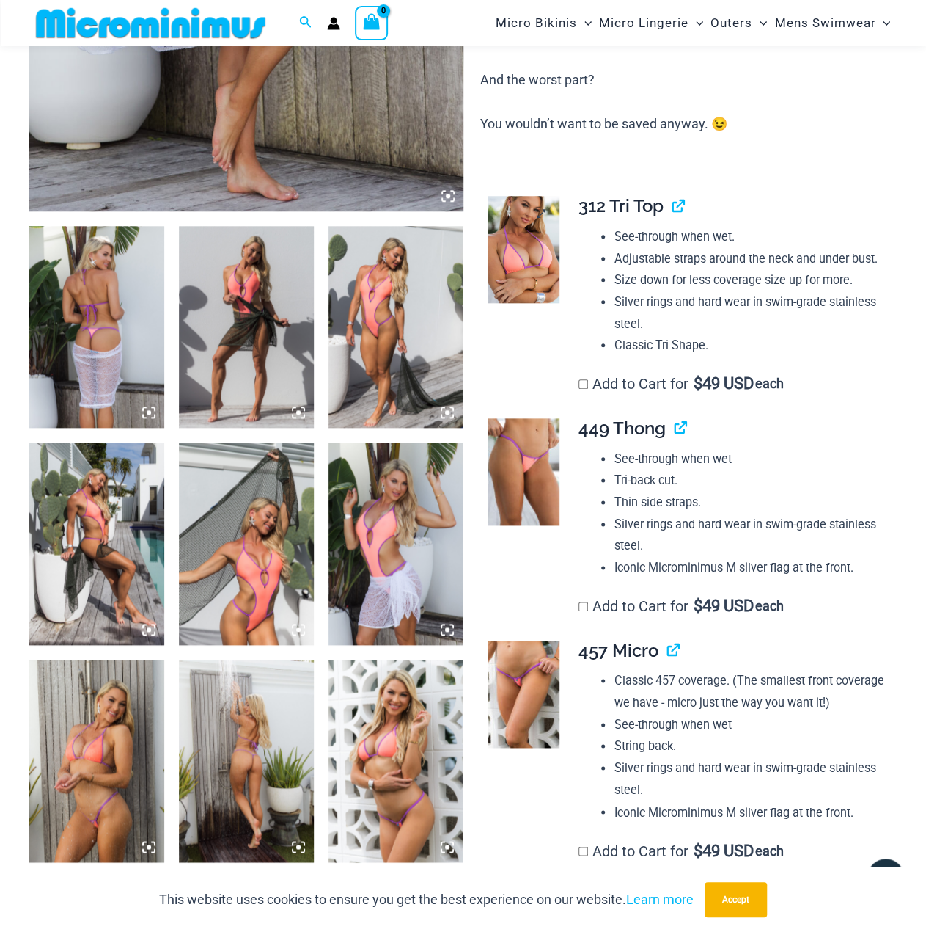
click at [526, 228] on img at bounding box center [523, 249] width 71 height 107
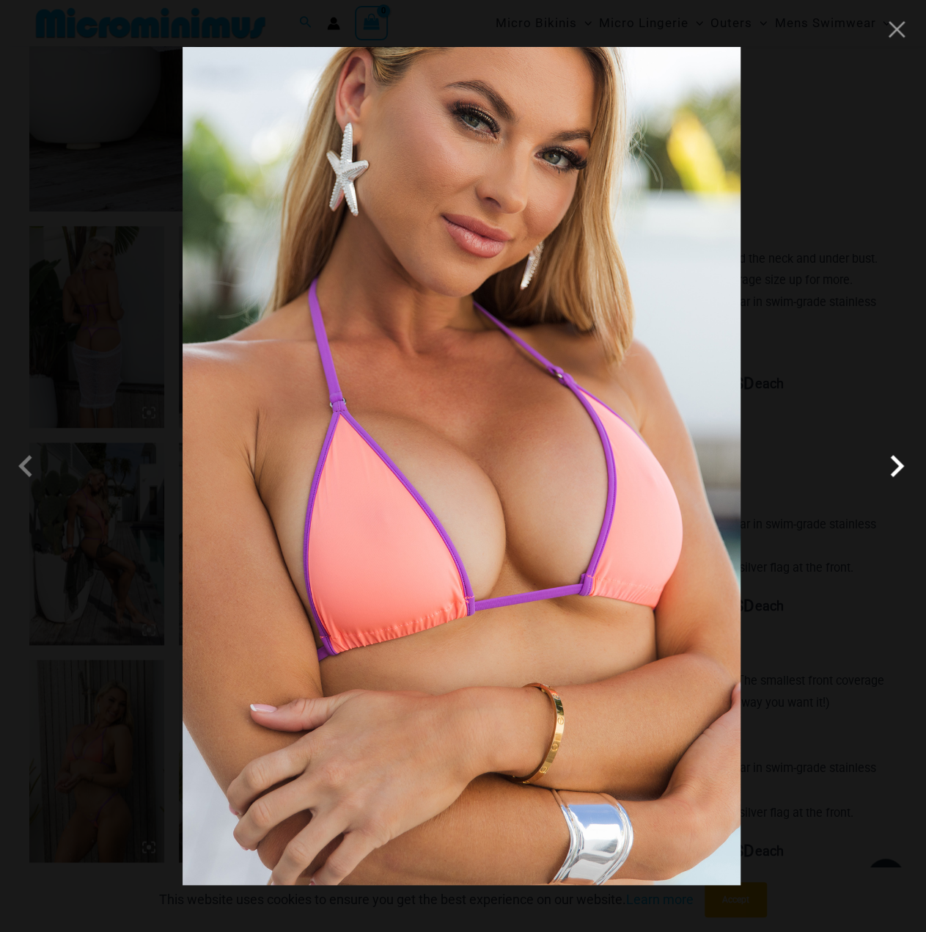
click at [895, 462] on span at bounding box center [897, 466] width 44 height 44
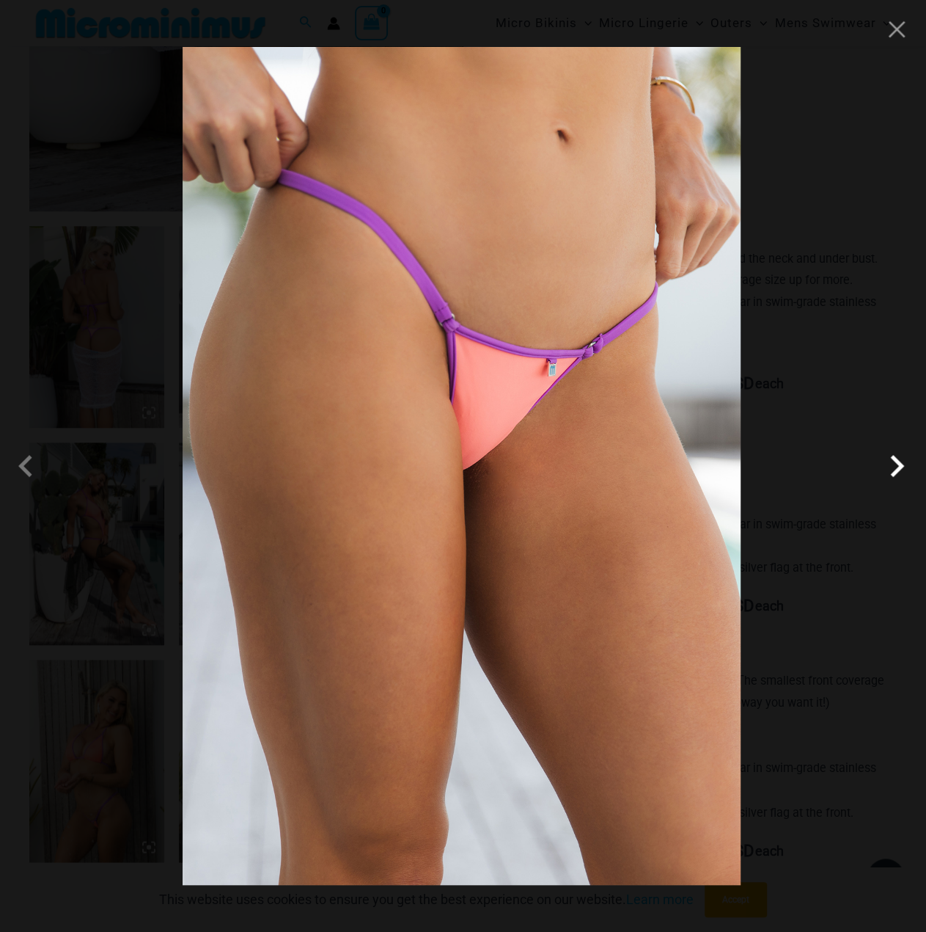
click at [892, 458] on span at bounding box center [897, 466] width 44 height 44
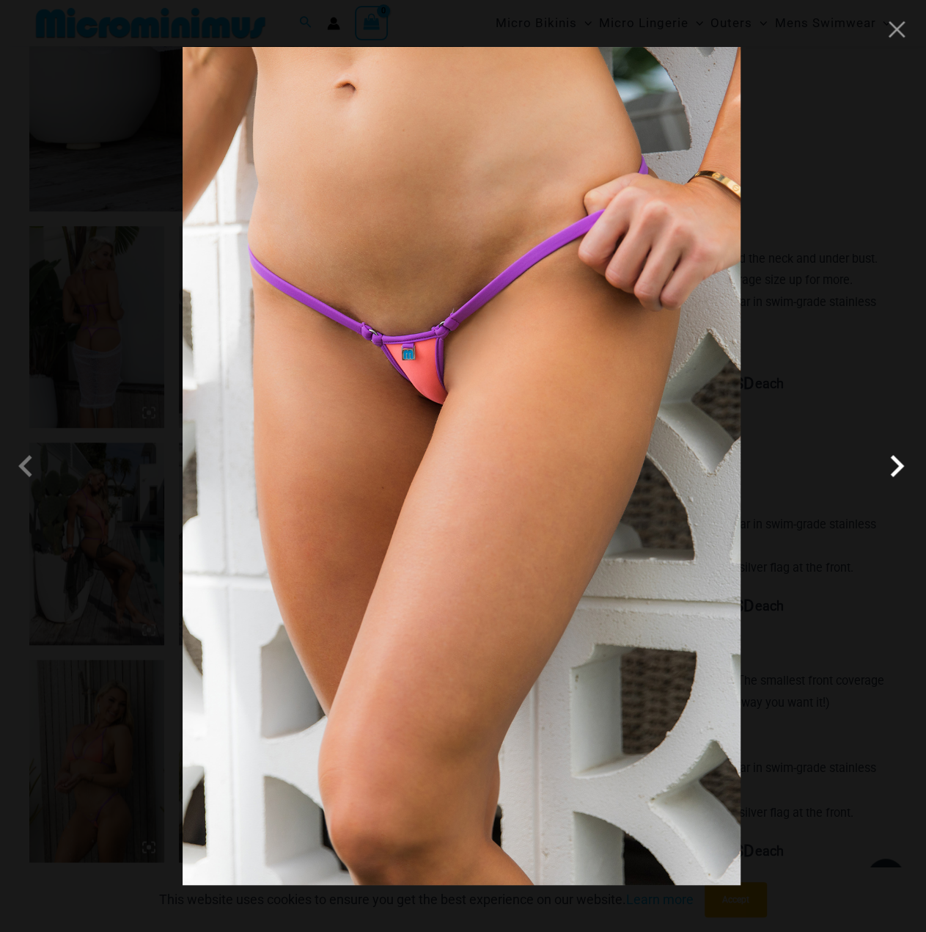
click at [896, 458] on span at bounding box center [897, 466] width 44 height 44
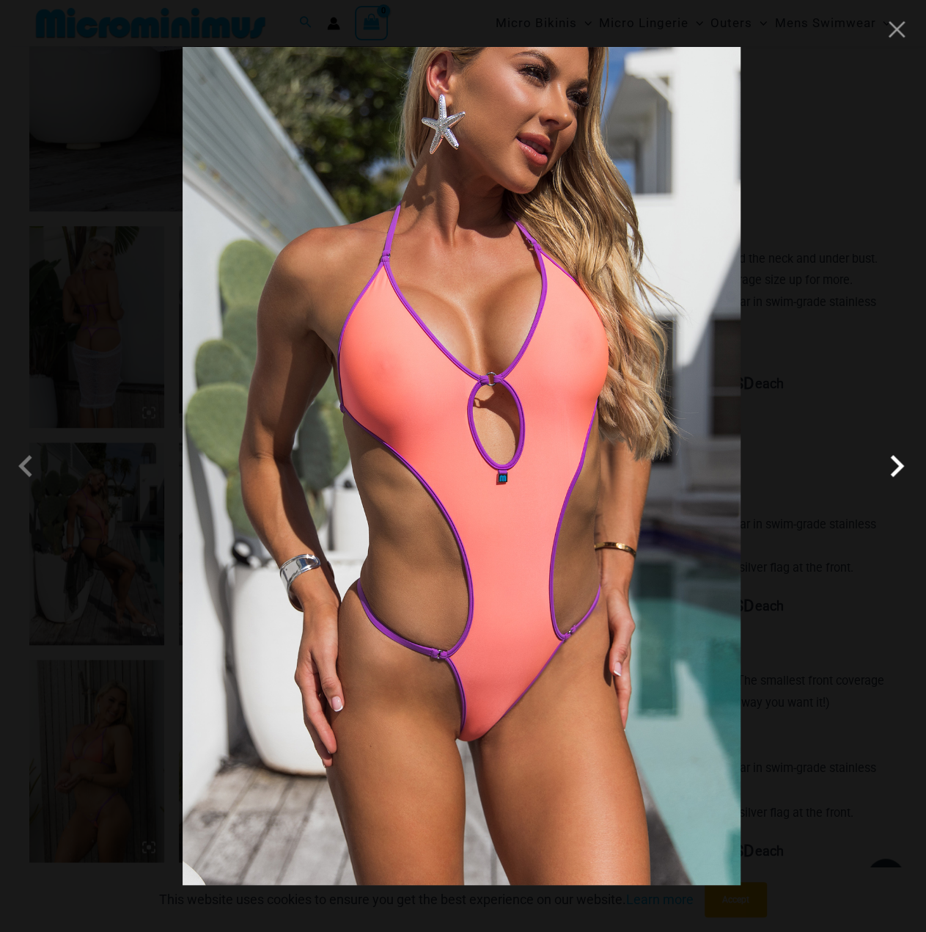
click at [889, 469] on span at bounding box center [897, 466] width 44 height 44
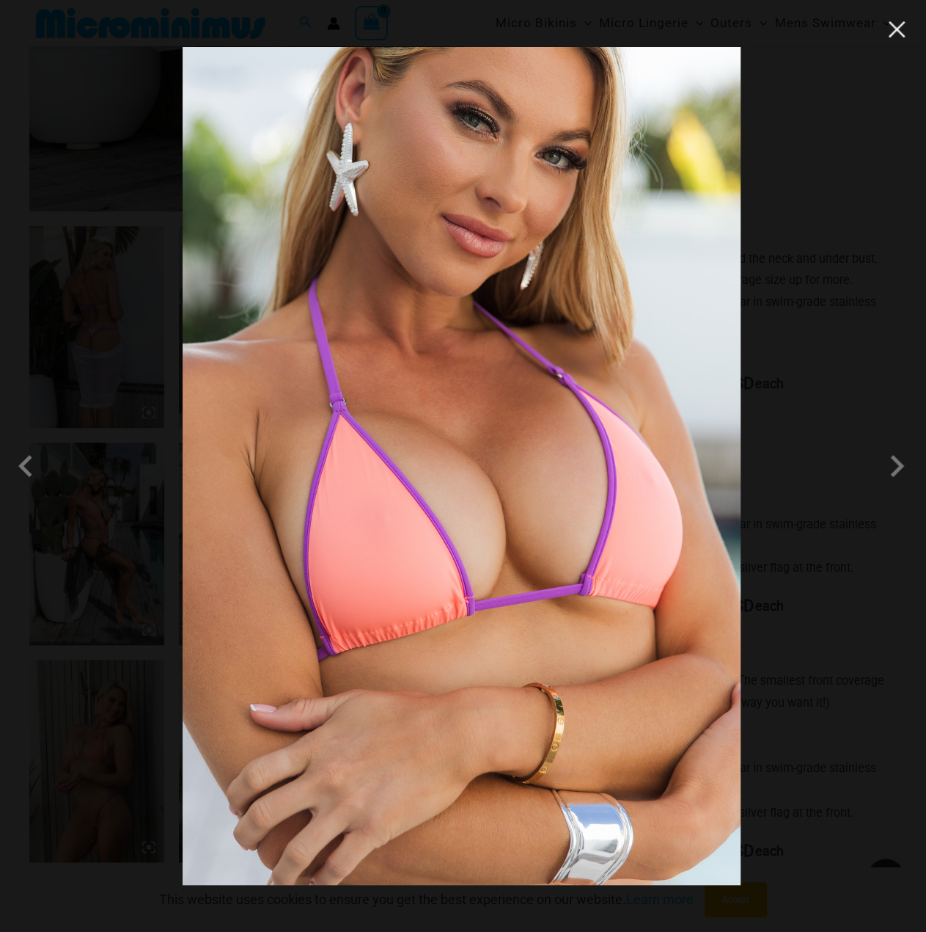
click at [899, 33] on button "Close" at bounding box center [897, 29] width 22 height 22
